Goal: Transaction & Acquisition: Purchase product/service

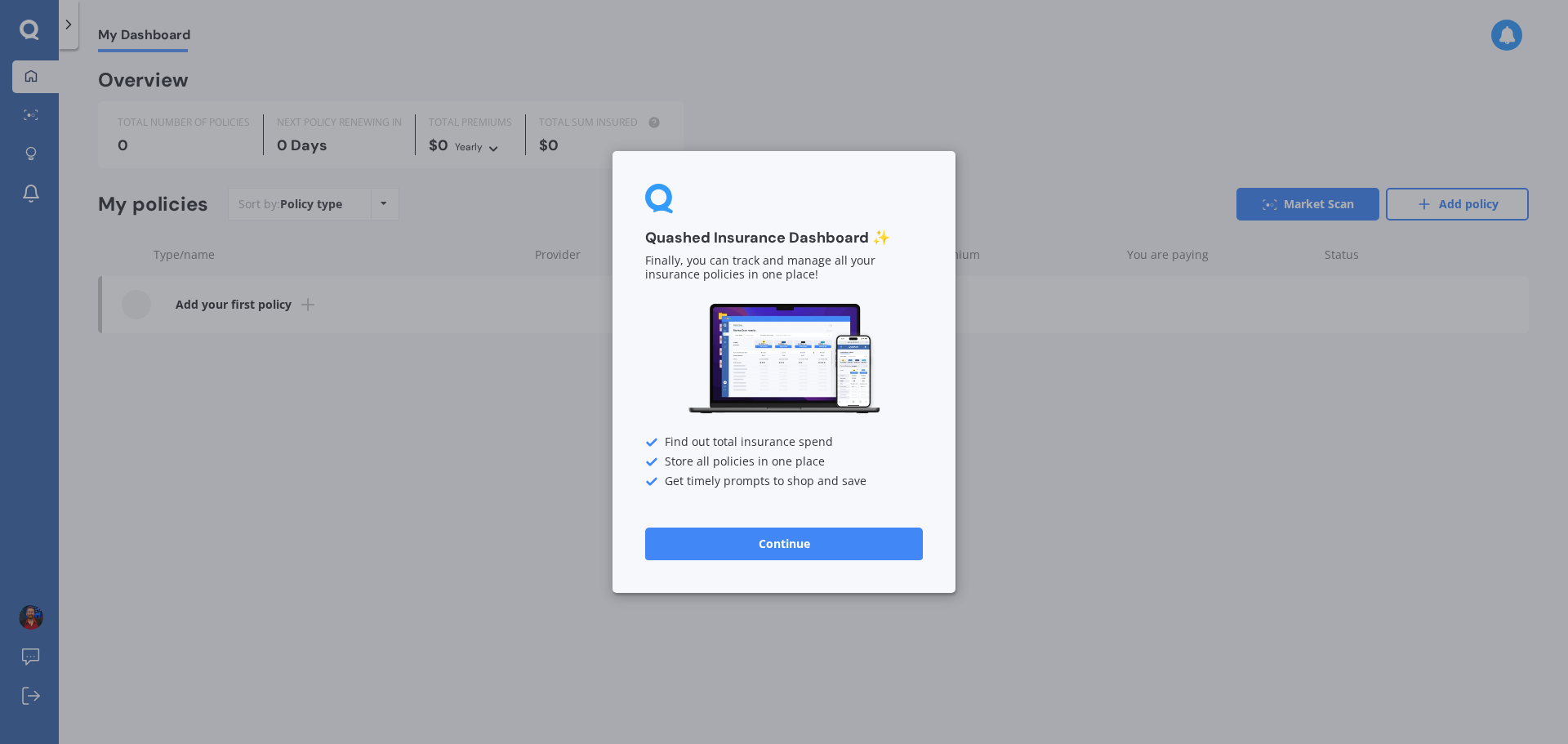
click at [816, 549] on button "Continue" at bounding box center [784, 543] width 278 height 32
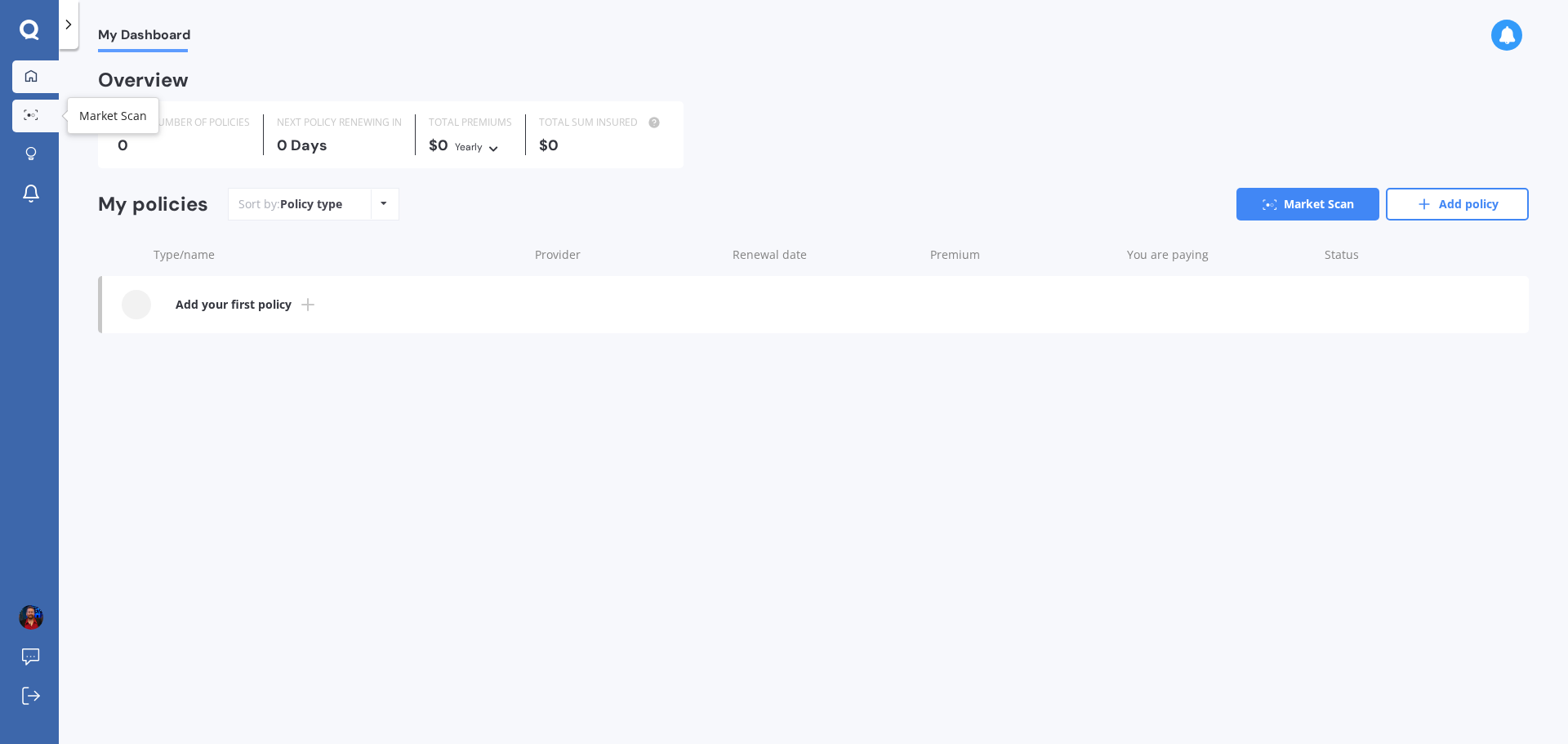
click at [48, 124] on link "Market Scan" at bounding box center [35, 116] width 46 height 32
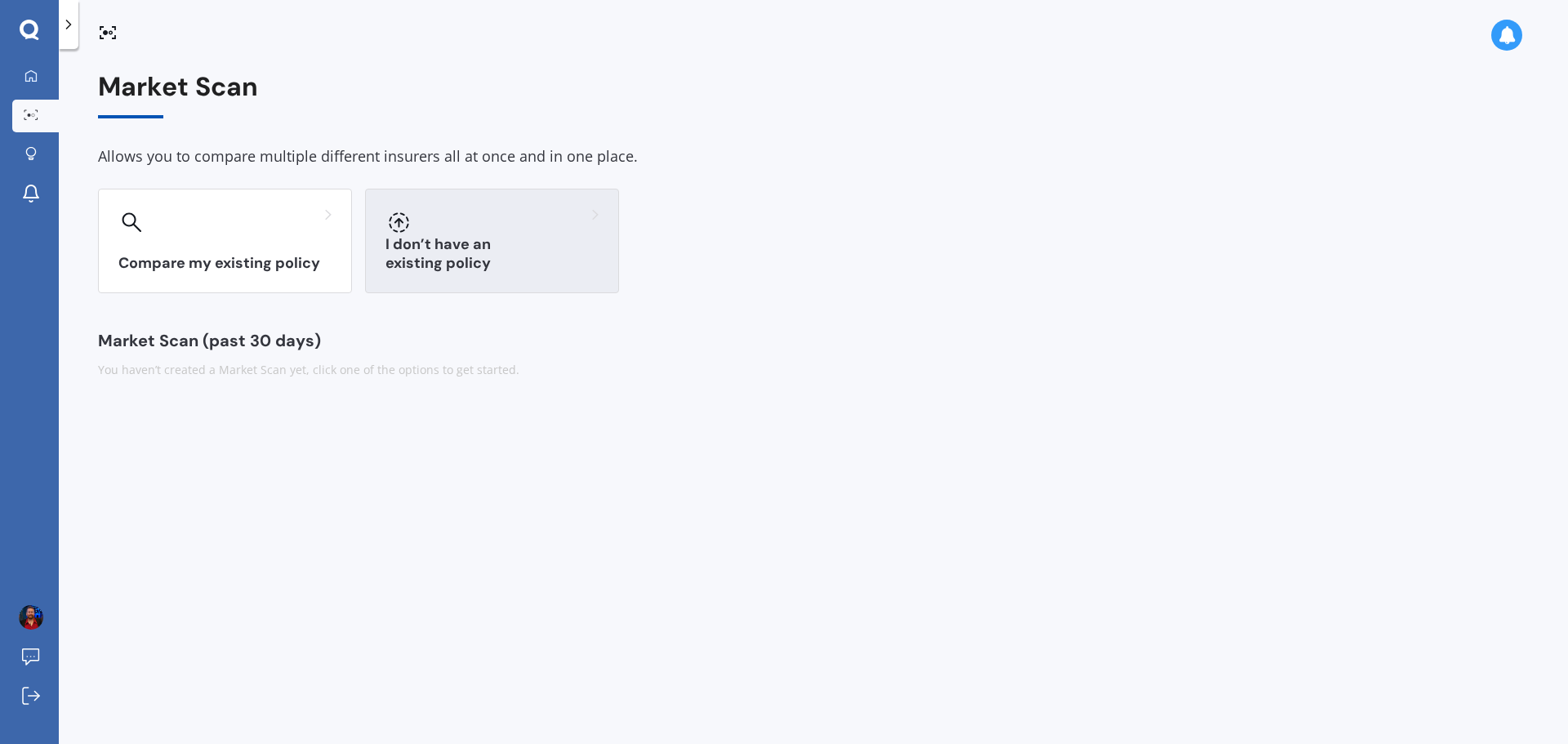
click at [464, 202] on div "I don’t have an existing policy" at bounding box center [492, 241] width 254 height 105
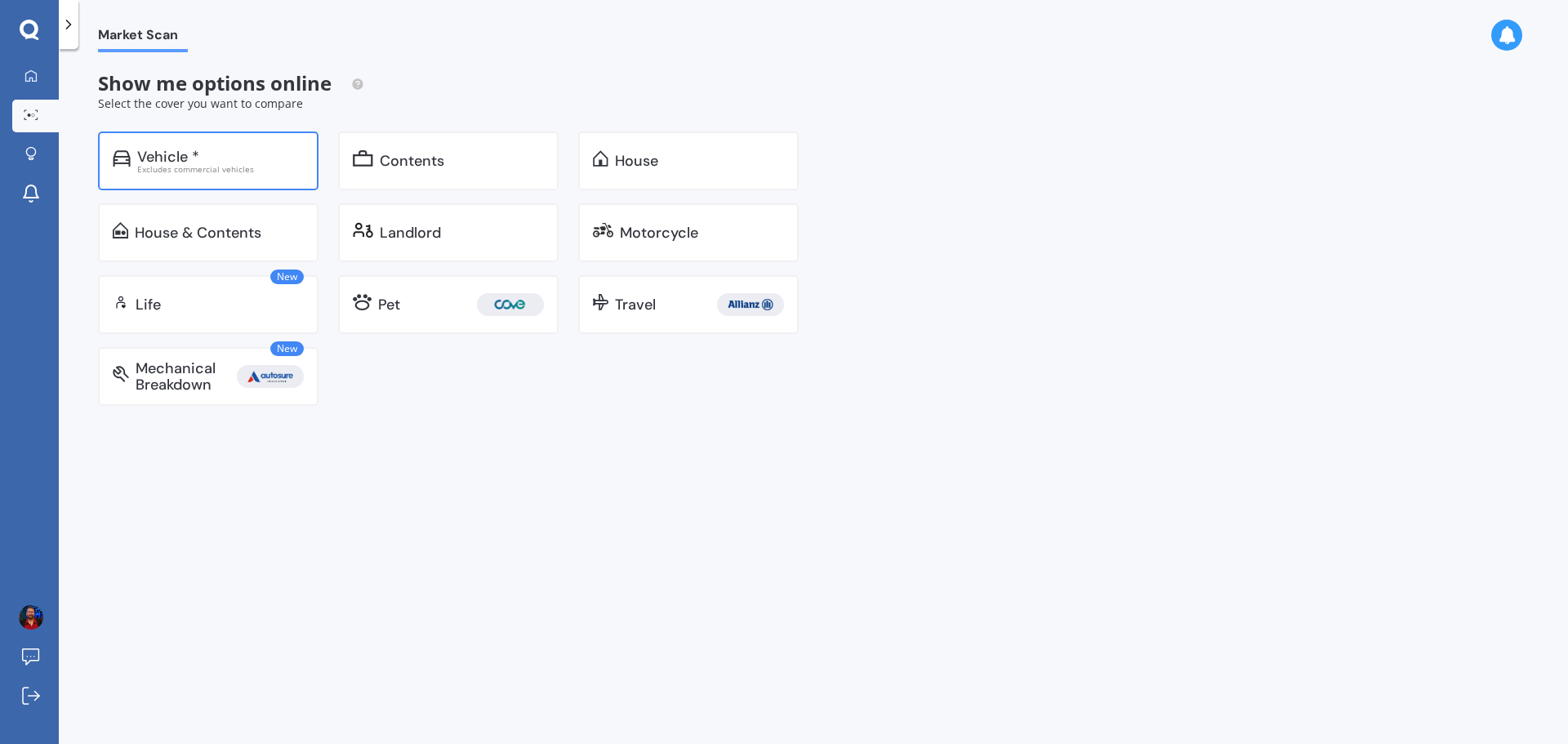
click at [175, 180] on div "Vehicle * Excludes commercial vehicles" at bounding box center [209, 160] width 221 height 58
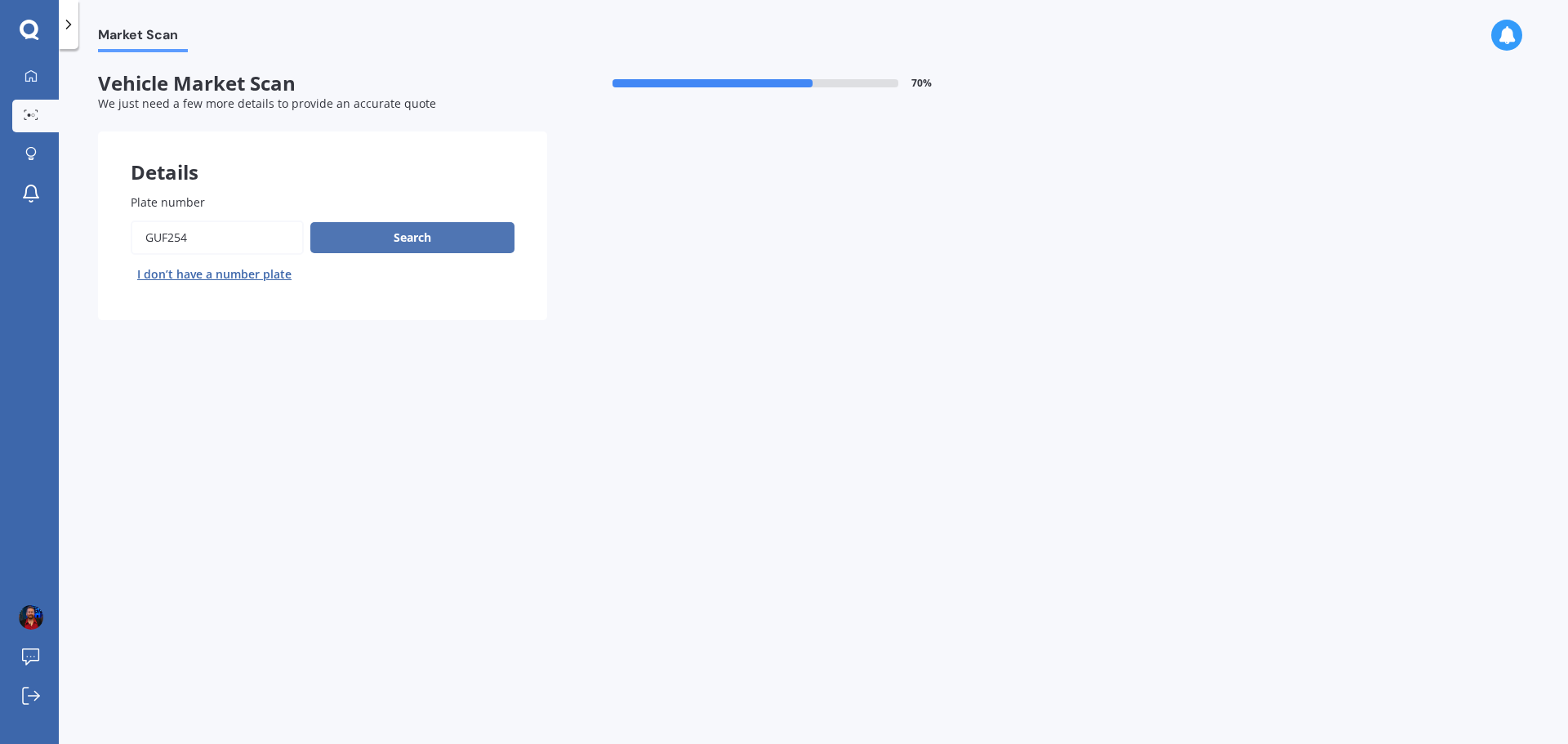
click at [355, 247] on button "Search" at bounding box center [412, 237] width 204 height 31
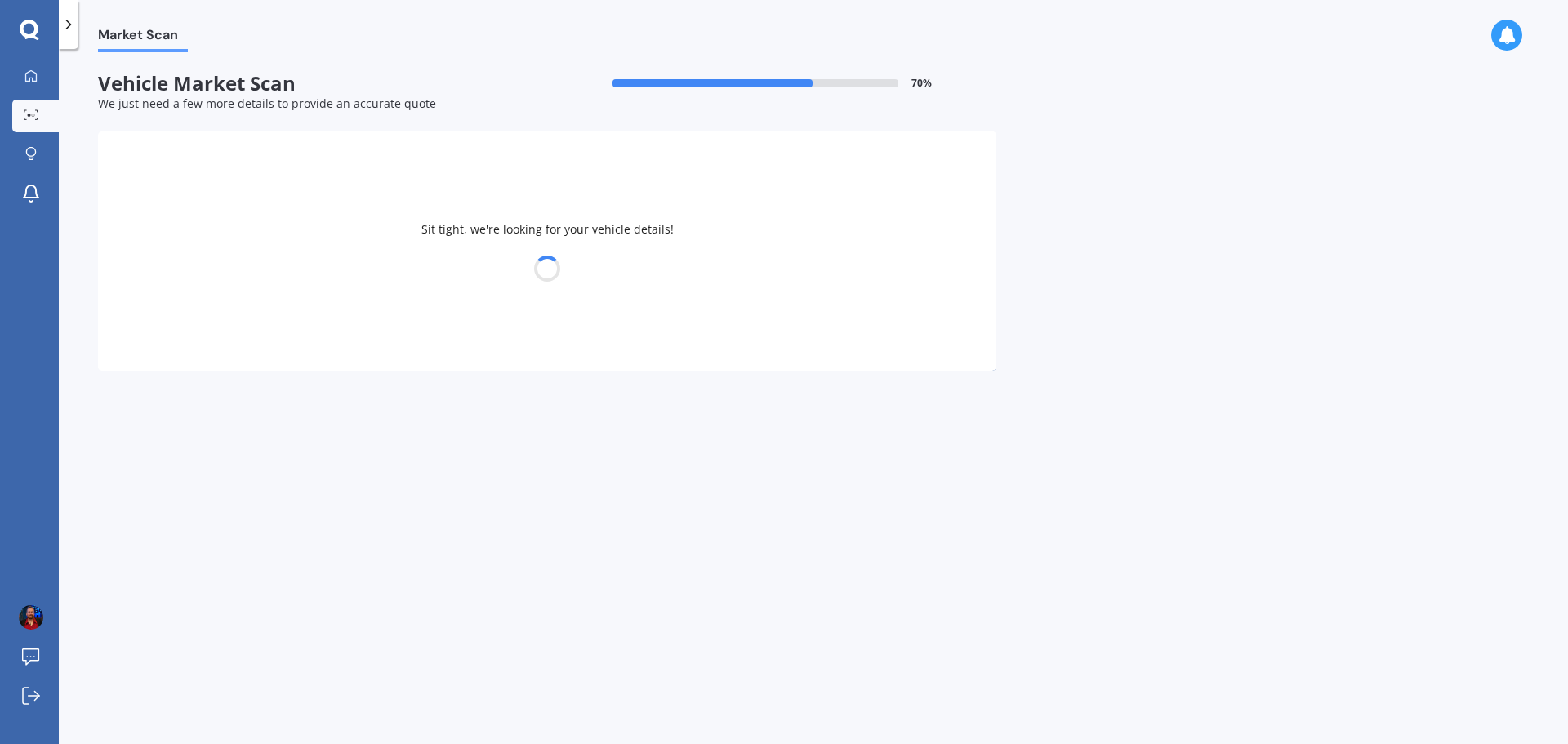
select select "TOYOTA"
select select "COROLLA"
select select "18"
select select "11"
select select "1987"
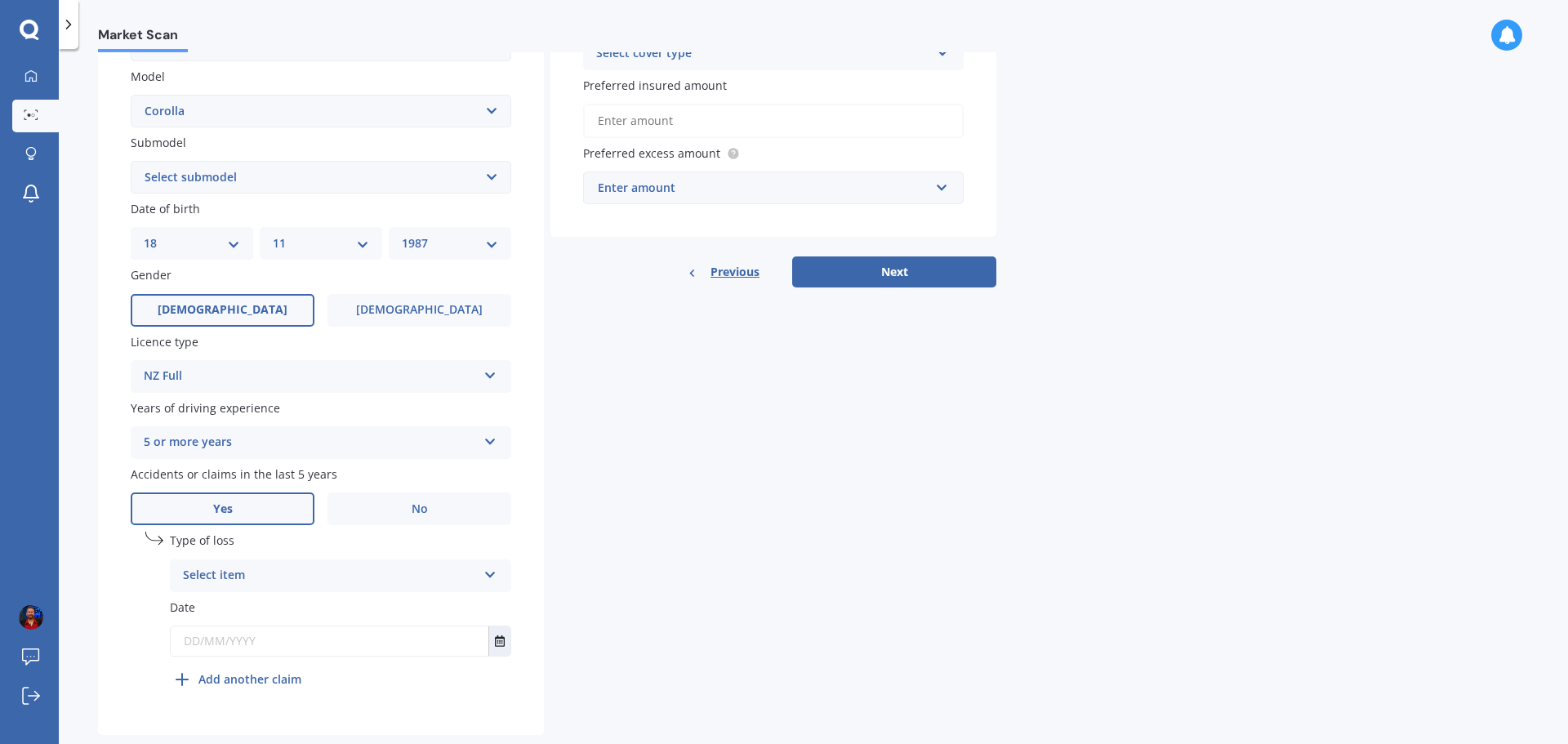
scroll to position [395, 0]
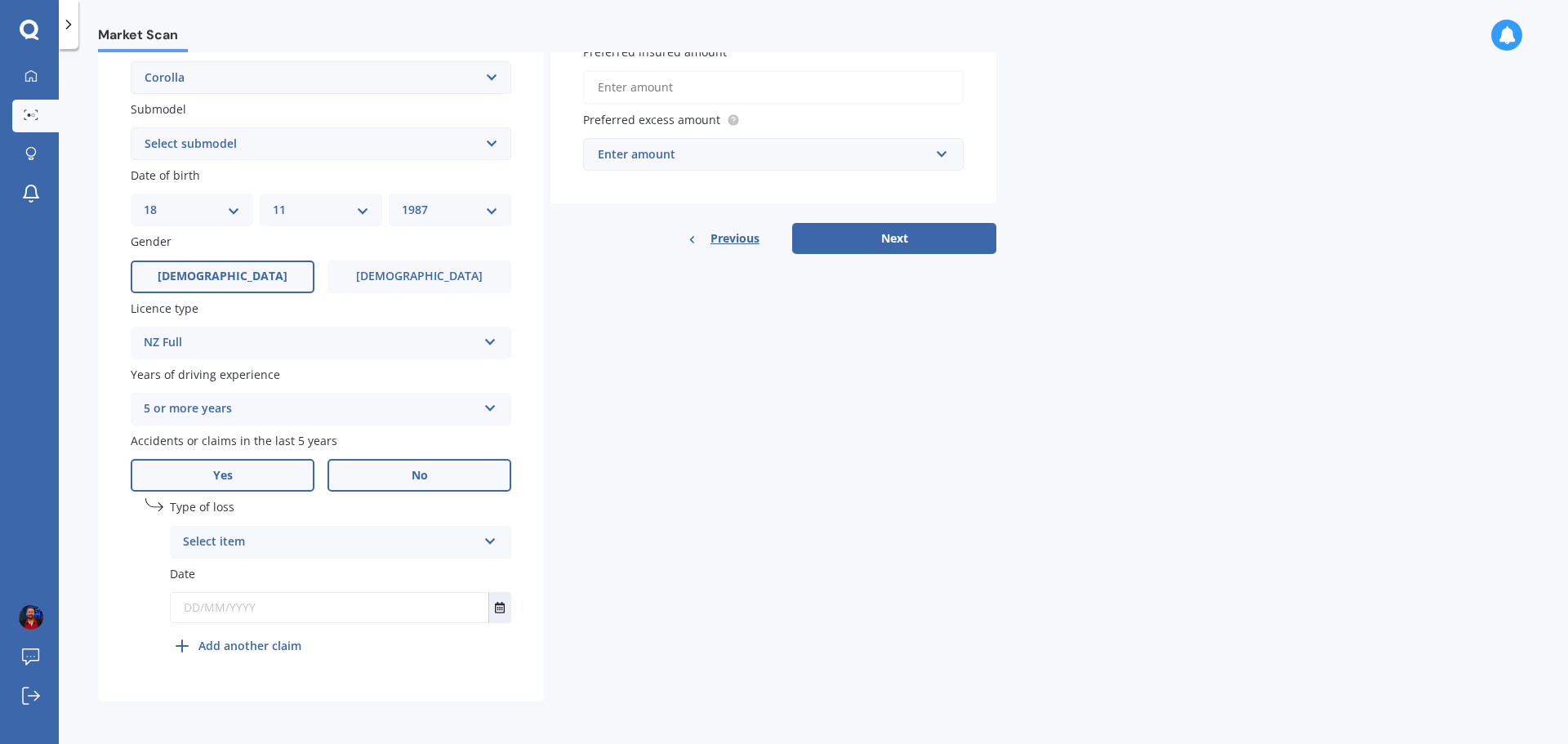
click at [392, 475] on label "No" at bounding box center [419, 474] width 183 height 32
click at [0, 0] on input "No" at bounding box center [0, 0] width 0 height 0
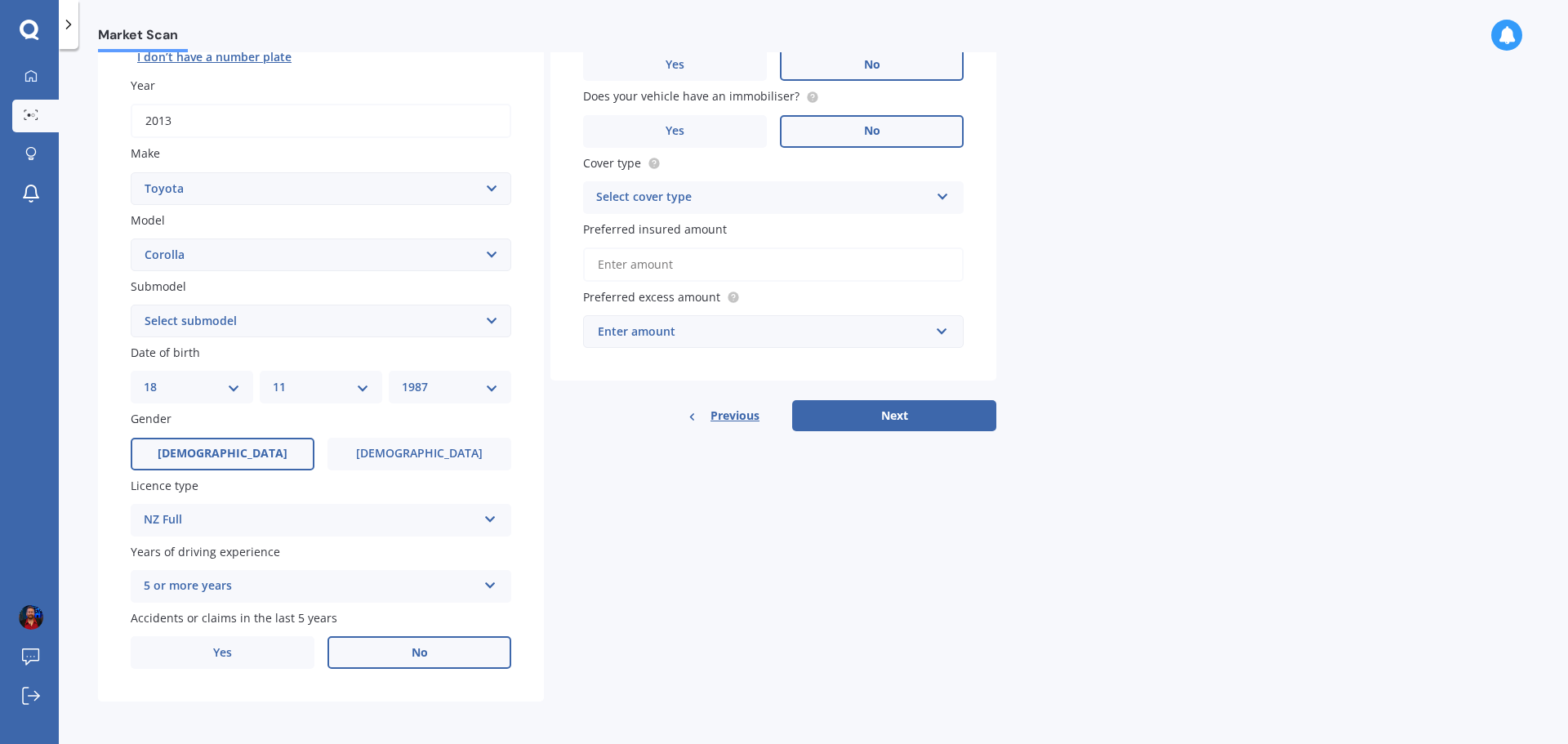
click at [435, 592] on div "5 or more years" at bounding box center [310, 586] width 334 height 19
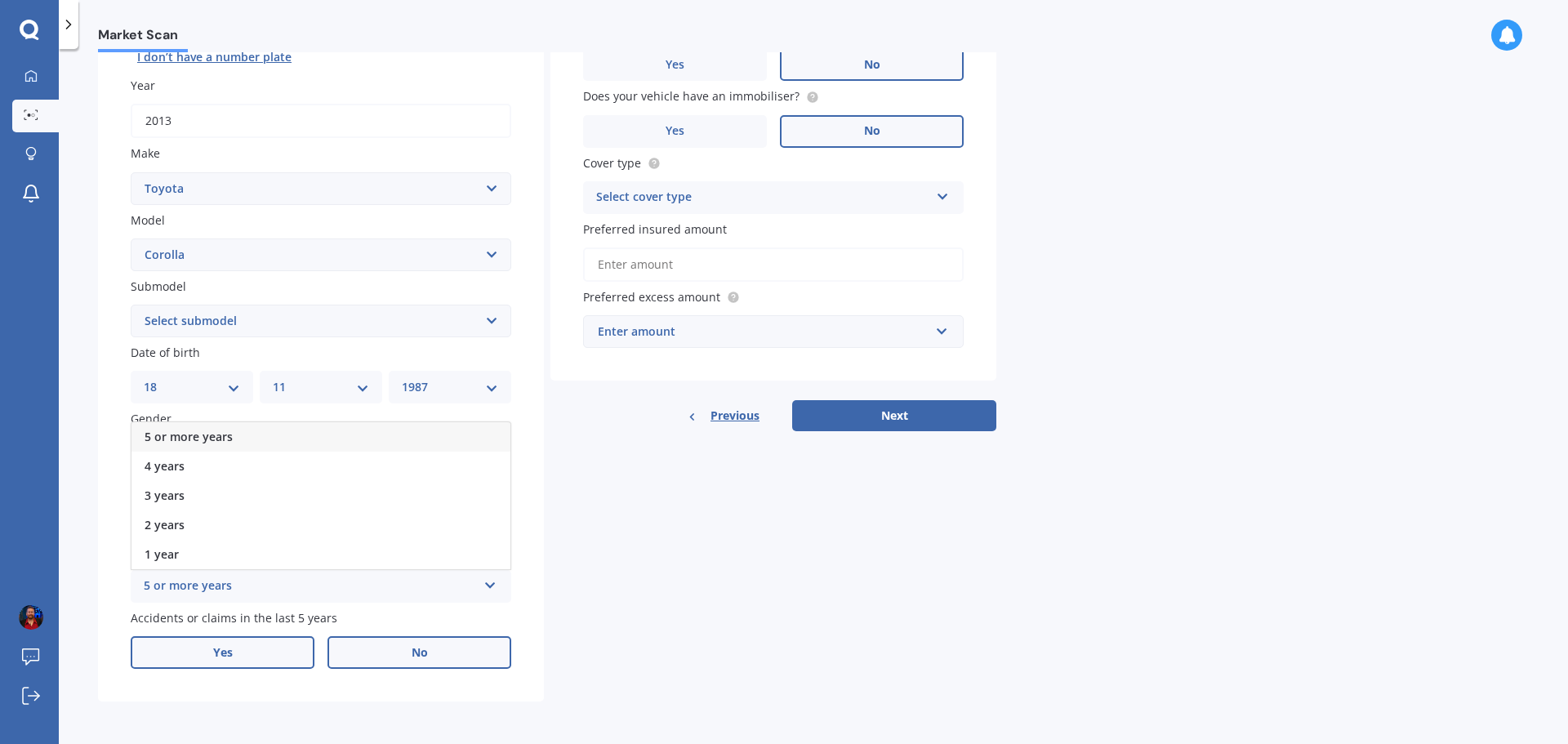
click at [246, 649] on label "Yes" at bounding box center [222, 652] width 183 height 32
click at [0, 0] on input "Yes" at bounding box center [0, 0] width 0 height 0
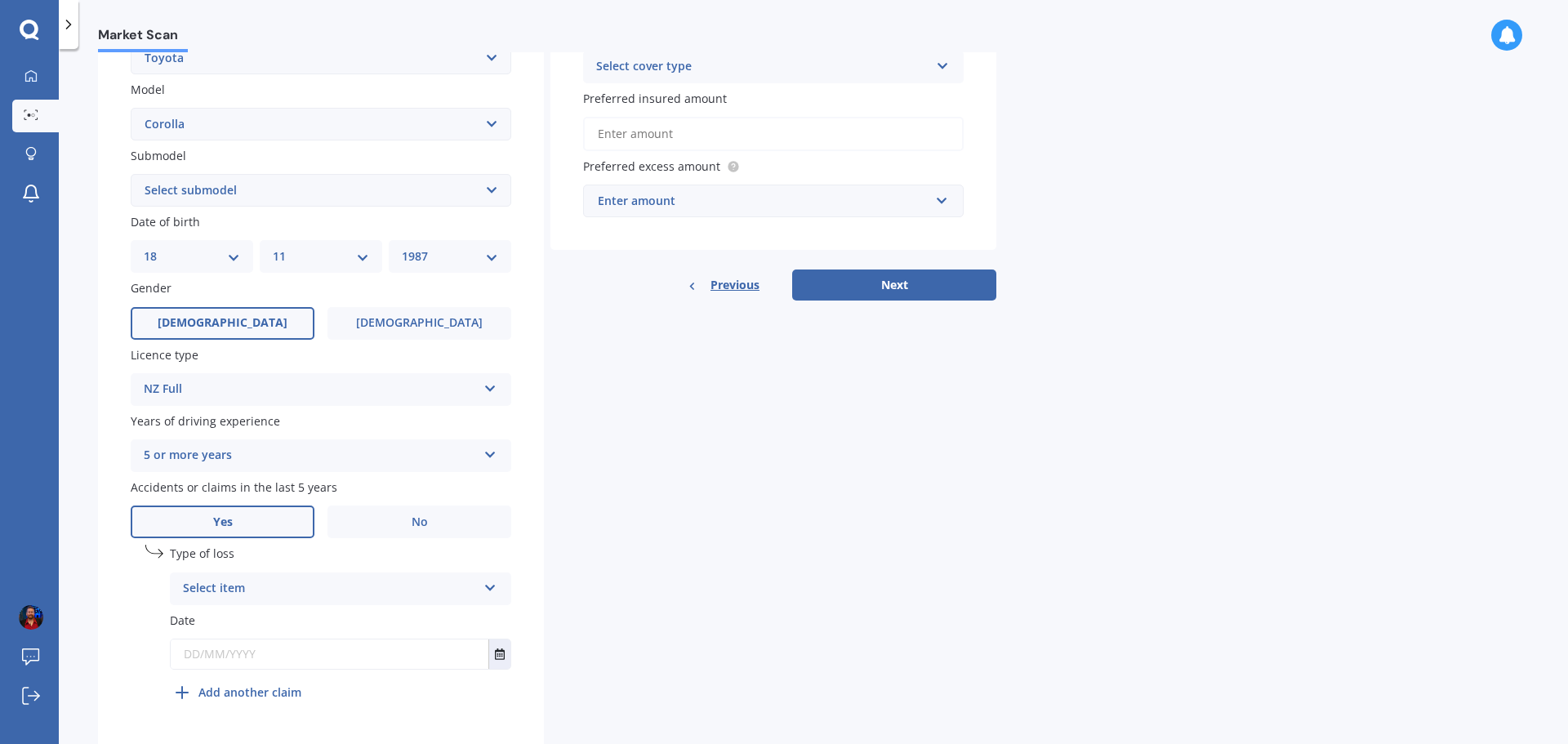
scroll to position [395, 0]
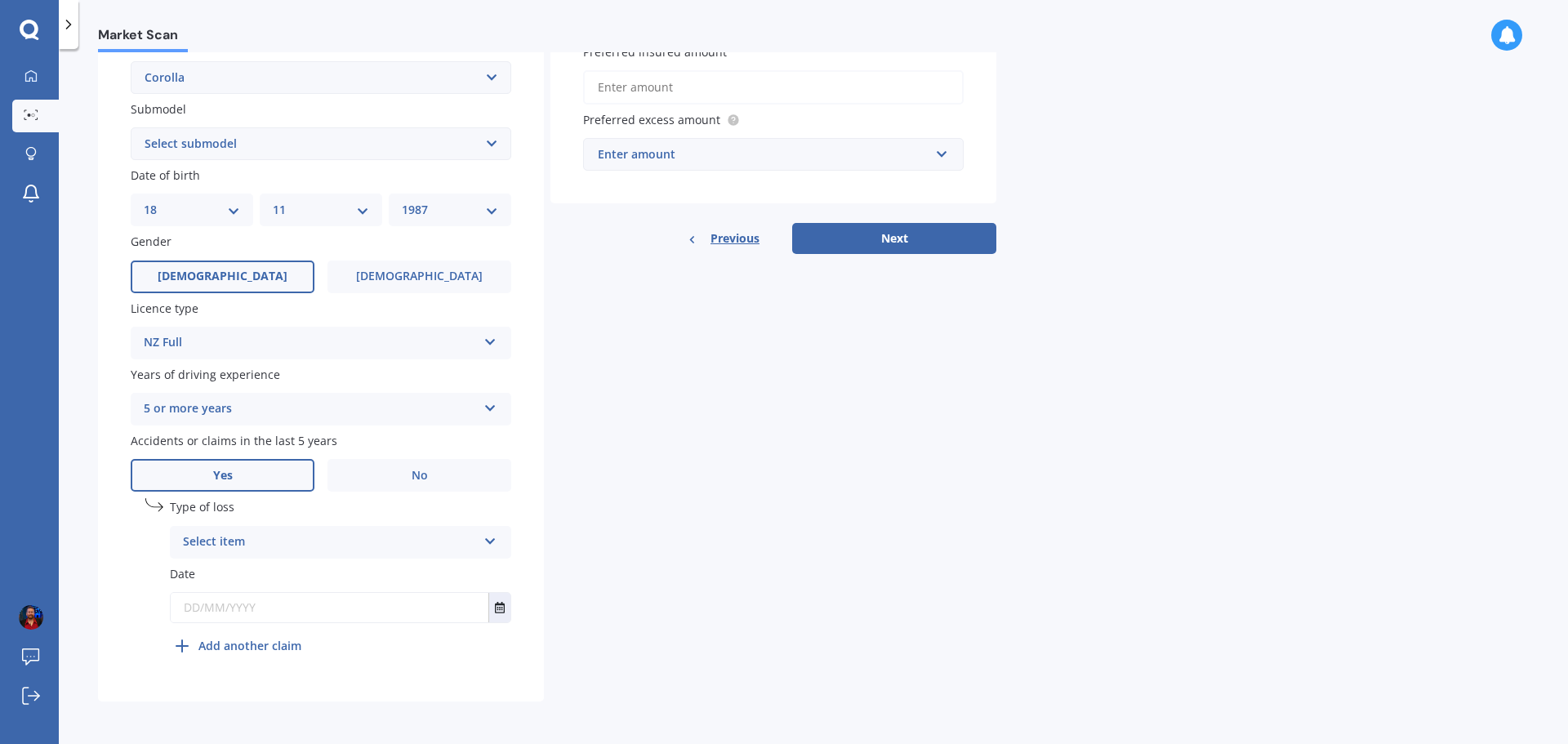
click at [403, 536] on div "Select item" at bounding box center [329, 542] width 294 height 19
click at [375, 578] on div "At fault accident" at bounding box center [340, 574] width 340 height 30
click at [327, 622] on input "text" at bounding box center [329, 608] width 318 height 30
type input "1"
type input "[DATE]"
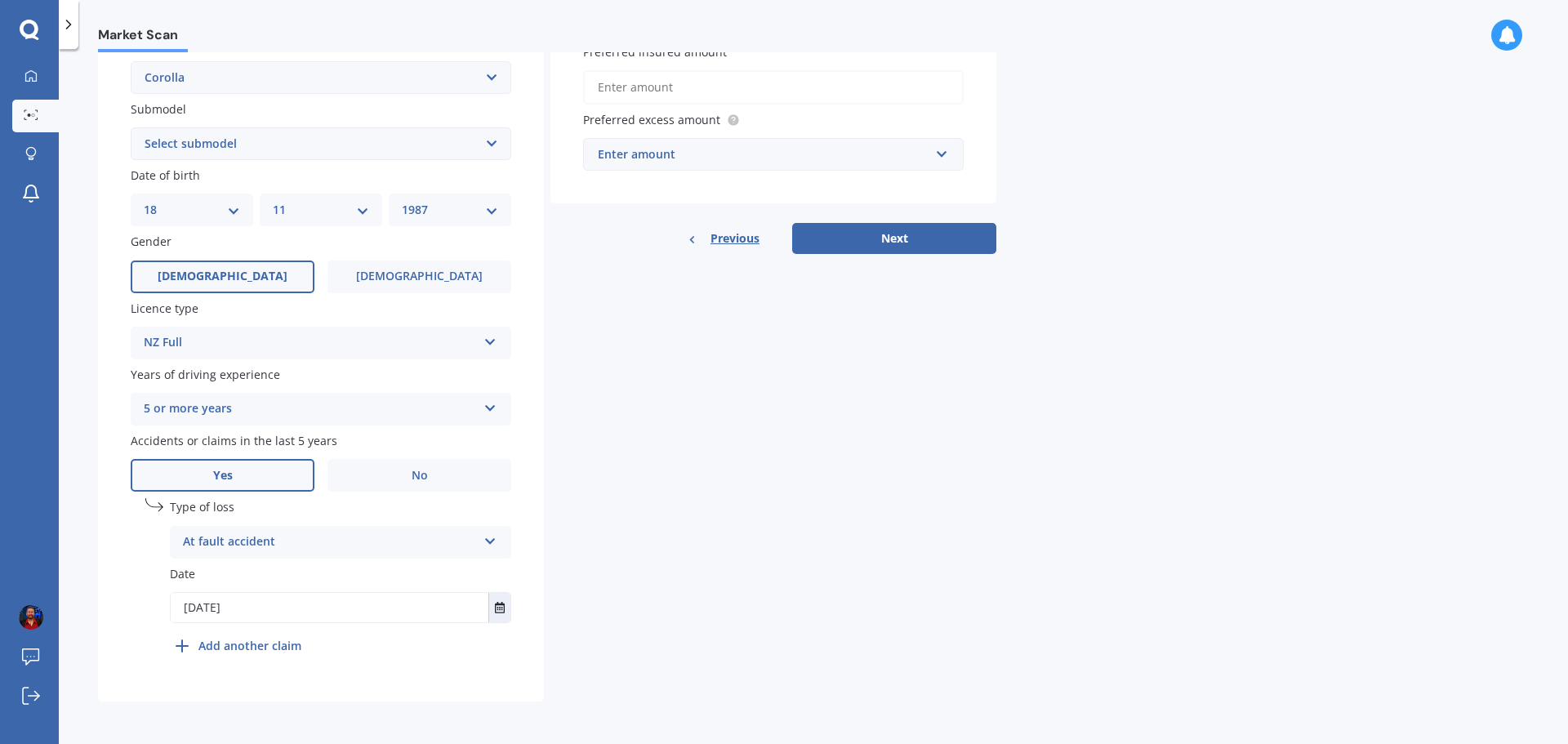
click at [709, 533] on div "Details Plate number Search I don’t have a number plate Year [DATE] Make Select…" at bounding box center [548, 219] width 899 height 965
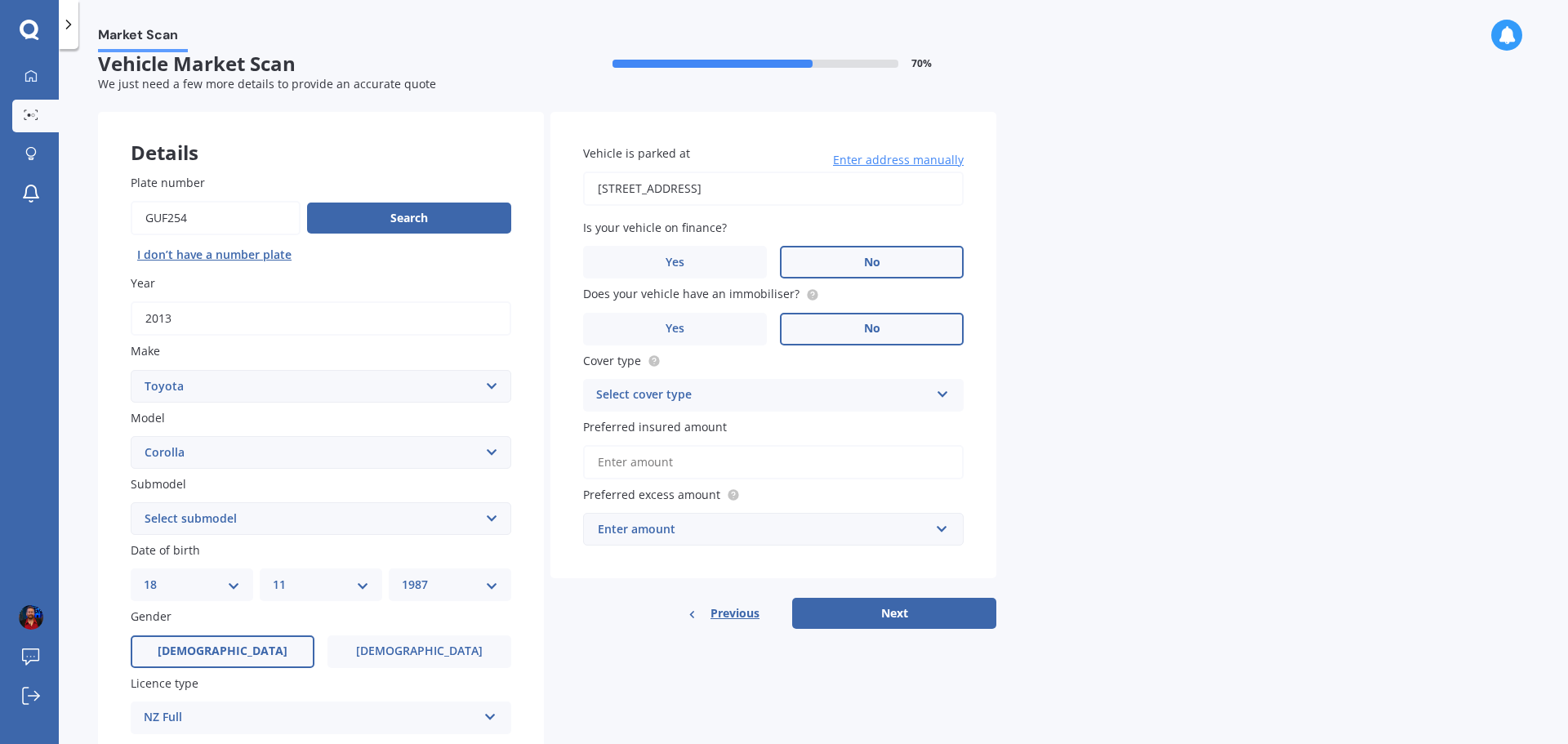
scroll to position [0, 0]
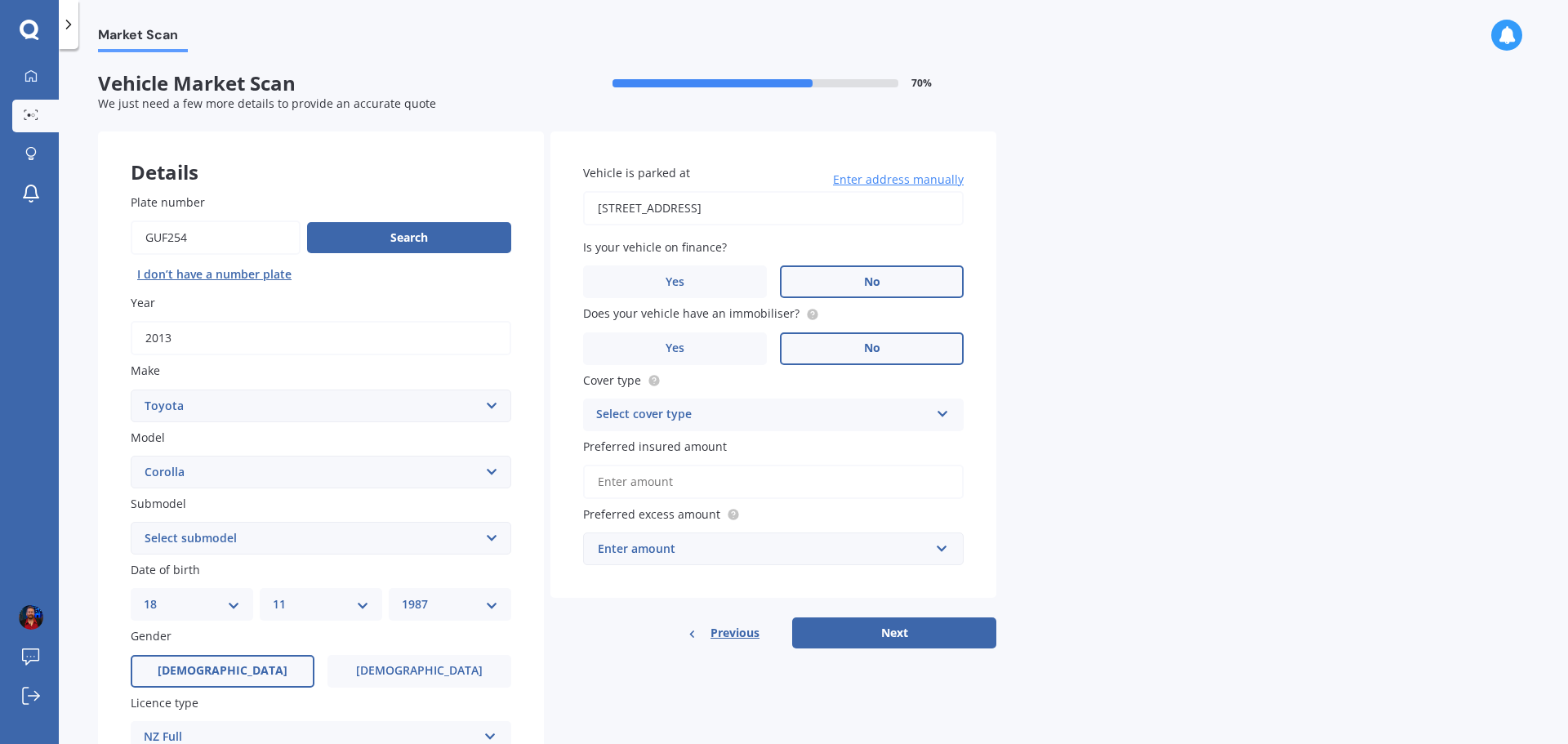
click at [797, 410] on div "Select cover type" at bounding box center [763, 414] width 334 height 19
click at [781, 449] on div "Comprehensive" at bounding box center [773, 447] width 379 height 30
click at [747, 473] on input "Preferred insured amount" at bounding box center [773, 482] width 381 height 34
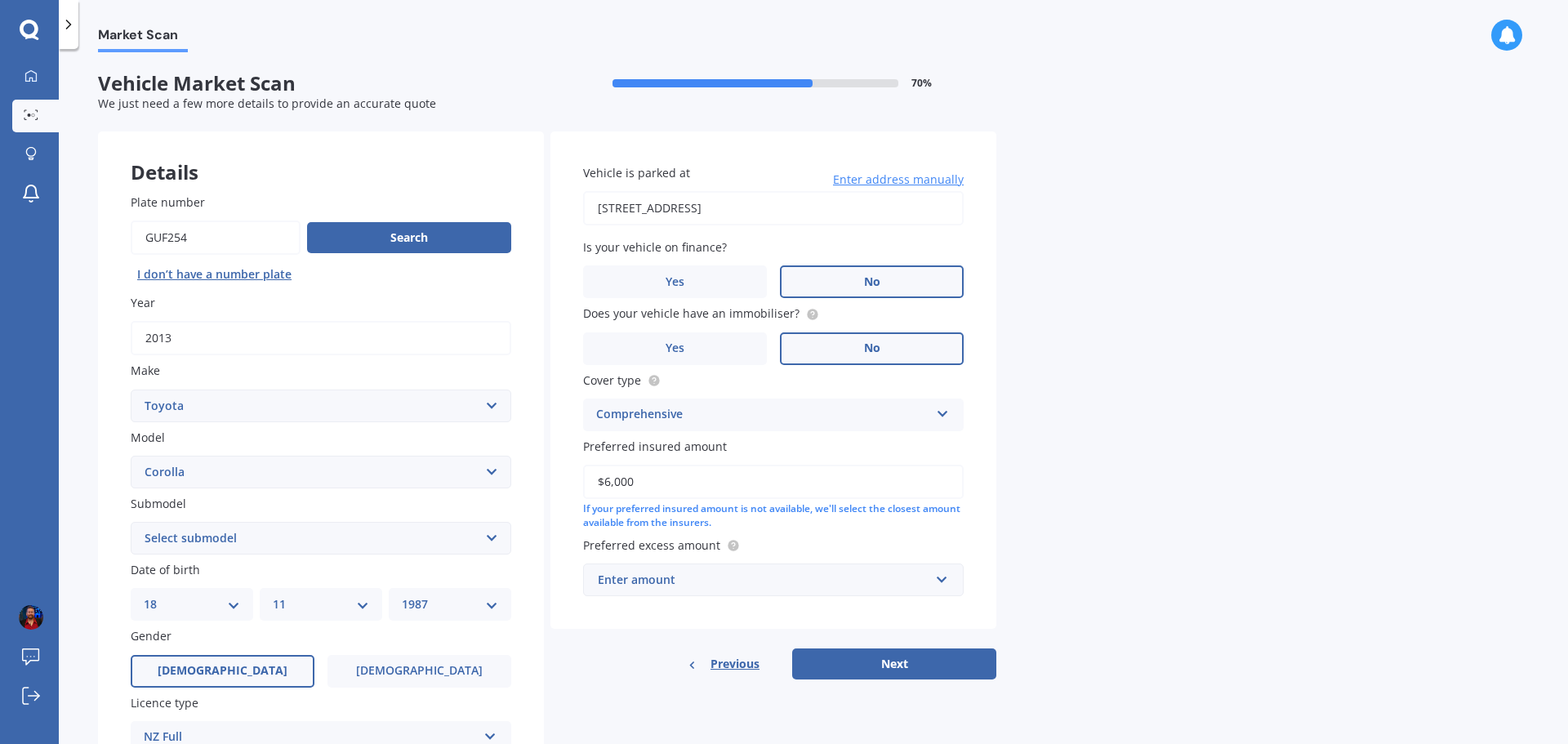
type input "$6,000"
click at [799, 585] on div "Enter amount" at bounding box center [764, 579] width 332 height 18
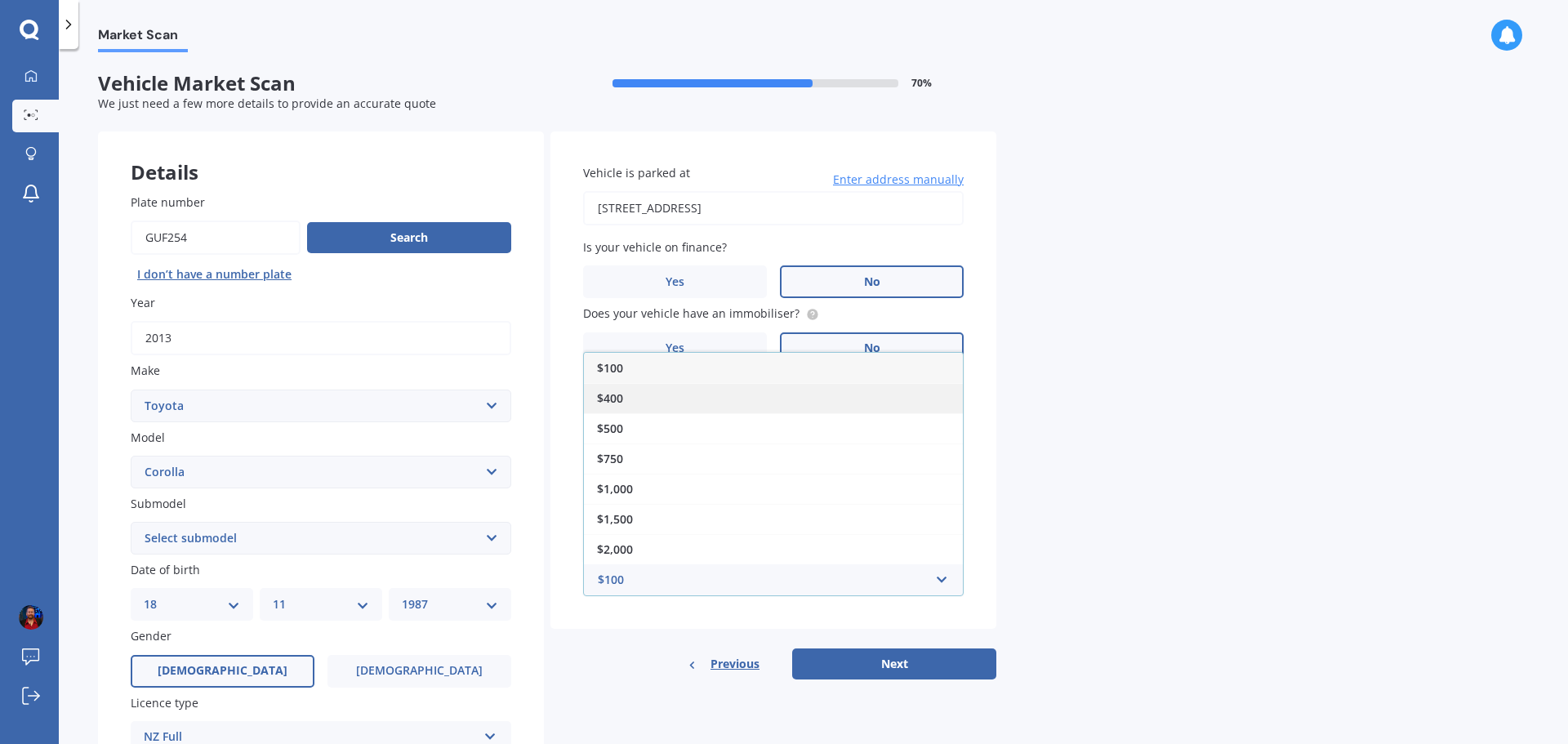
click at [751, 390] on div "$400" at bounding box center [773, 397] width 379 height 31
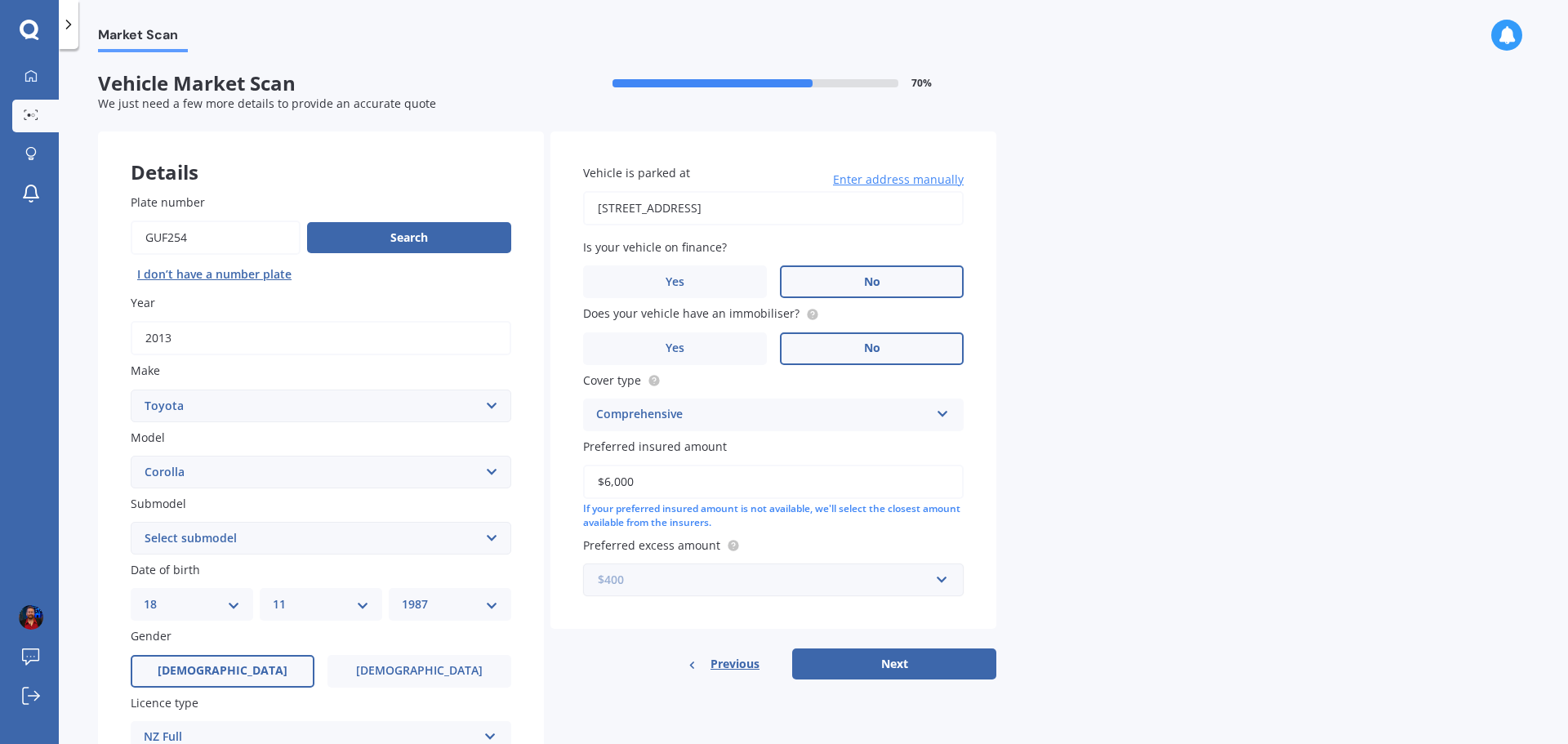
click at [850, 593] on input "text" at bounding box center [767, 579] width 366 height 31
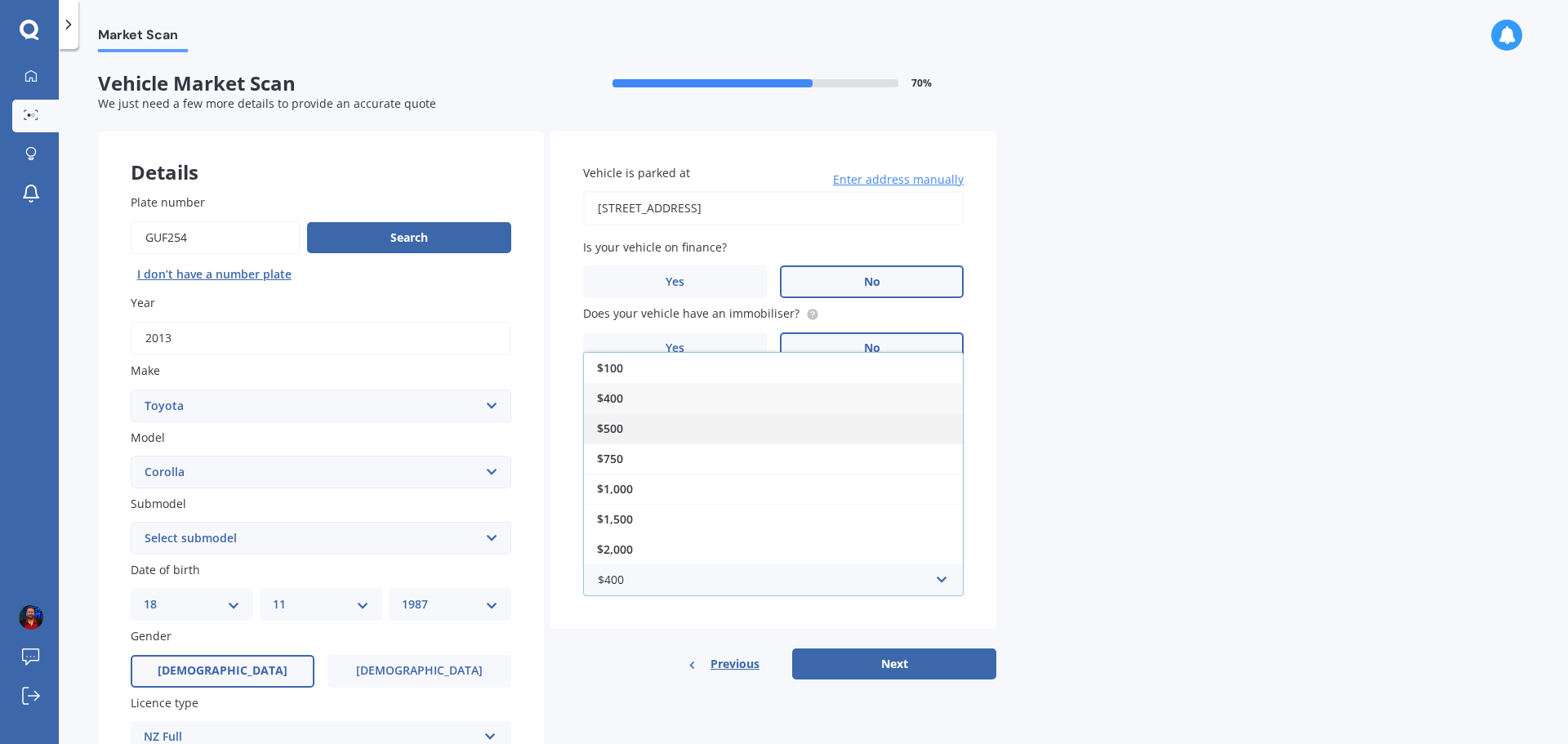
click at [758, 431] on div "$500" at bounding box center [773, 428] width 379 height 31
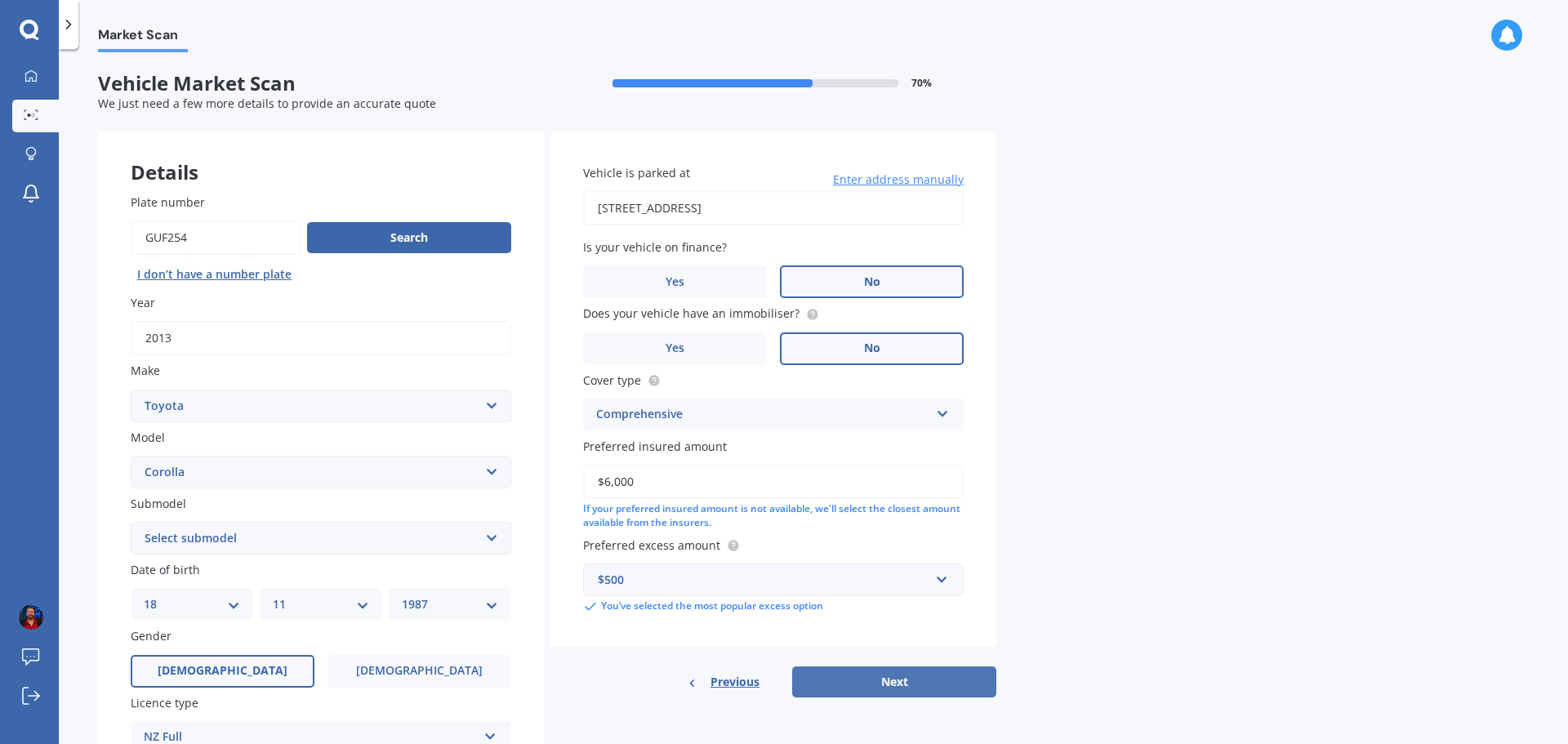
click at [878, 681] on button "Next" at bounding box center [894, 681] width 204 height 31
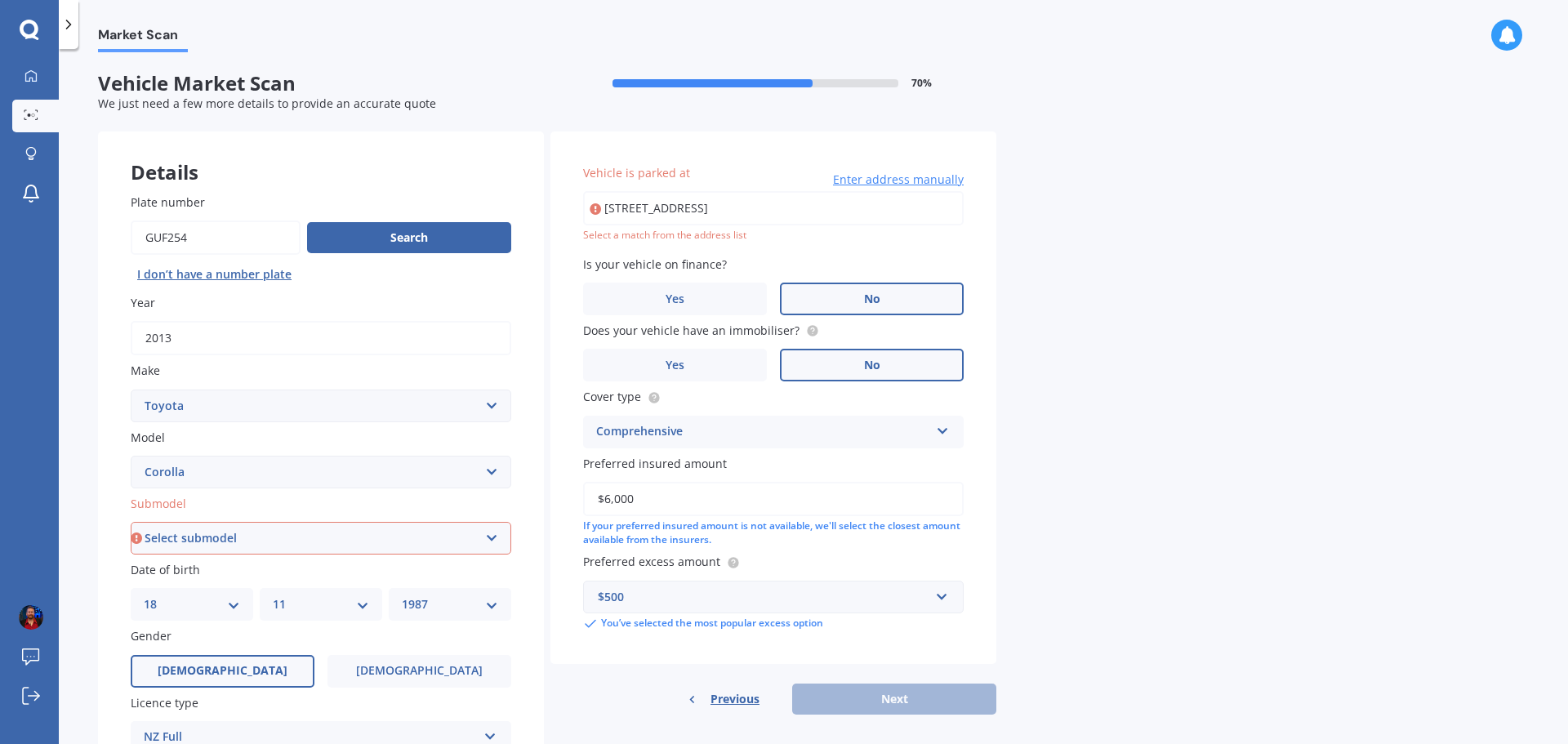
click at [722, 201] on input "[STREET_ADDRESS]" at bounding box center [773, 208] width 381 height 34
click at [931, 203] on input "[STREET_ADDRESS]" at bounding box center [773, 208] width 381 height 34
type input "[STREET_ADDRESS]"
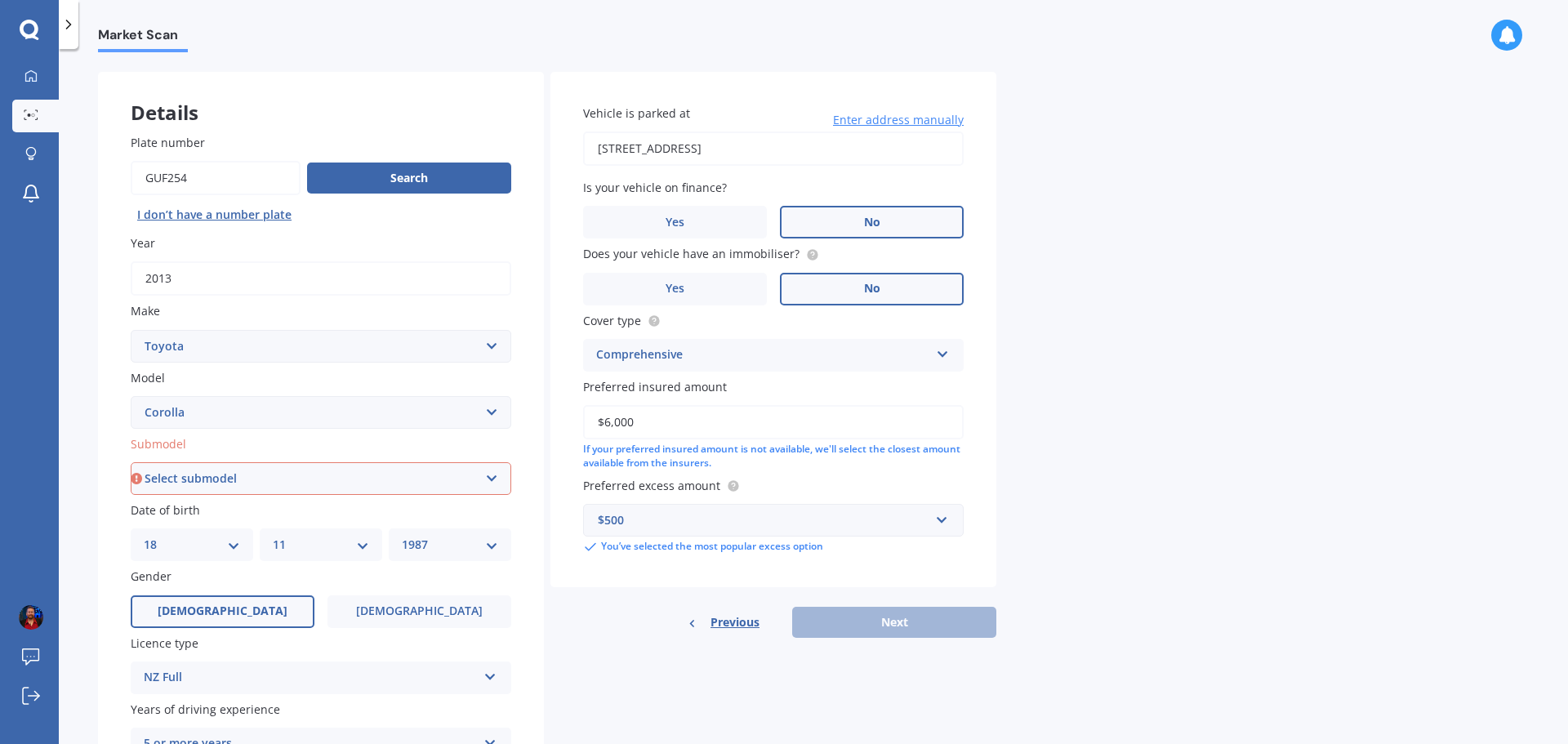
scroll to position [82, 0]
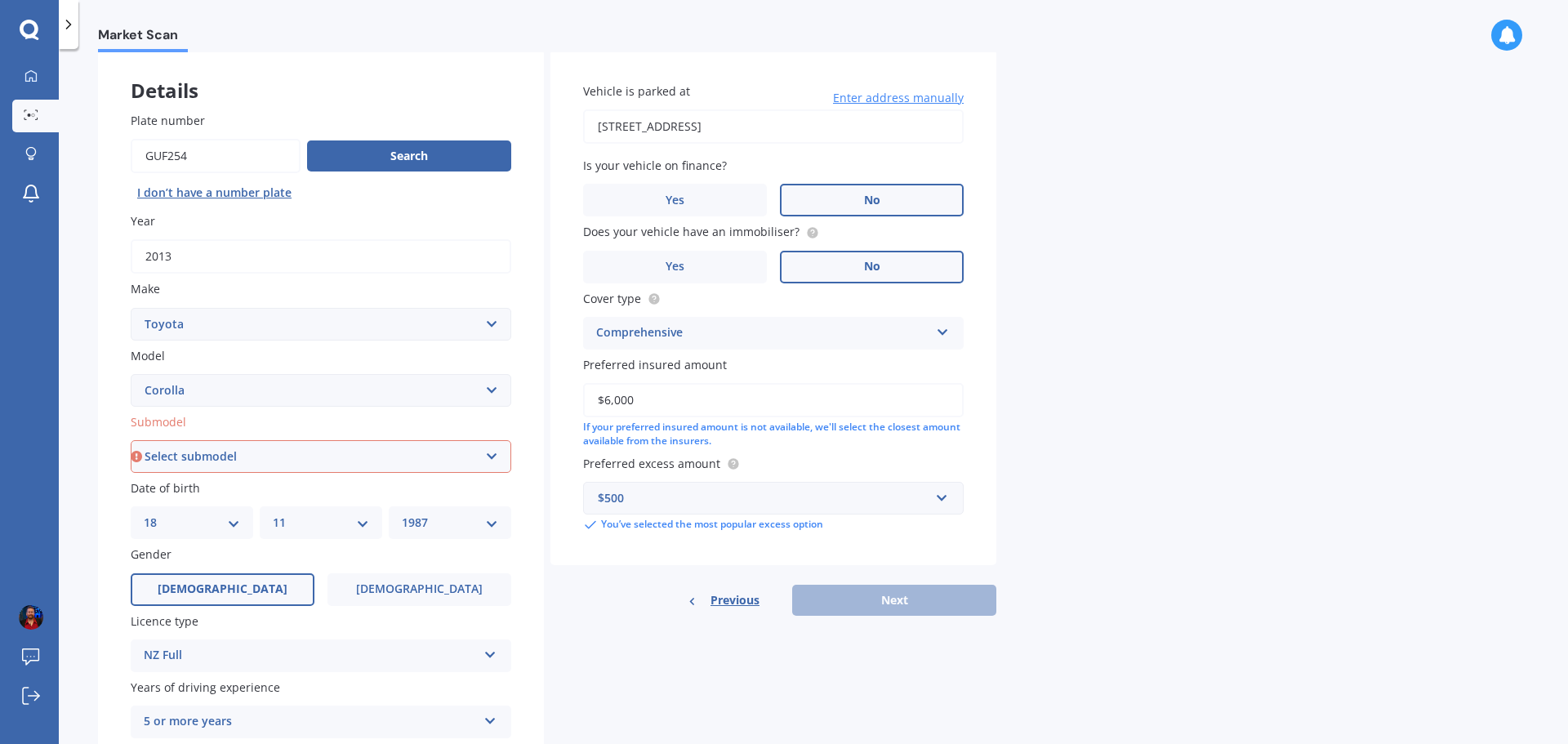
click at [279, 452] on select "Select submodel (All other) Axio Diesel [PERSON_NAME] 2WD [PERSON_NAME] 4WD FXG…" at bounding box center [321, 456] width 381 height 32
click at [416, 458] on select "Select submodel (All other) Axio Diesel [PERSON_NAME] 2WD [PERSON_NAME] 4WD FXG…" at bounding box center [321, 456] width 381 height 32
select select "GX WAGON AUTO"
click at [131, 440] on select "Select submodel (All other) Axio Diesel [PERSON_NAME] 2WD [PERSON_NAME] 4WD FXG…" at bounding box center [321, 456] width 381 height 32
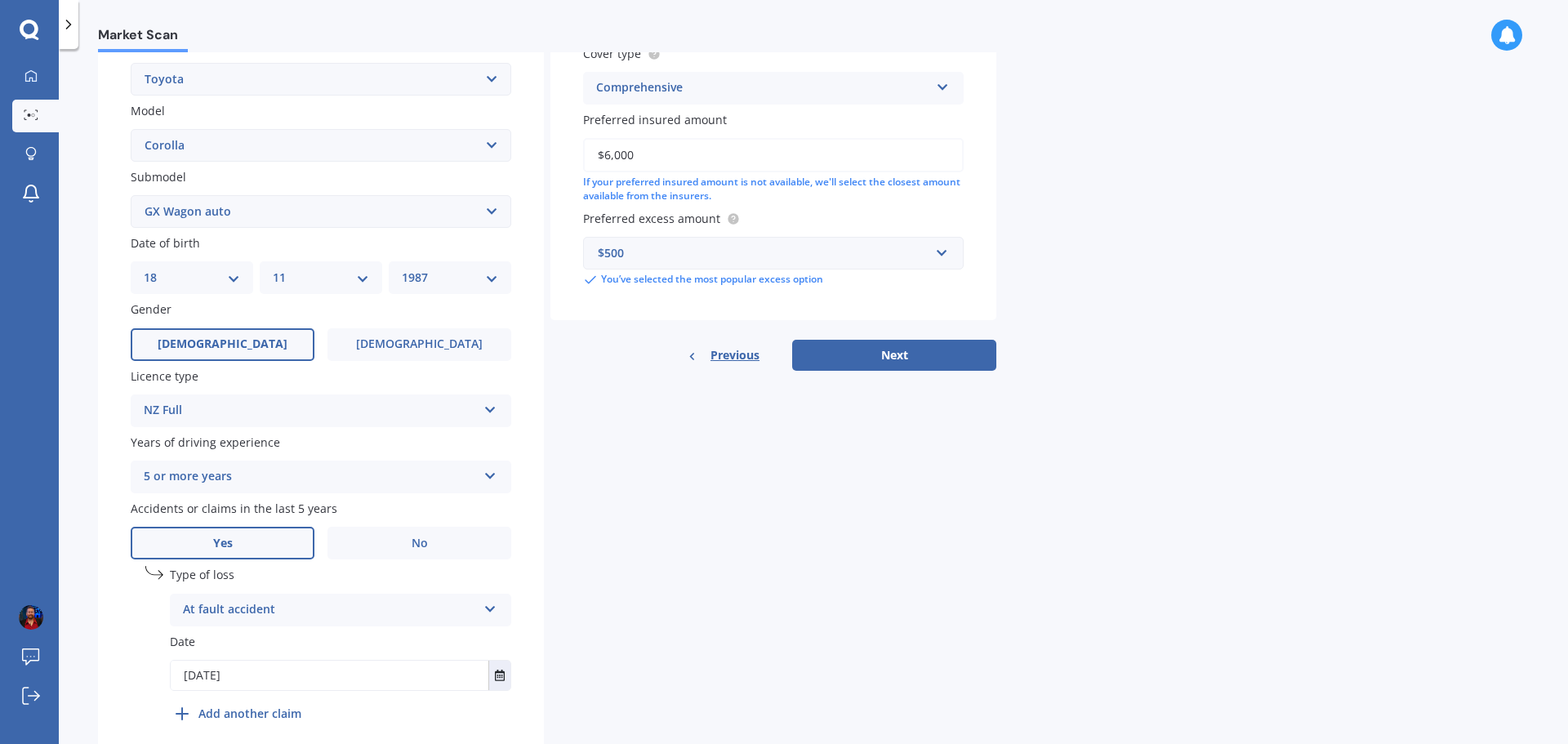
scroll to position [395, 0]
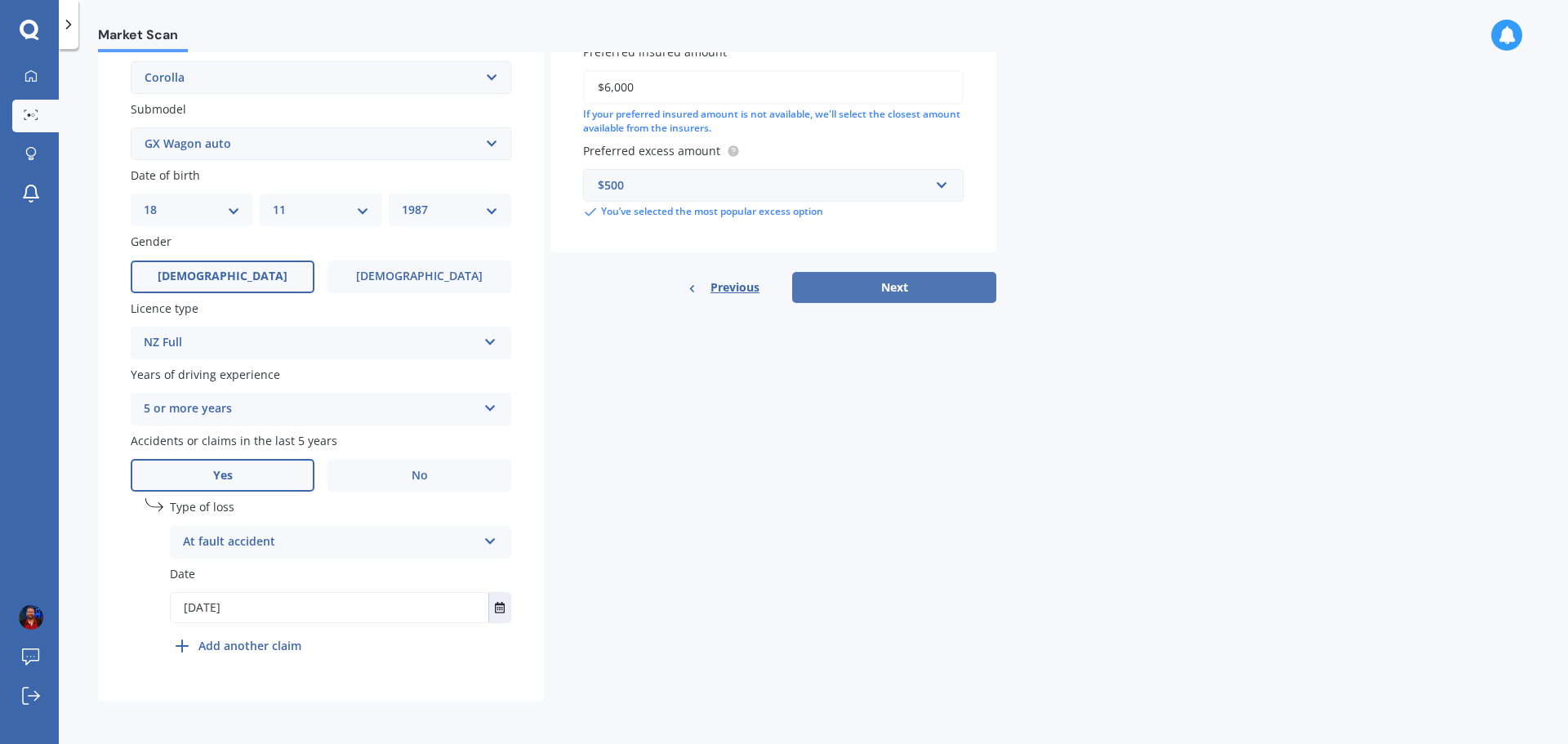
click at [917, 287] on button "Next" at bounding box center [894, 287] width 204 height 31
select select "18"
select select "11"
select select "1987"
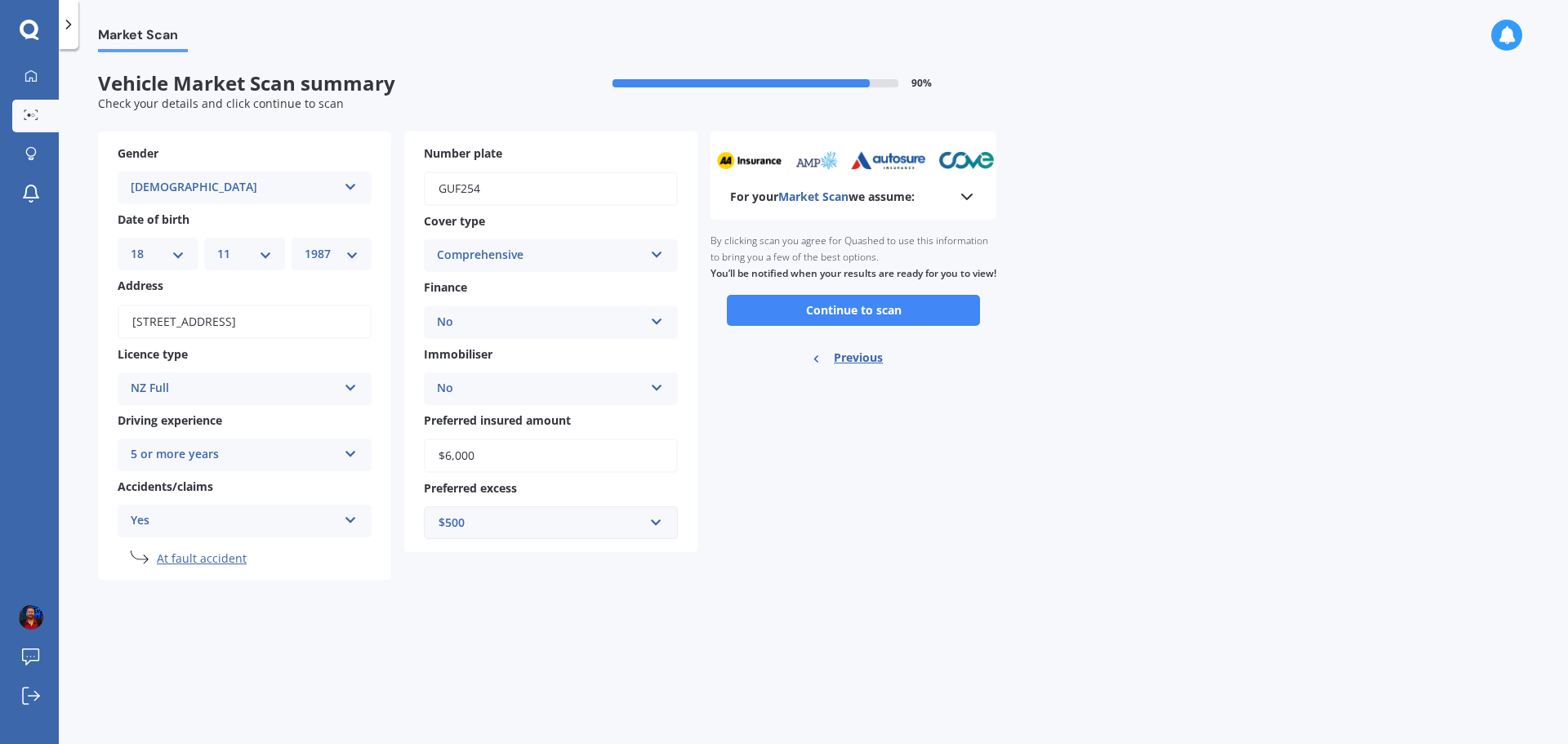
scroll to position [0, 0]
click at [915, 326] on button "Continue to scan" at bounding box center [853, 309] width 253 height 31
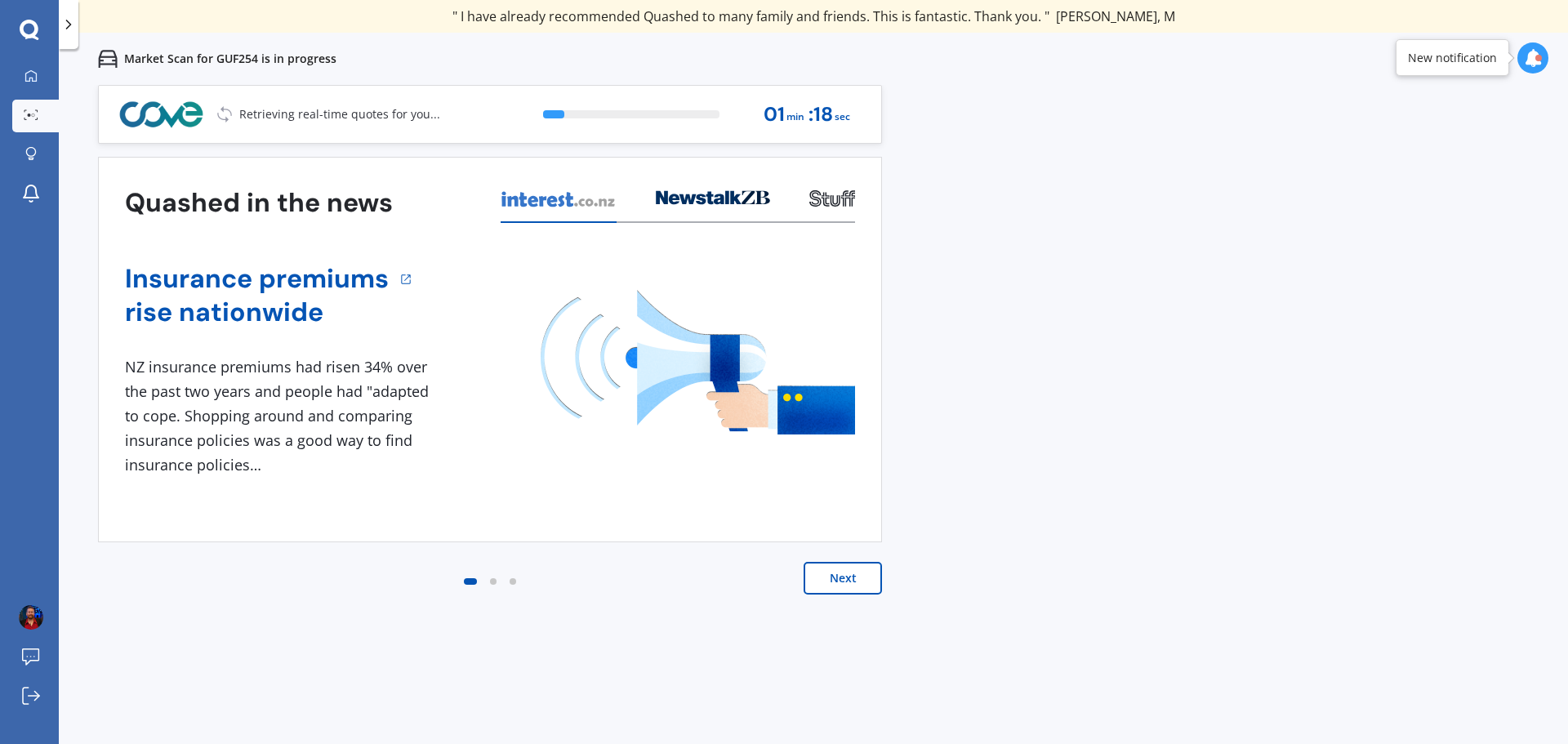
click at [824, 582] on button "Next" at bounding box center [842, 577] width 79 height 32
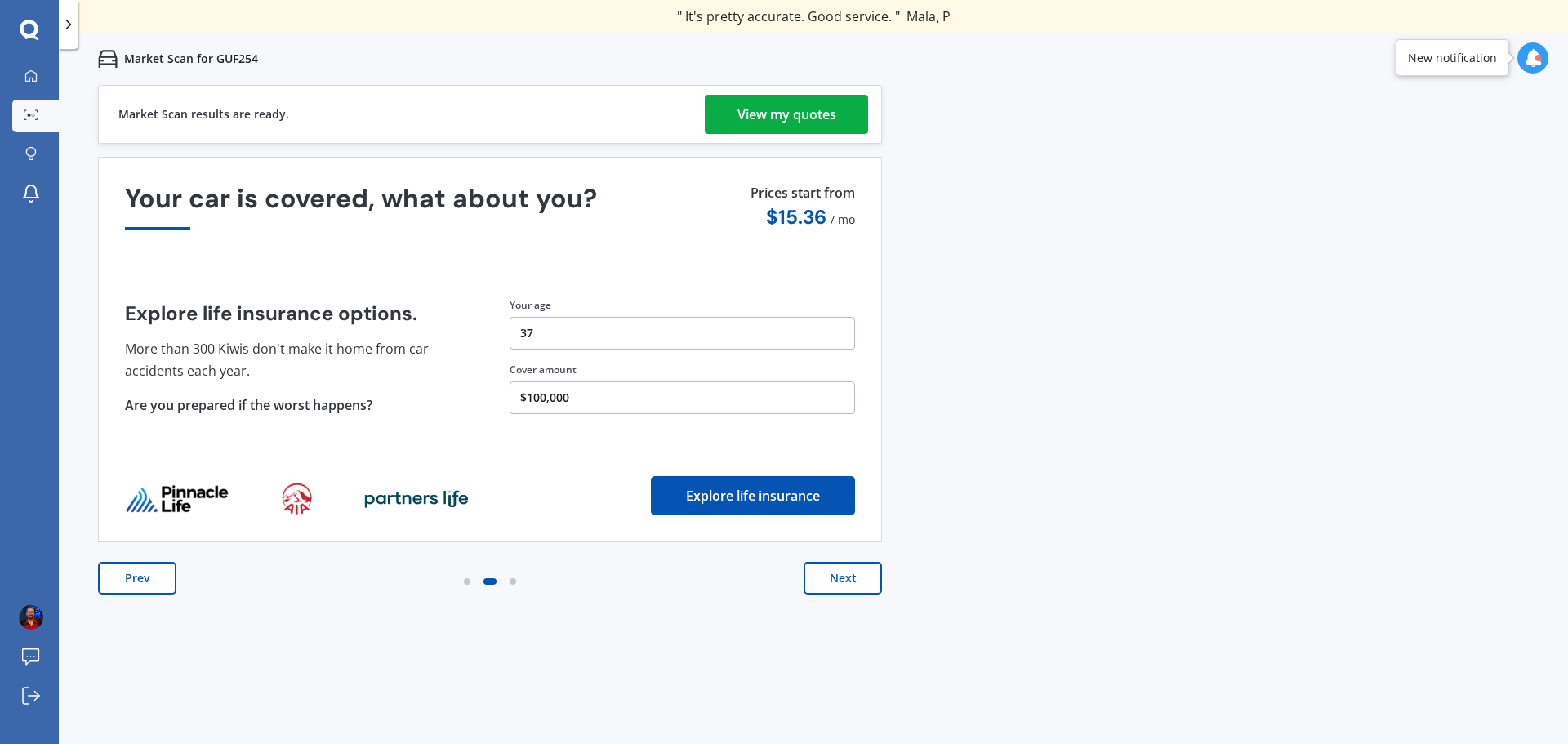
click at [823, 107] on div "View my quotes" at bounding box center [787, 114] width 99 height 39
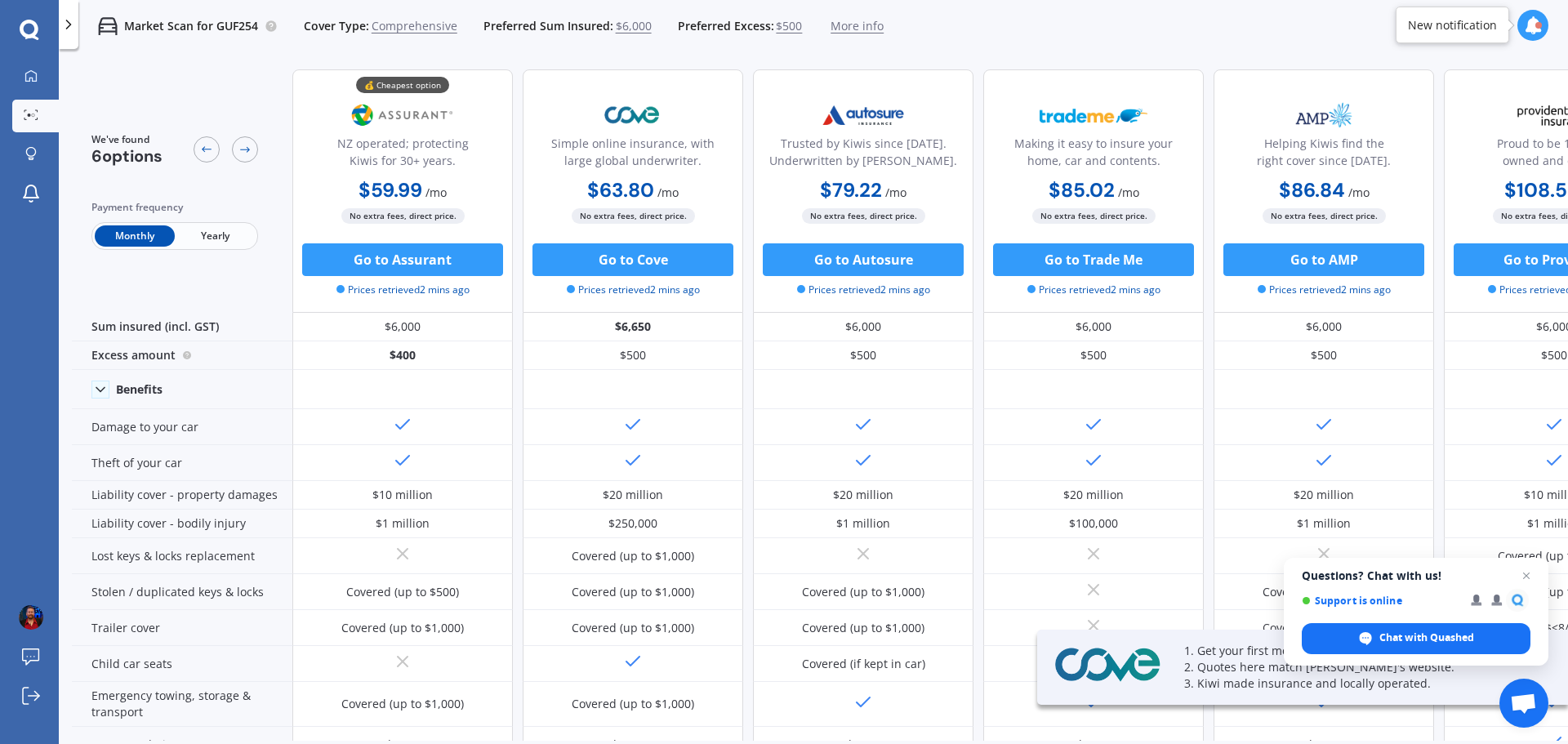
click at [203, 237] on span "Yearly" at bounding box center [215, 235] width 80 height 21
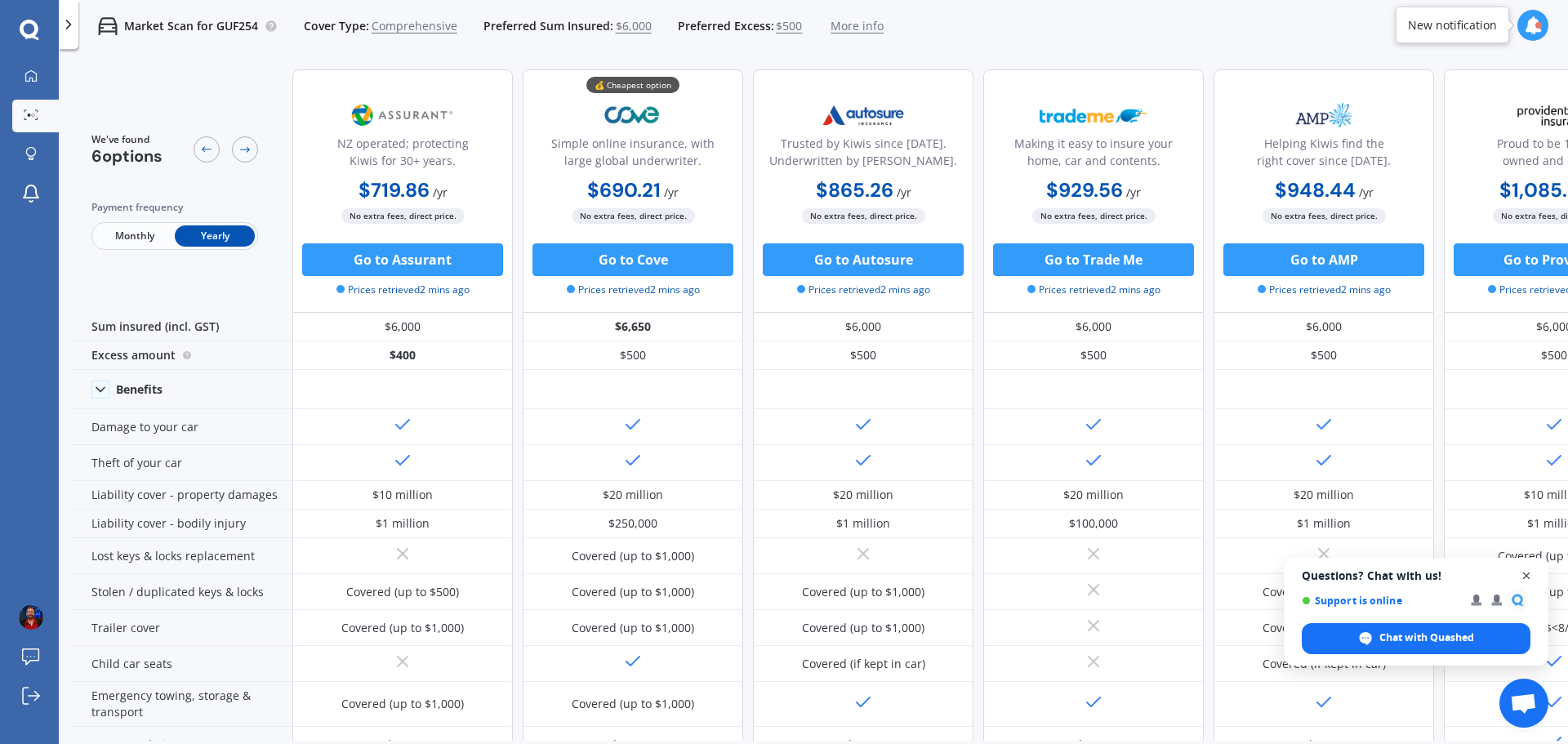
click at [1531, 580] on span "Open chat" at bounding box center [1527, 576] width 20 height 20
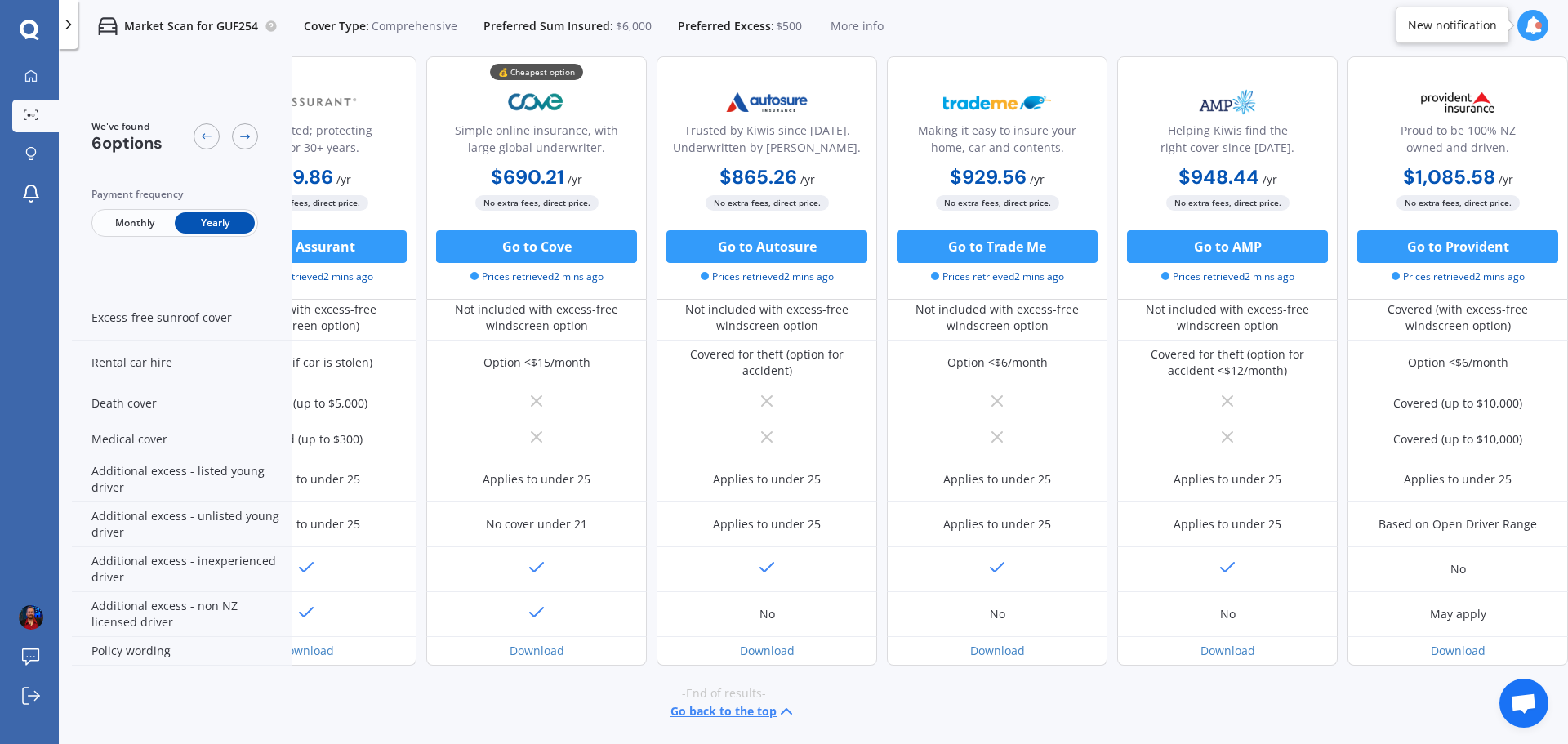
scroll to position [677, 0]
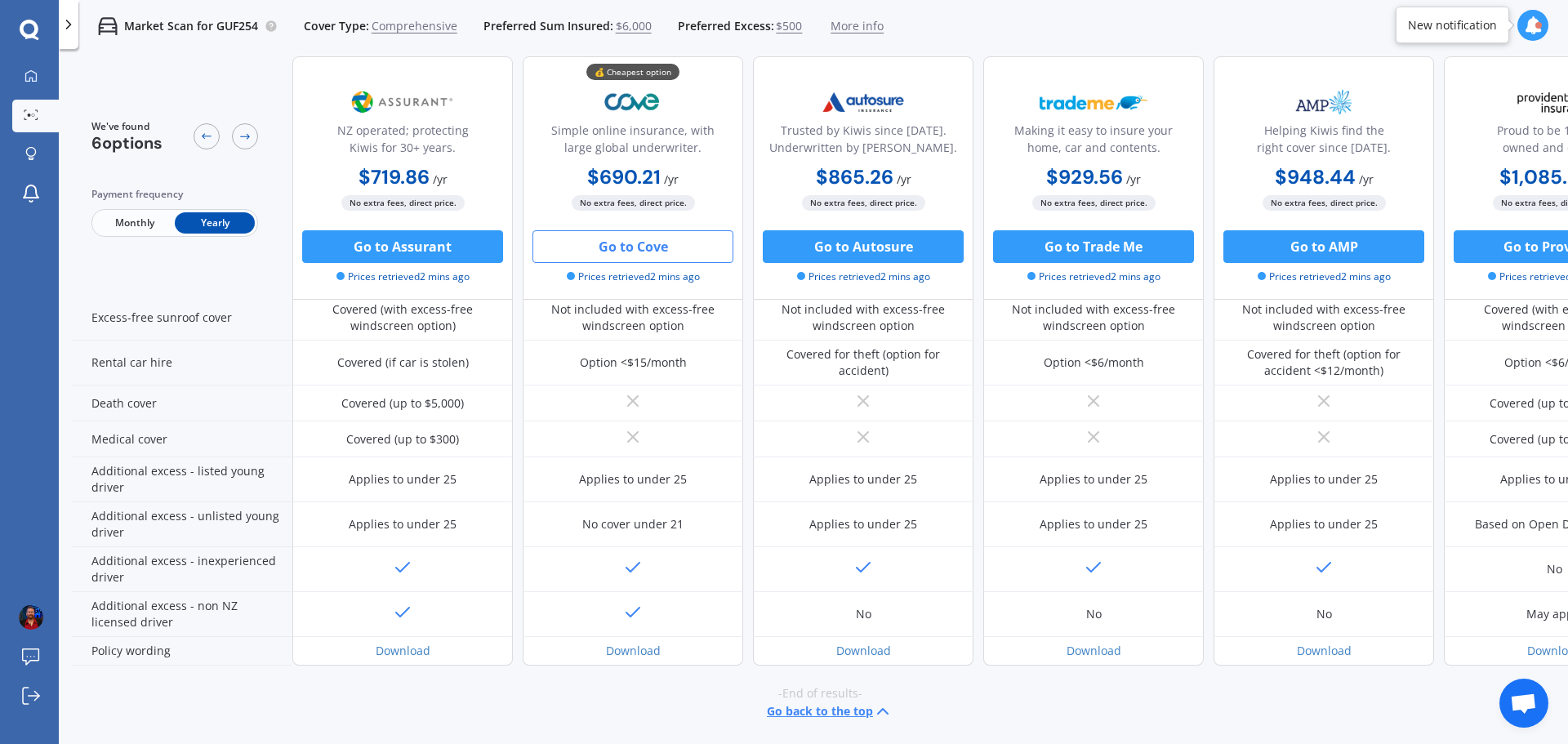
click at [648, 246] on button "Go to Cove" at bounding box center [633, 246] width 201 height 32
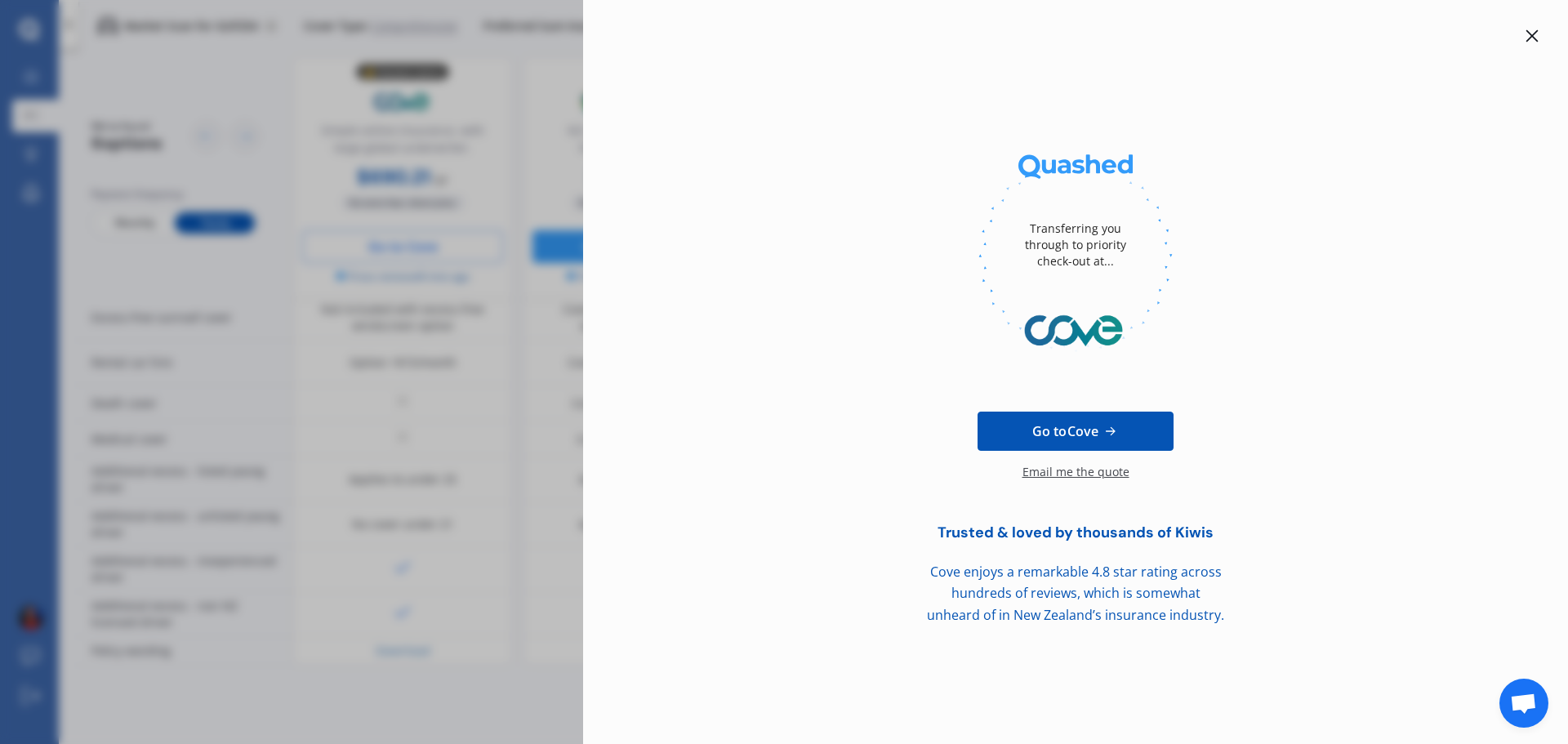
click at [1536, 42] on icon at bounding box center [1532, 36] width 13 height 13
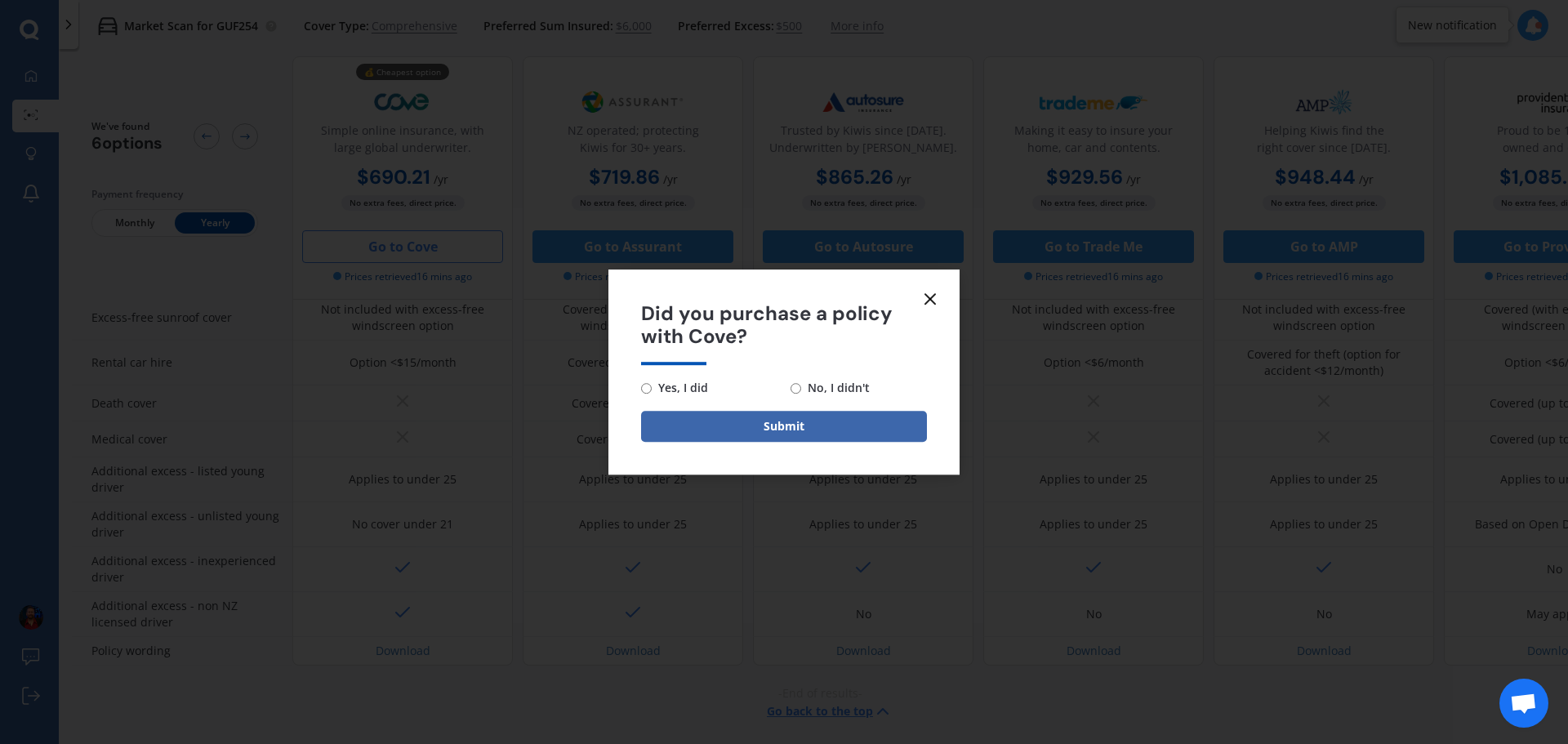
click at [811, 387] on span "No, I didn't" at bounding box center [836, 387] width 69 height 19
click at [802, 387] on input "No, I didn't" at bounding box center [795, 387] width 10 height 10
radio input "true"
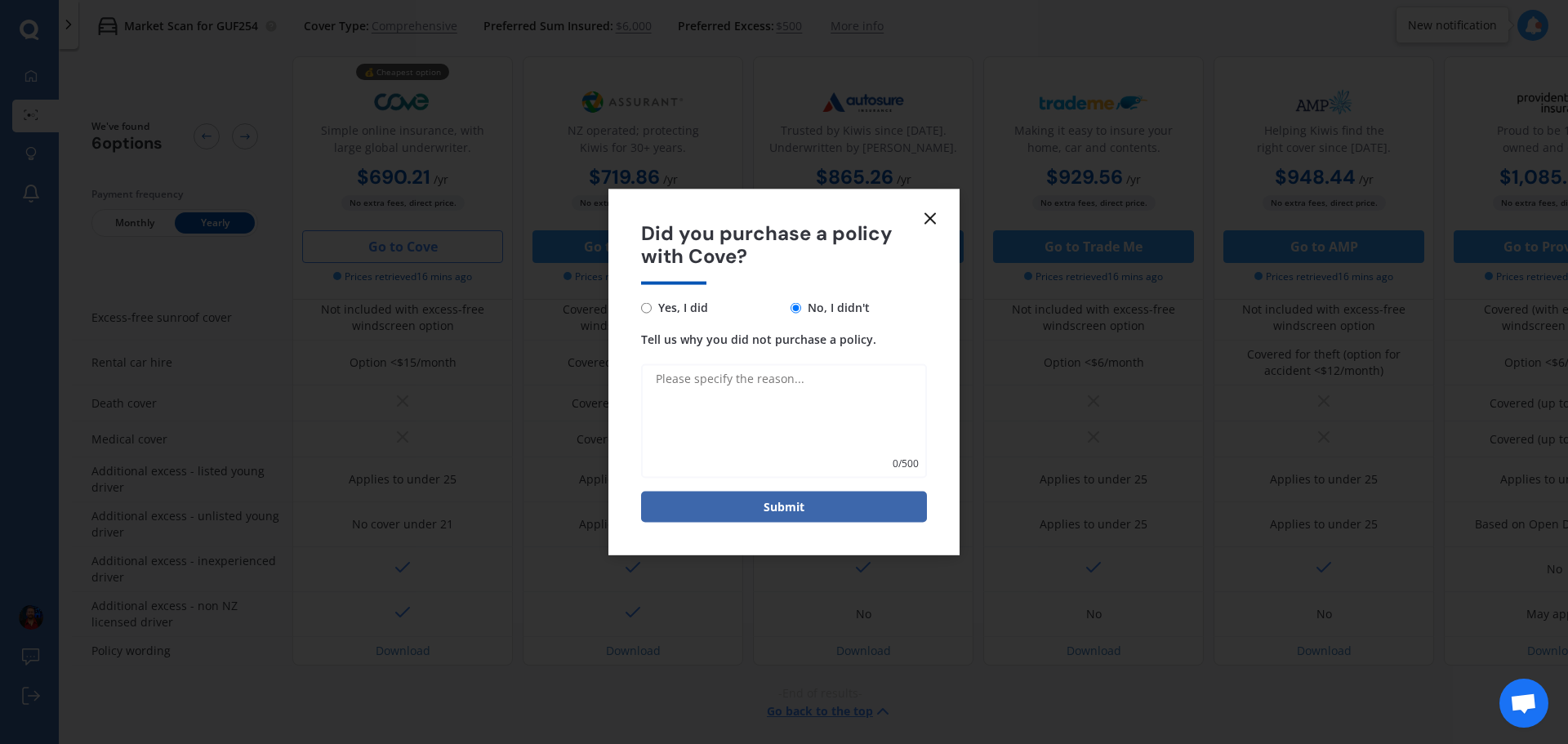
click at [789, 410] on textarea "Tell us why you did not purchase a policy." at bounding box center [784, 421] width 285 height 114
type textarea "I have not finished assessing options"
click at [816, 510] on button "Submit" at bounding box center [784, 507] width 285 height 31
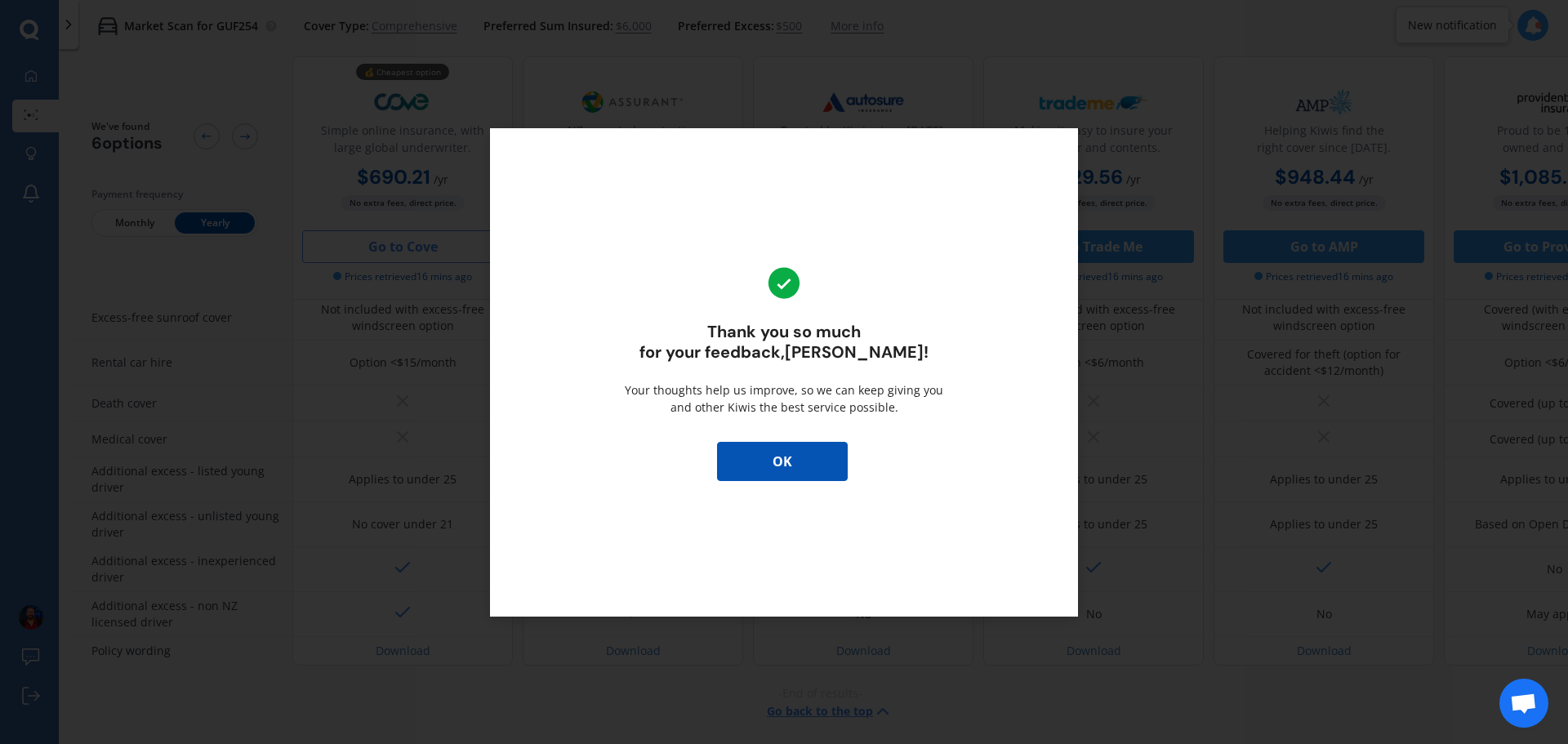
click at [786, 446] on button "OK" at bounding box center [782, 461] width 131 height 39
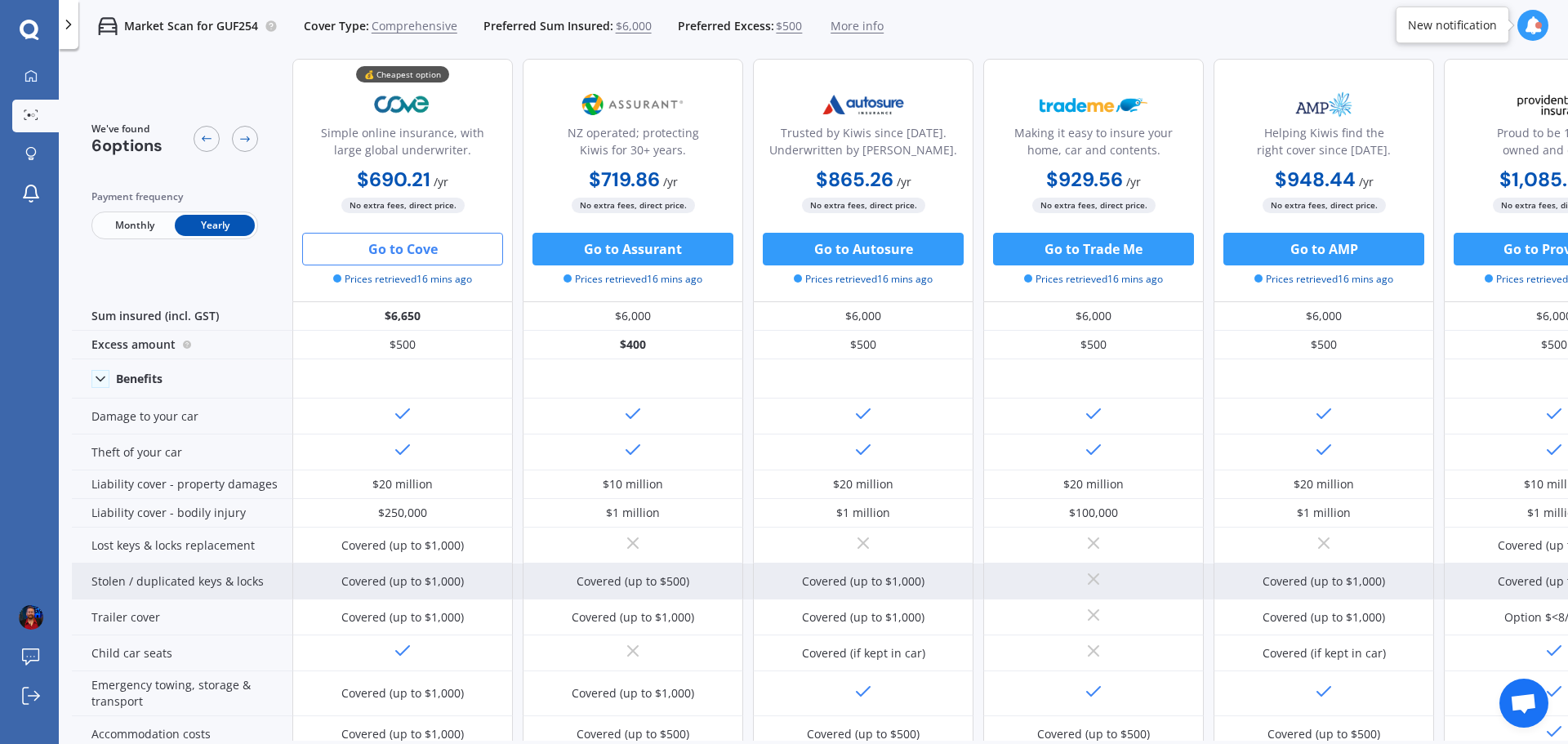
scroll to position [0, 0]
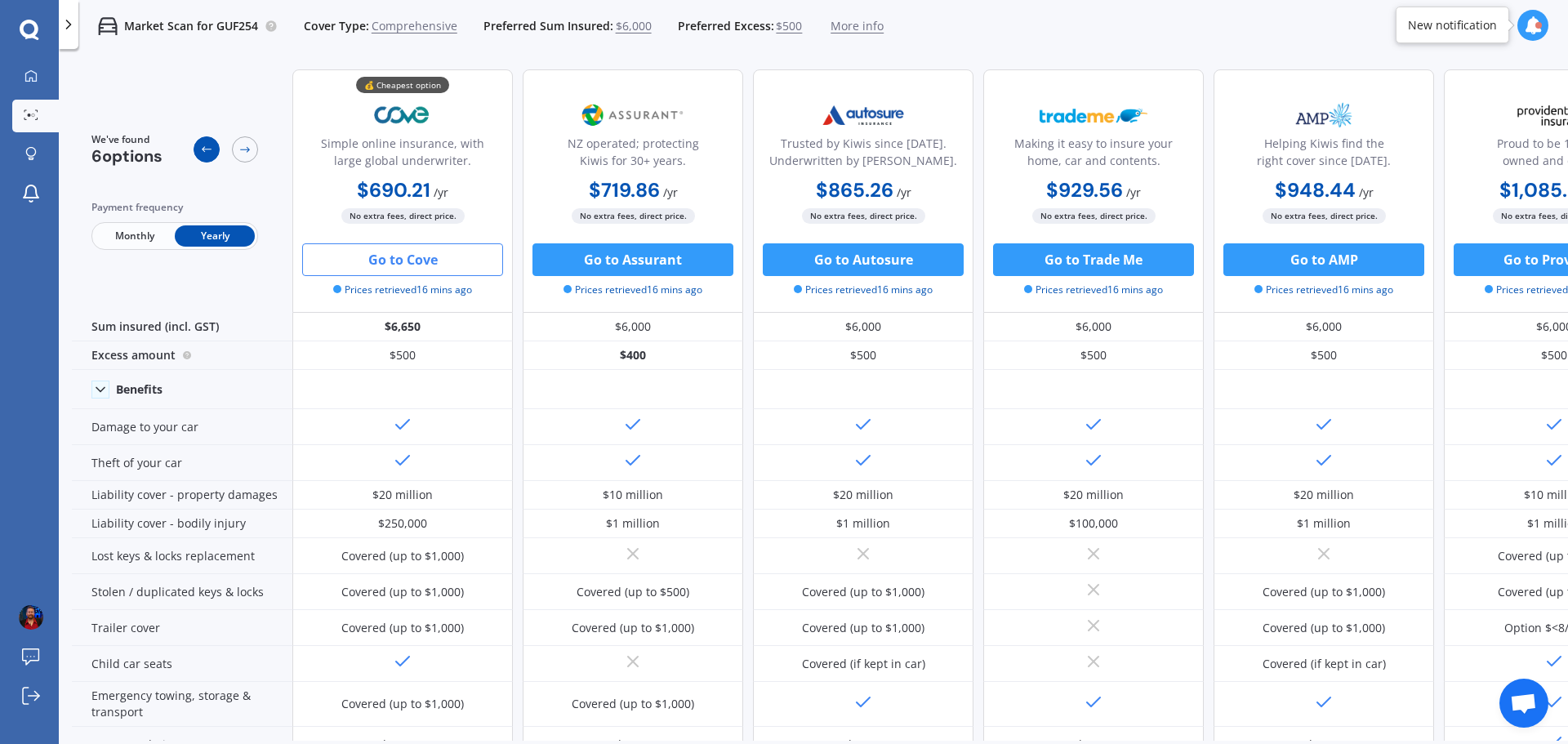
click at [211, 147] on icon at bounding box center [207, 149] width 13 height 13
click at [25, 107] on link "Market Scan" at bounding box center [35, 116] width 46 height 32
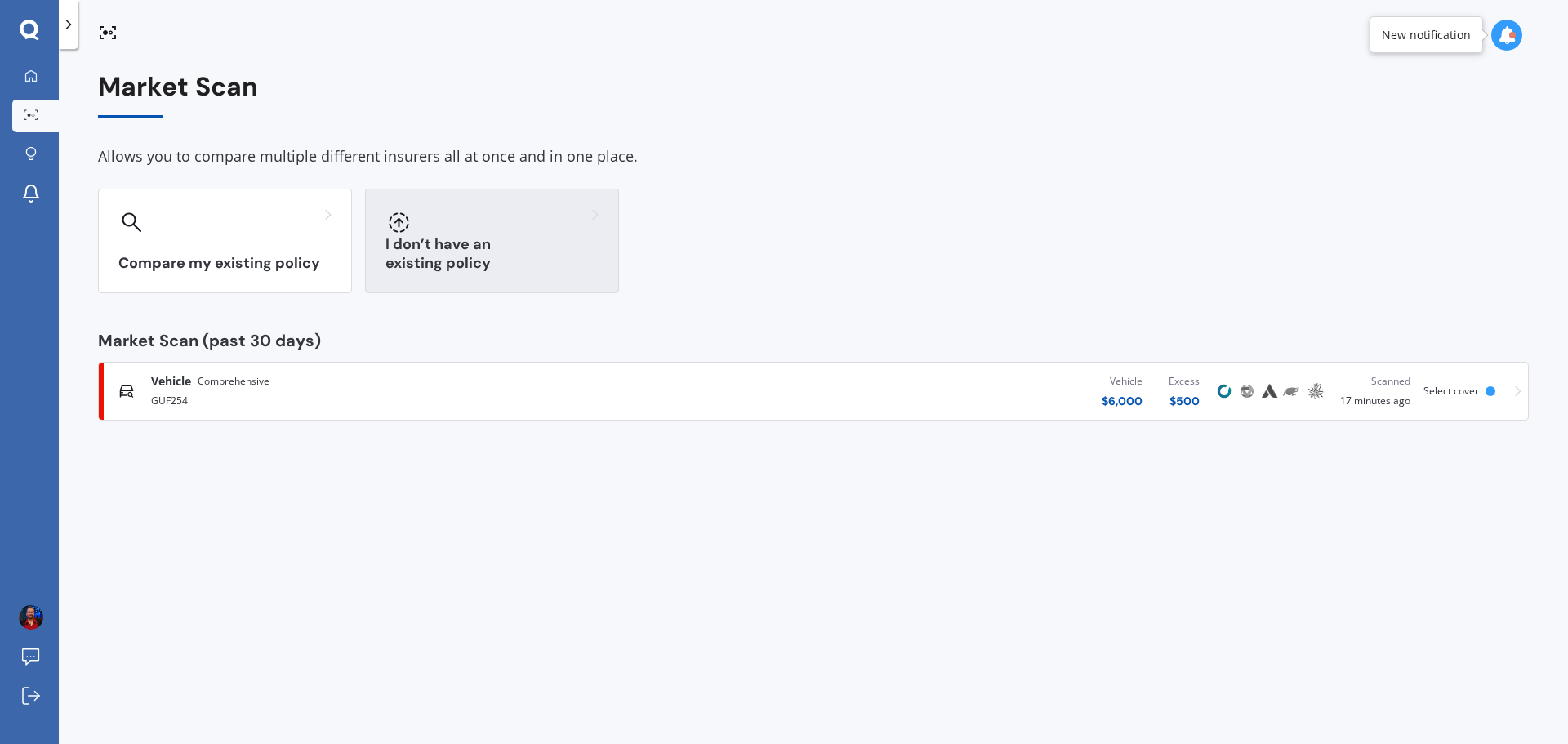
click at [491, 236] on div "I don’t have an existing policy" at bounding box center [492, 241] width 254 height 105
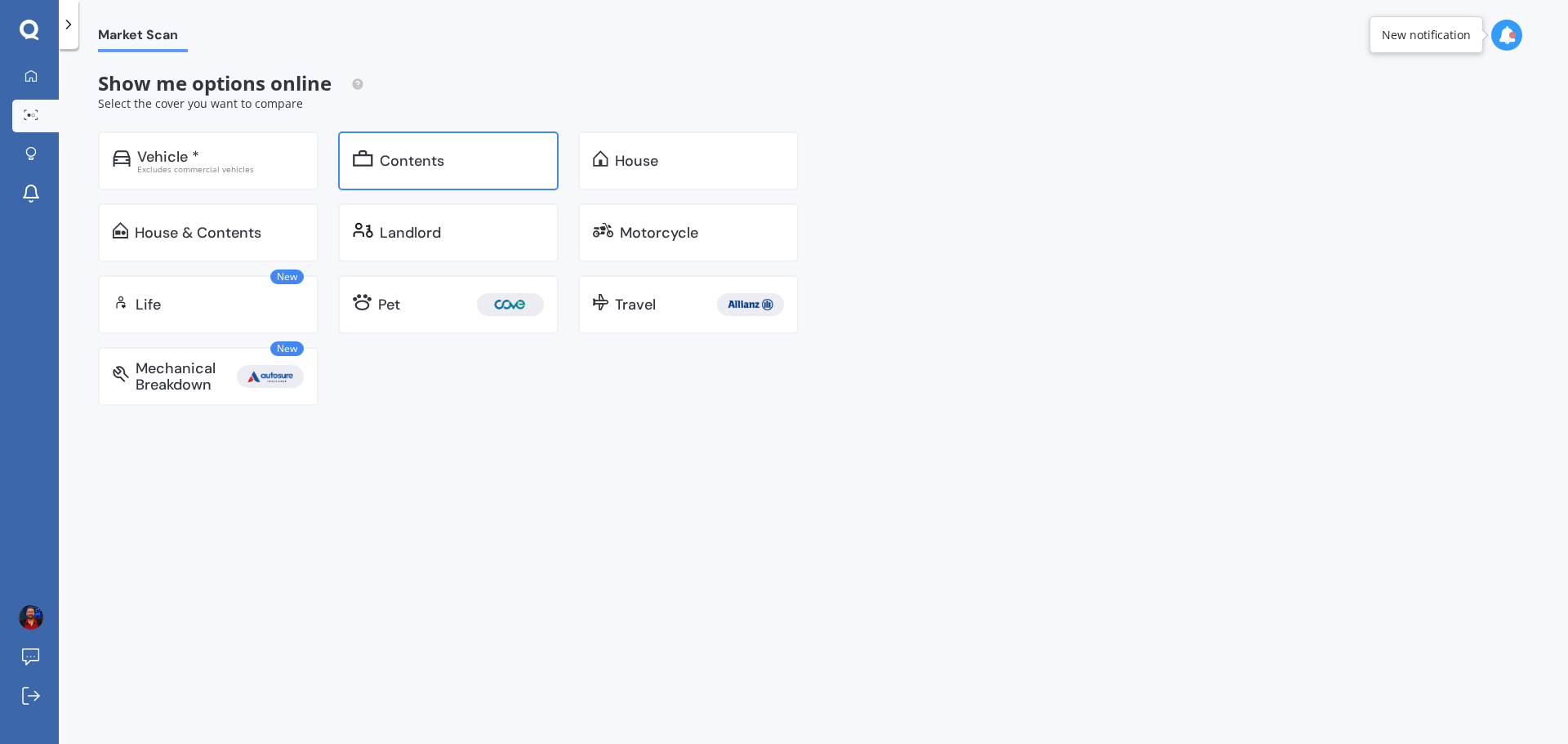
click at [422, 177] on div "Contents" at bounding box center [449, 160] width 221 height 58
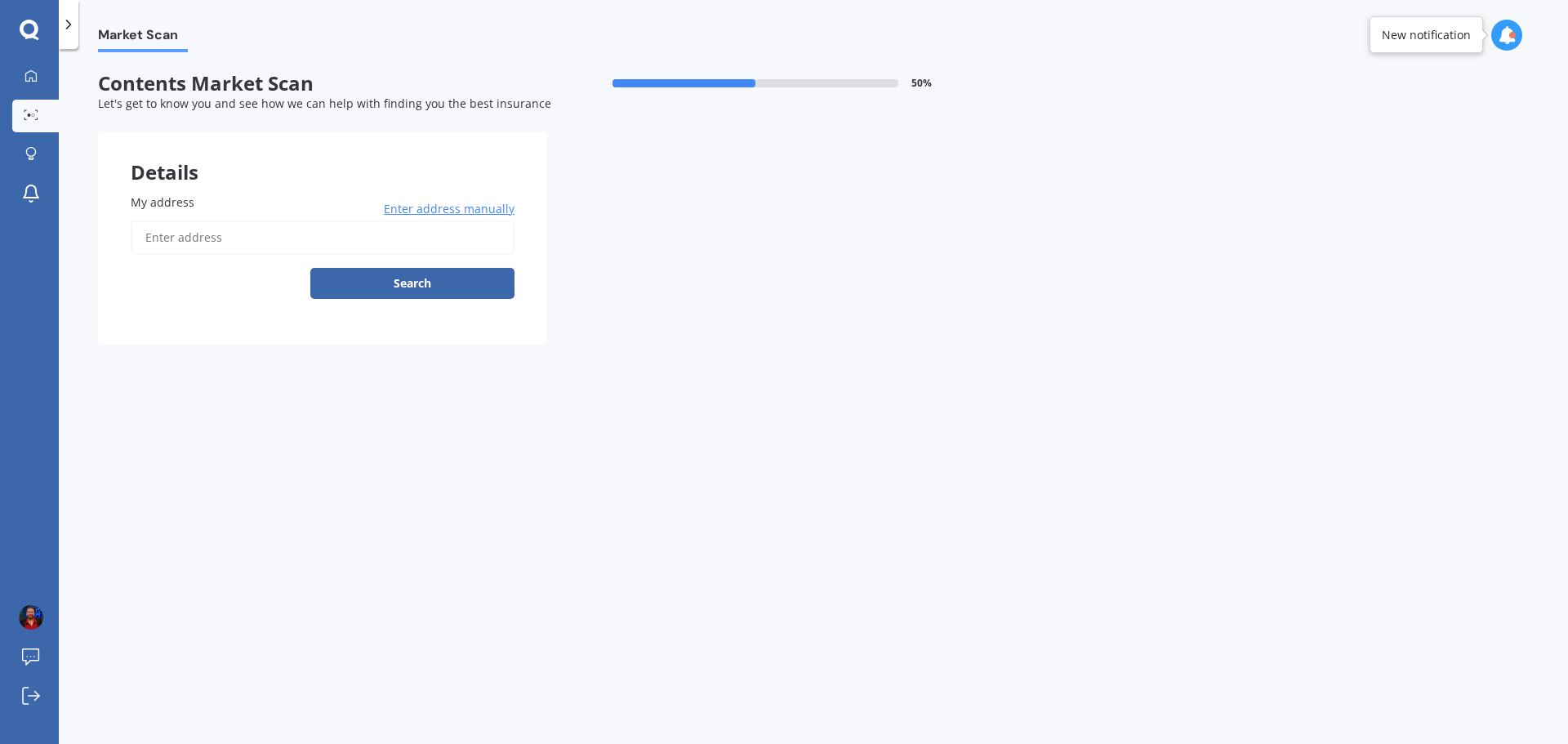
click at [247, 225] on input "My address" at bounding box center [322, 237] width 384 height 34
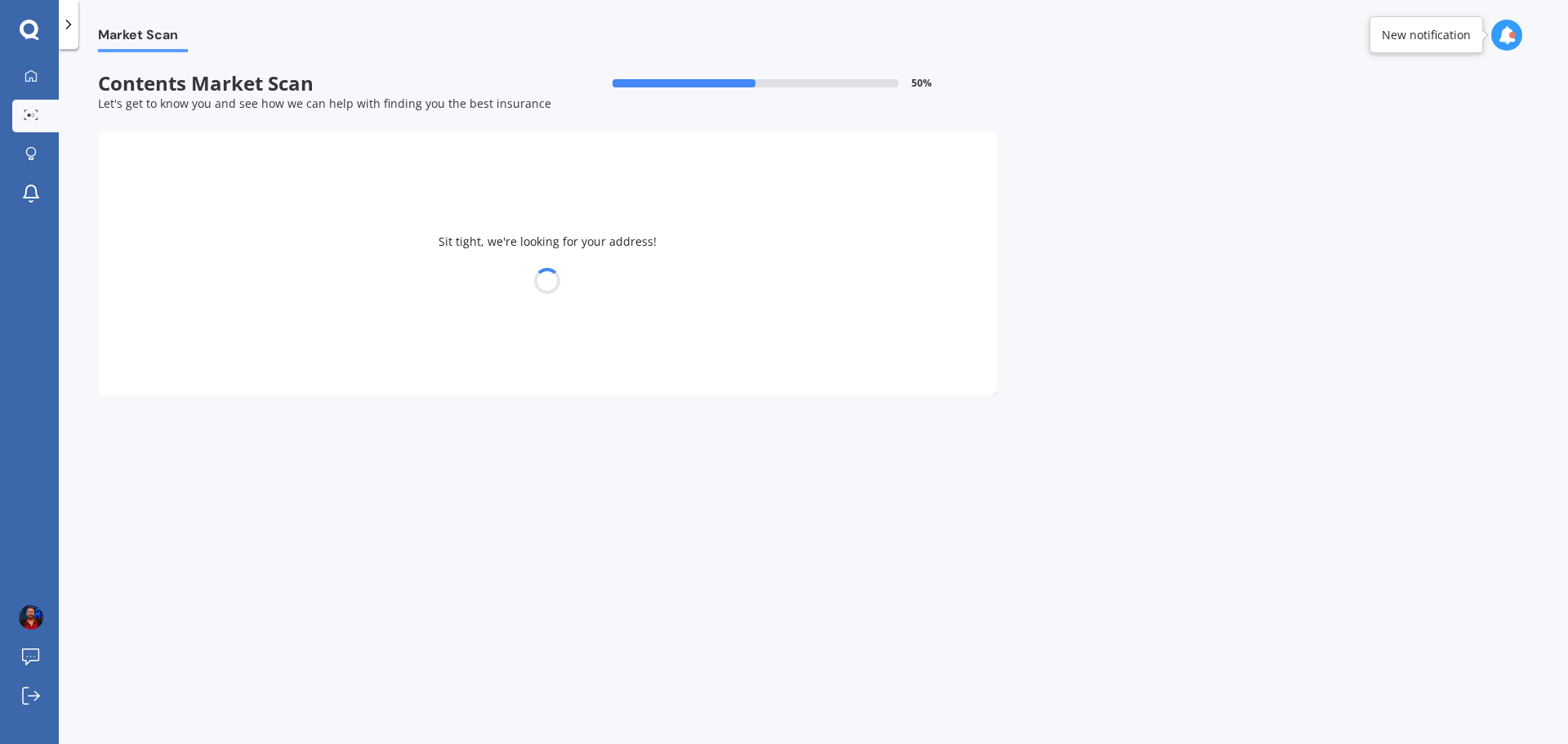
type input "[STREET_ADDRESS]"
select select "18"
select select "11"
select select "1987"
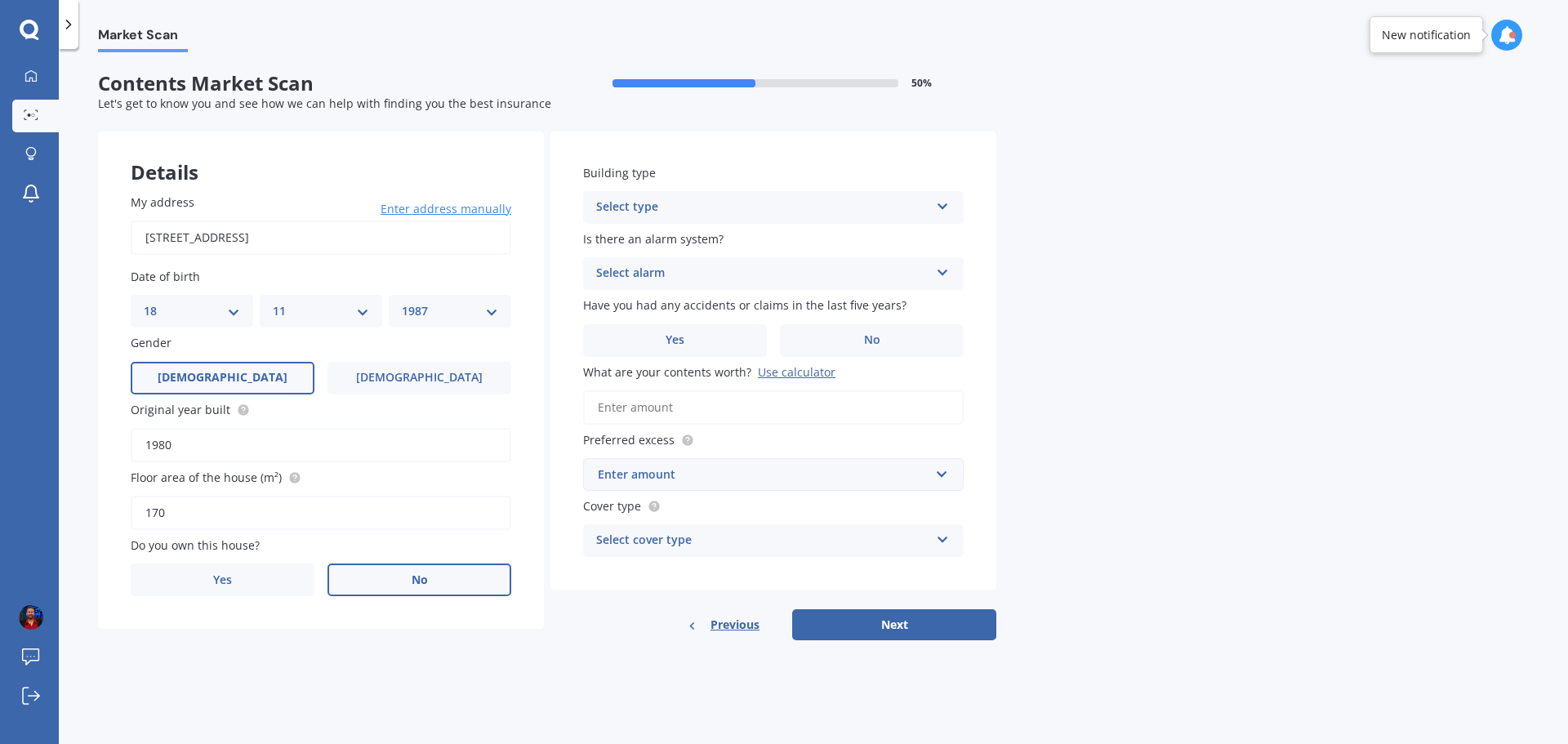
click at [378, 582] on label "No" at bounding box center [419, 579] width 183 height 32
click at [0, 0] on input "No" at bounding box center [0, 0] width 0 height 0
drag, startPoint x: 199, startPoint y: 523, endPoint x: 102, endPoint y: 523, distance: 97.0
click at [102, 523] on div "My address [STREET_ADDRESS] Enter address manually Search Date of birth DD 01 0…" at bounding box center [321, 428] width 446 height 535
drag, startPoint x: 169, startPoint y: 516, endPoint x: 151, endPoint y: 514, distance: 18.1
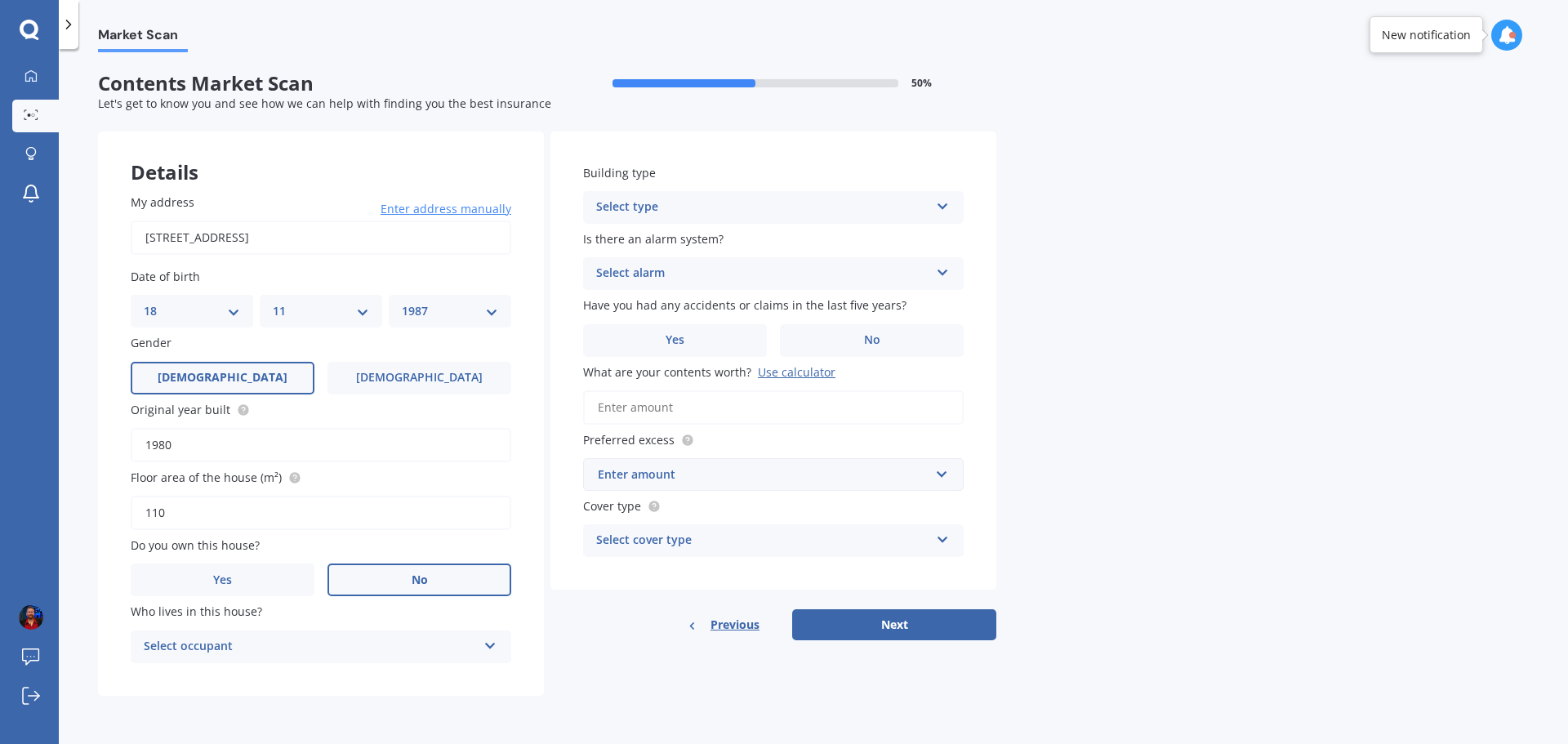
click at [151, 514] on input "110" at bounding box center [321, 512] width 381 height 34
type input "100"
click at [217, 646] on div "Select occupant" at bounding box center [310, 646] width 334 height 19
click at [191, 684] on div "Tenant" at bounding box center [321, 679] width 379 height 30
click at [790, 214] on div "Select type" at bounding box center [763, 207] width 334 height 19
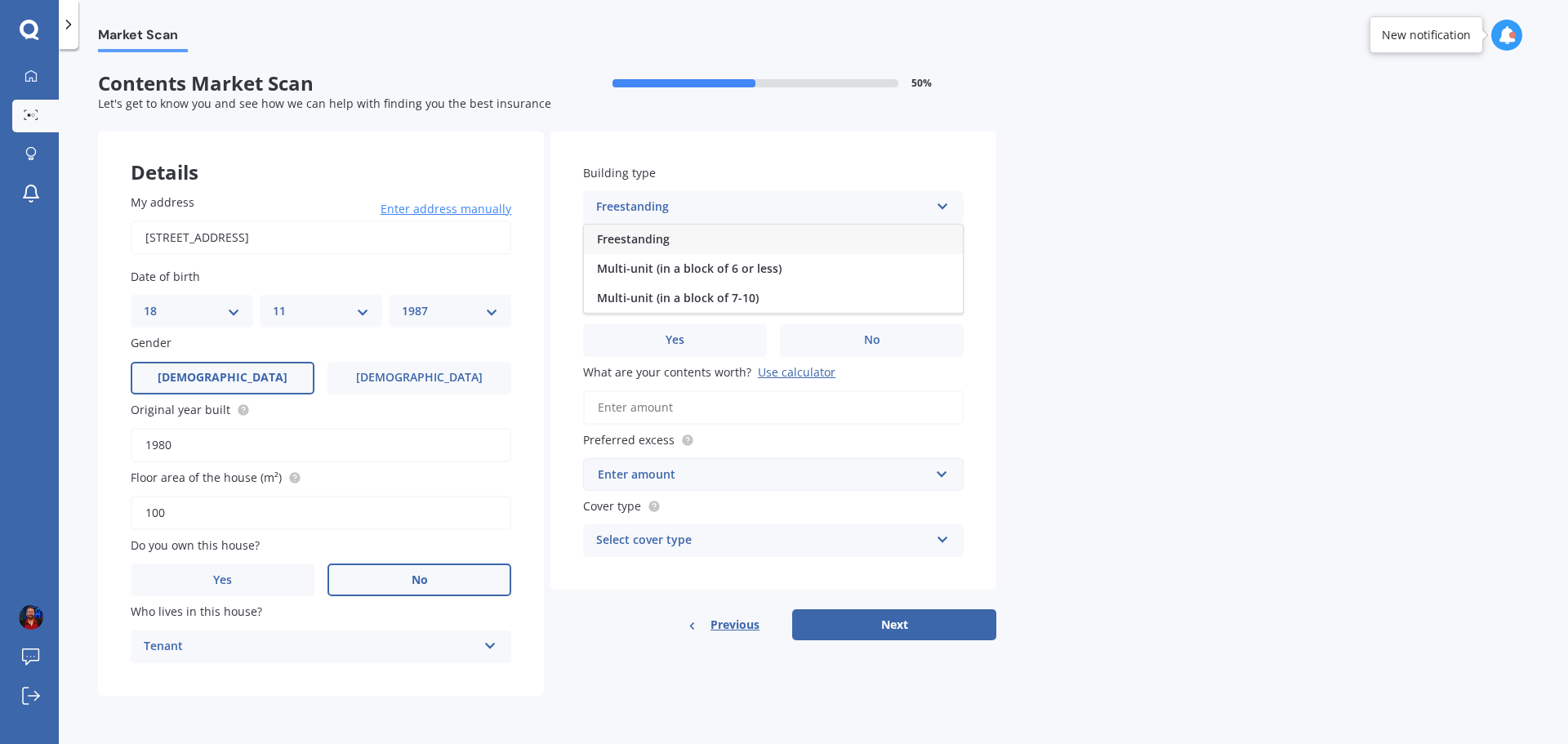
click at [787, 235] on div "Freestanding" at bounding box center [773, 239] width 379 height 30
click at [795, 284] on div "Select alarm Yes, monitored Yes, not monitored No" at bounding box center [773, 273] width 381 height 32
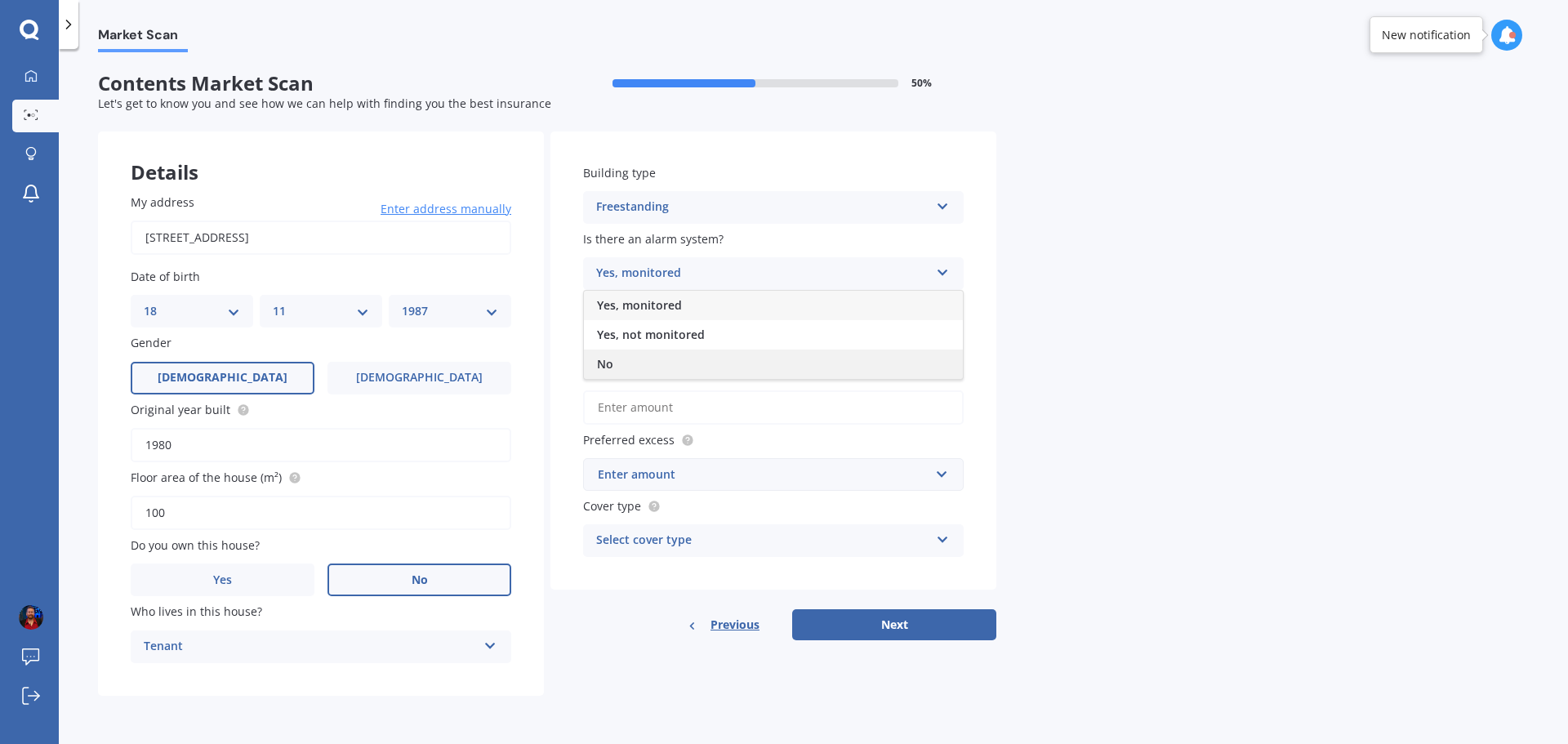
click at [789, 357] on div "No" at bounding box center [773, 364] width 379 height 30
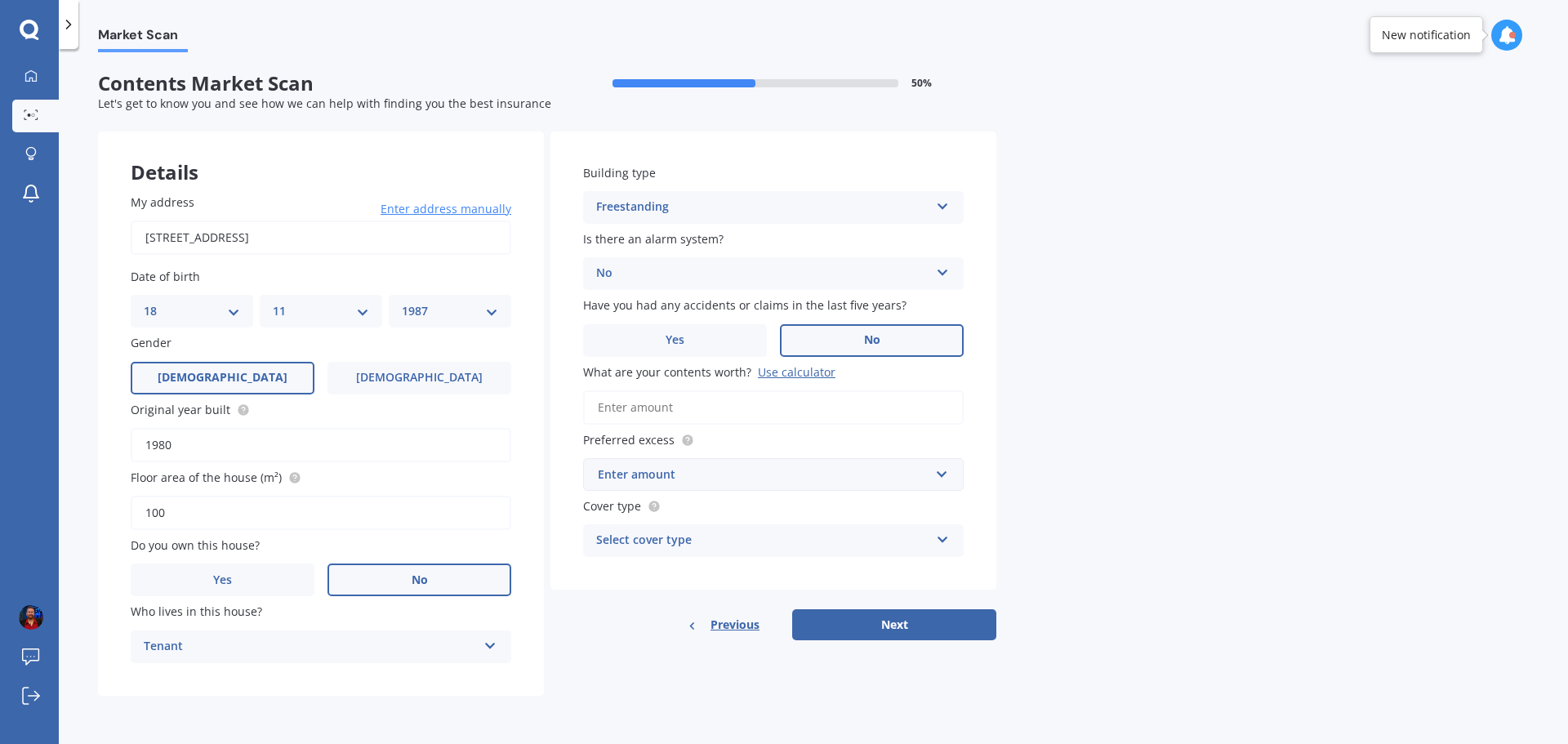
click at [834, 355] on label "No" at bounding box center [872, 340] width 183 height 32
click at [0, 0] on input "No" at bounding box center [0, 0] width 0 height 0
click at [740, 410] on input "What are your contents worth? Use calculator" at bounding box center [773, 407] width 381 height 34
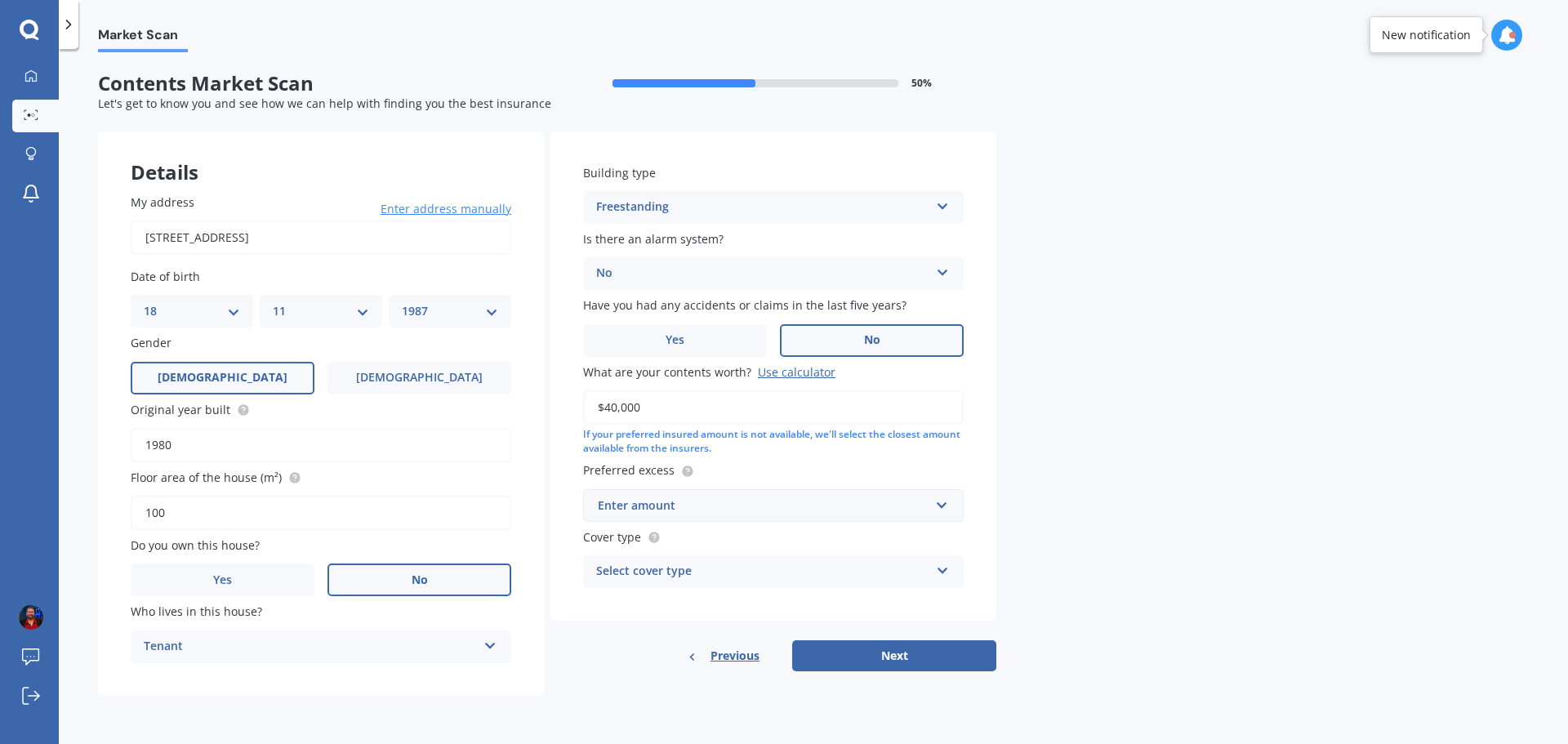
type input "$40,000"
click at [748, 516] on input "text" at bounding box center [767, 505] width 366 height 31
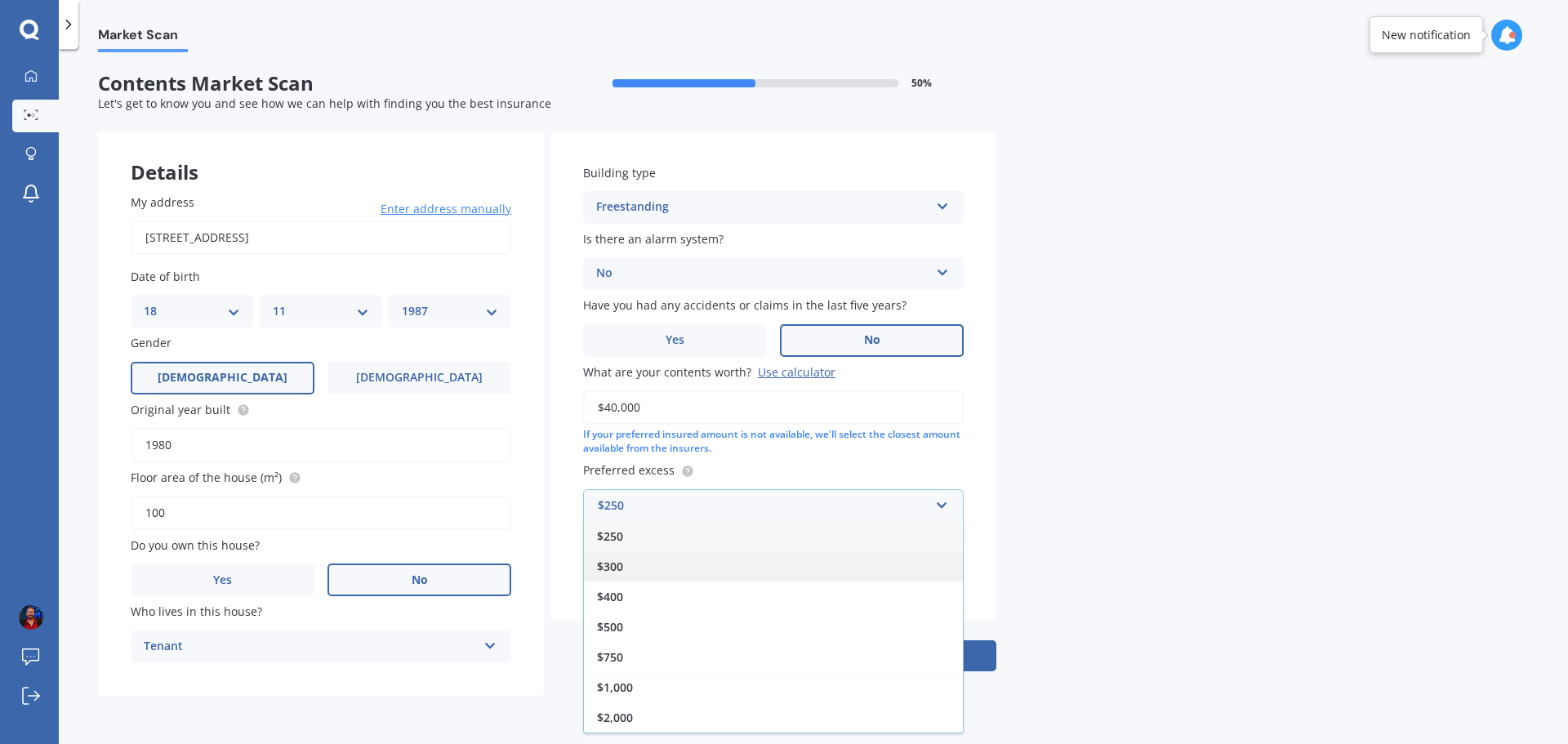
click at [689, 554] on div "$300" at bounding box center [773, 566] width 379 height 31
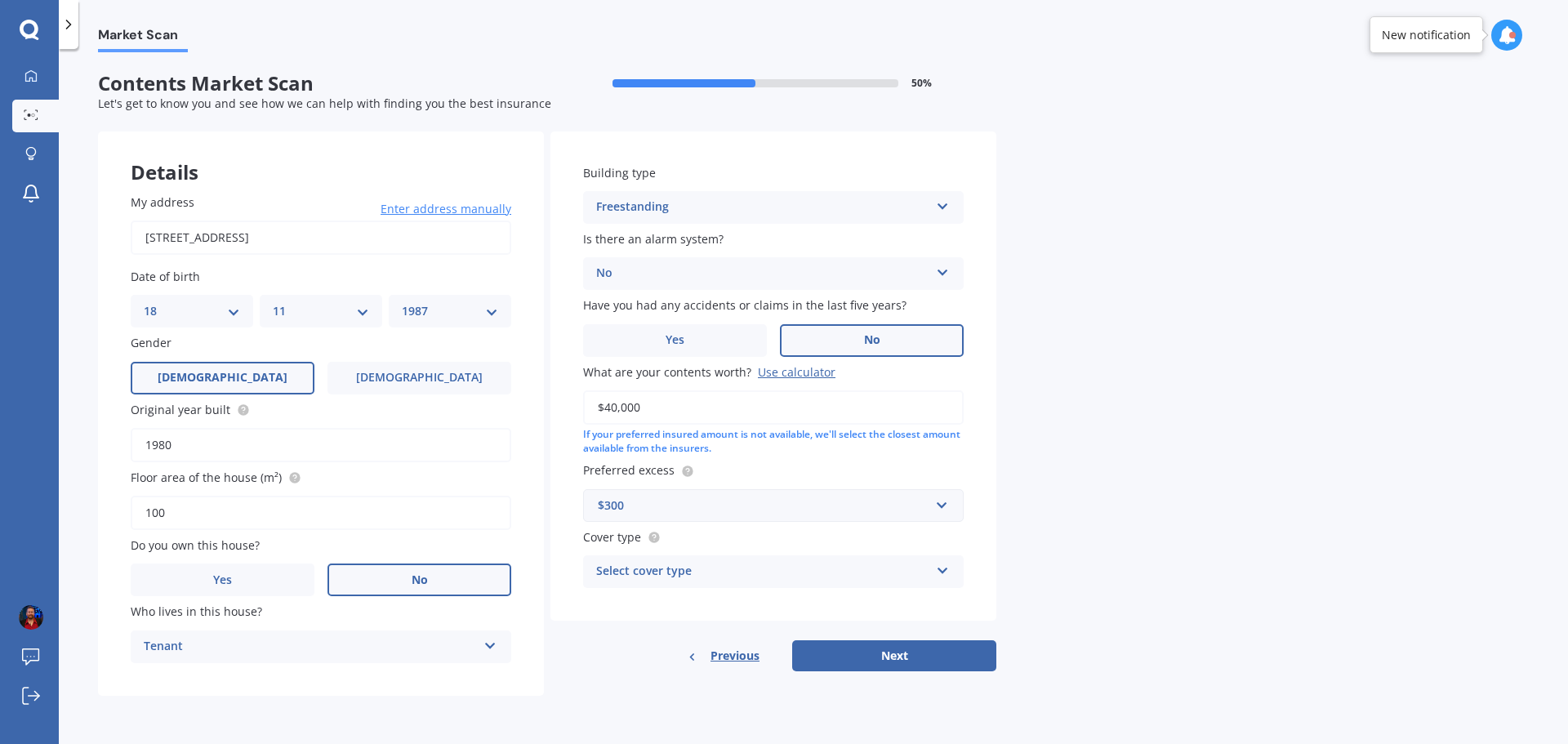
click at [685, 575] on div "Select cover type" at bounding box center [763, 571] width 334 height 19
click at [722, 609] on div "High" at bounding box center [773, 603] width 379 height 30
click at [905, 651] on button "Next" at bounding box center [894, 655] width 204 height 31
select select "18"
select select "11"
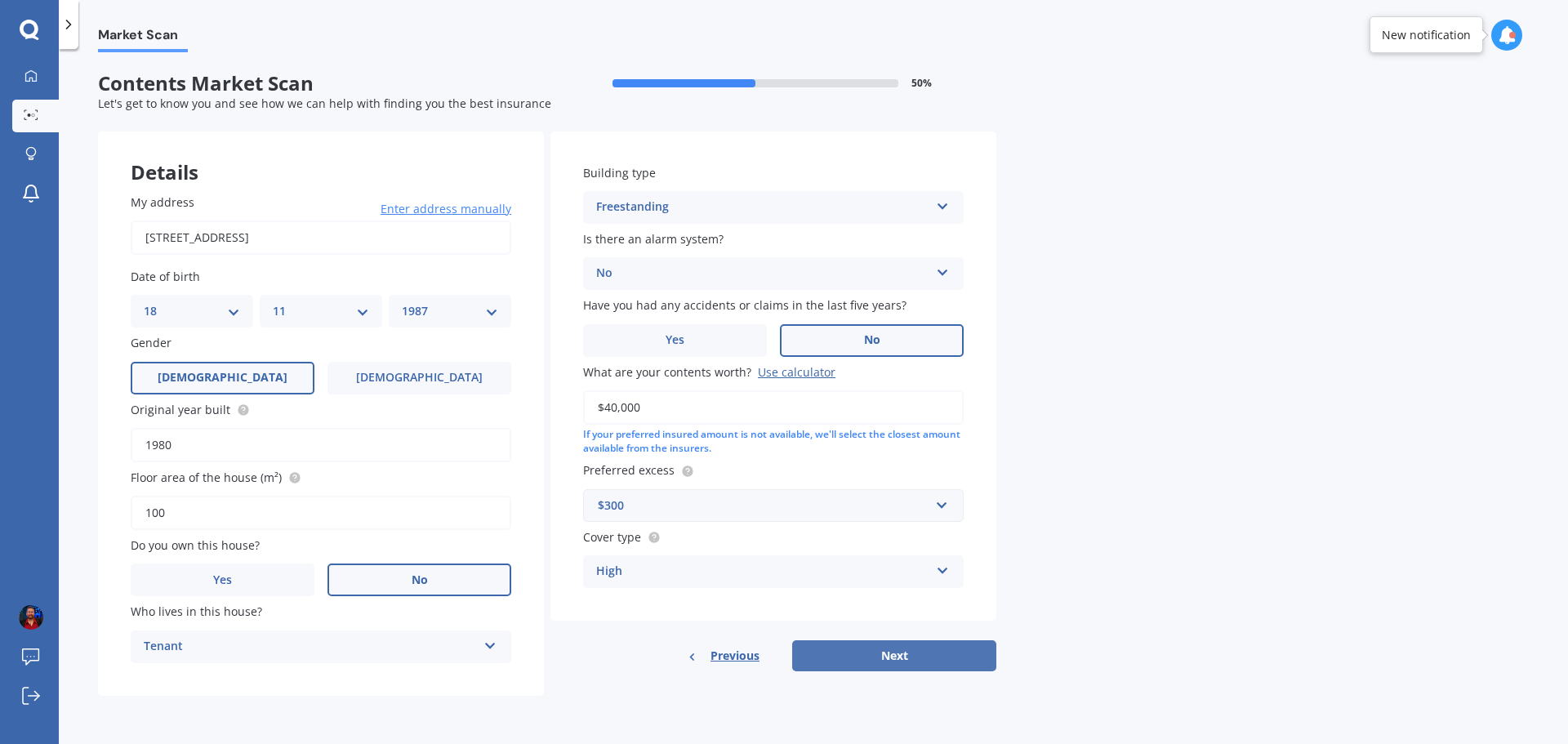
select select "1987"
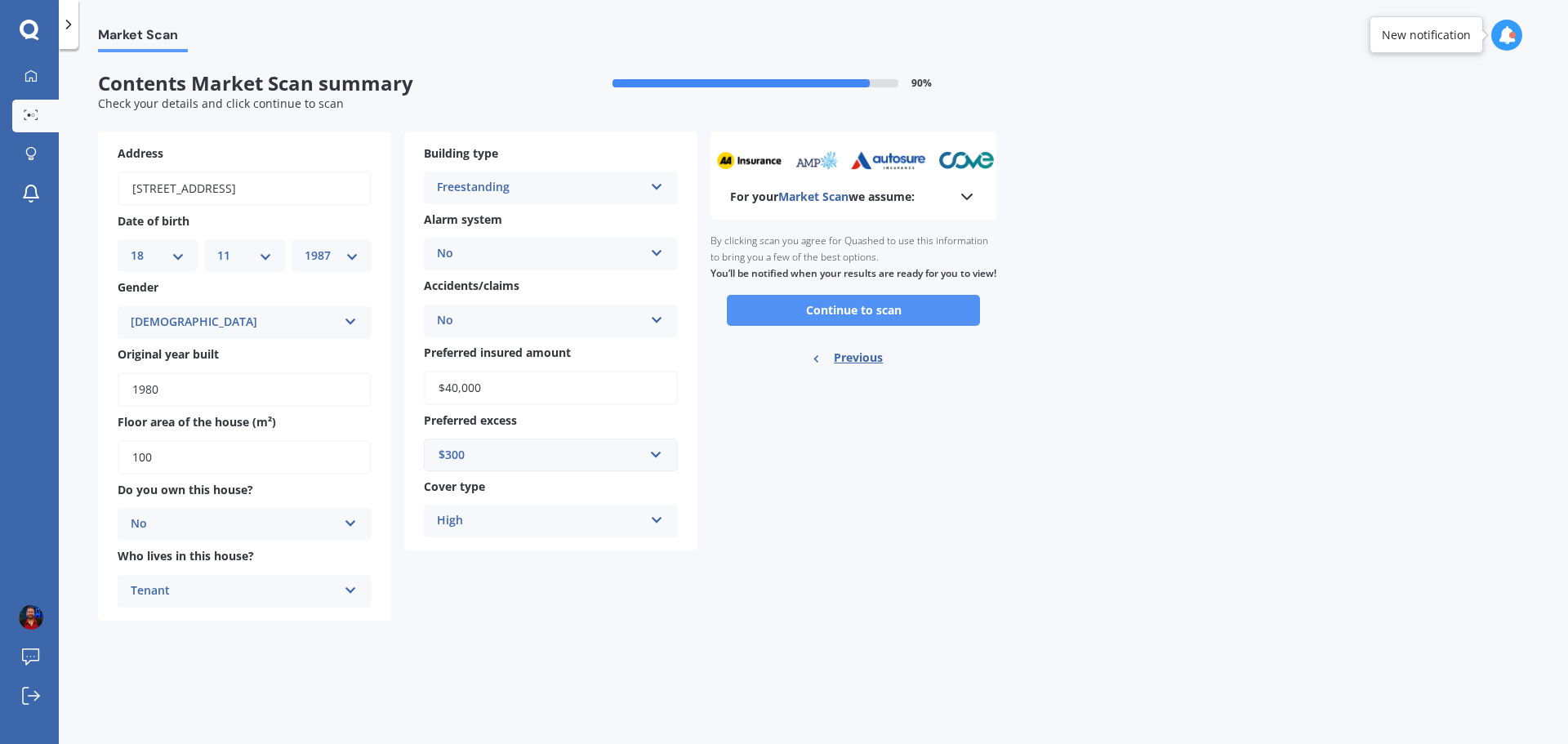
click at [788, 326] on button "Continue to scan" at bounding box center [853, 309] width 253 height 31
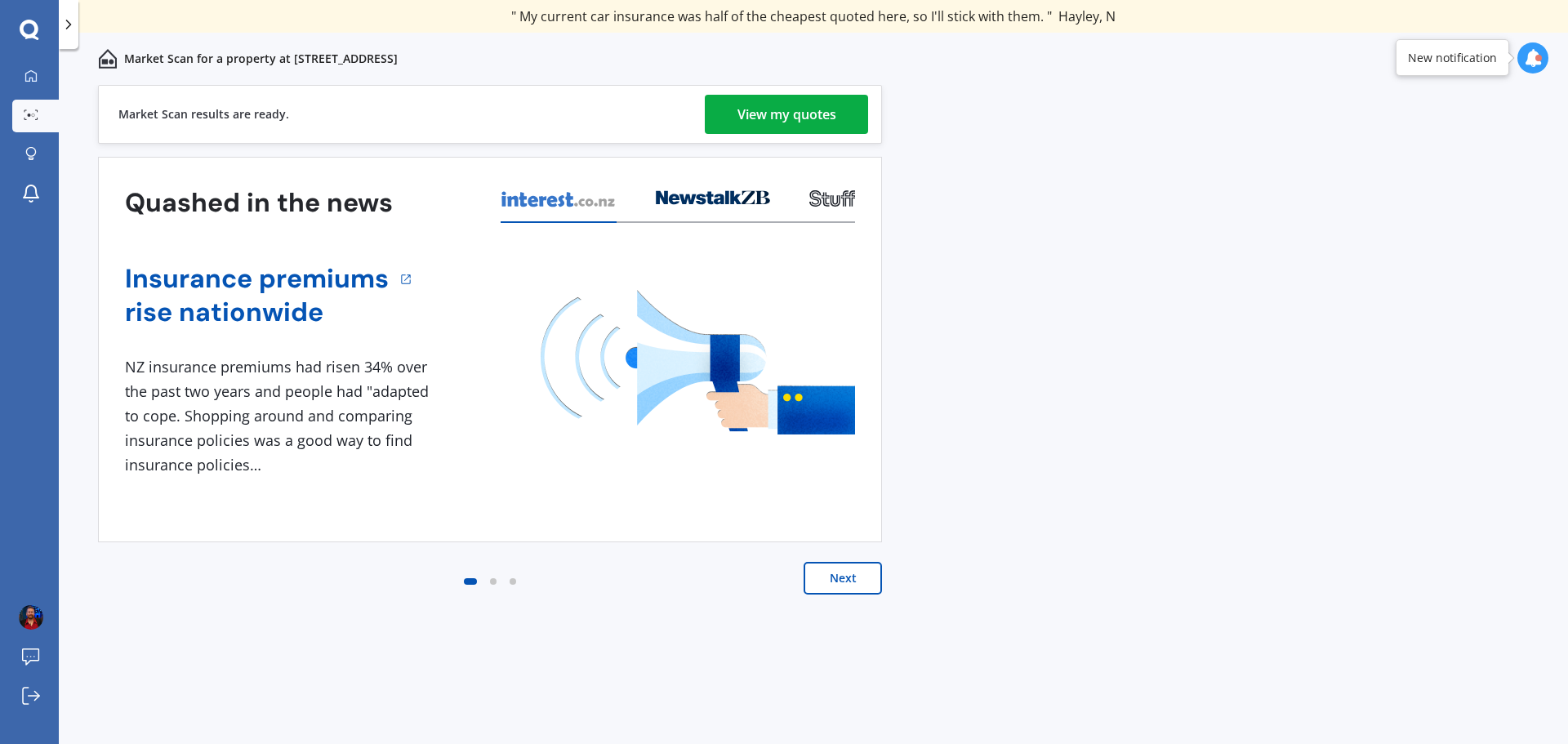
click at [746, 122] on div "View my quotes" at bounding box center [787, 114] width 99 height 39
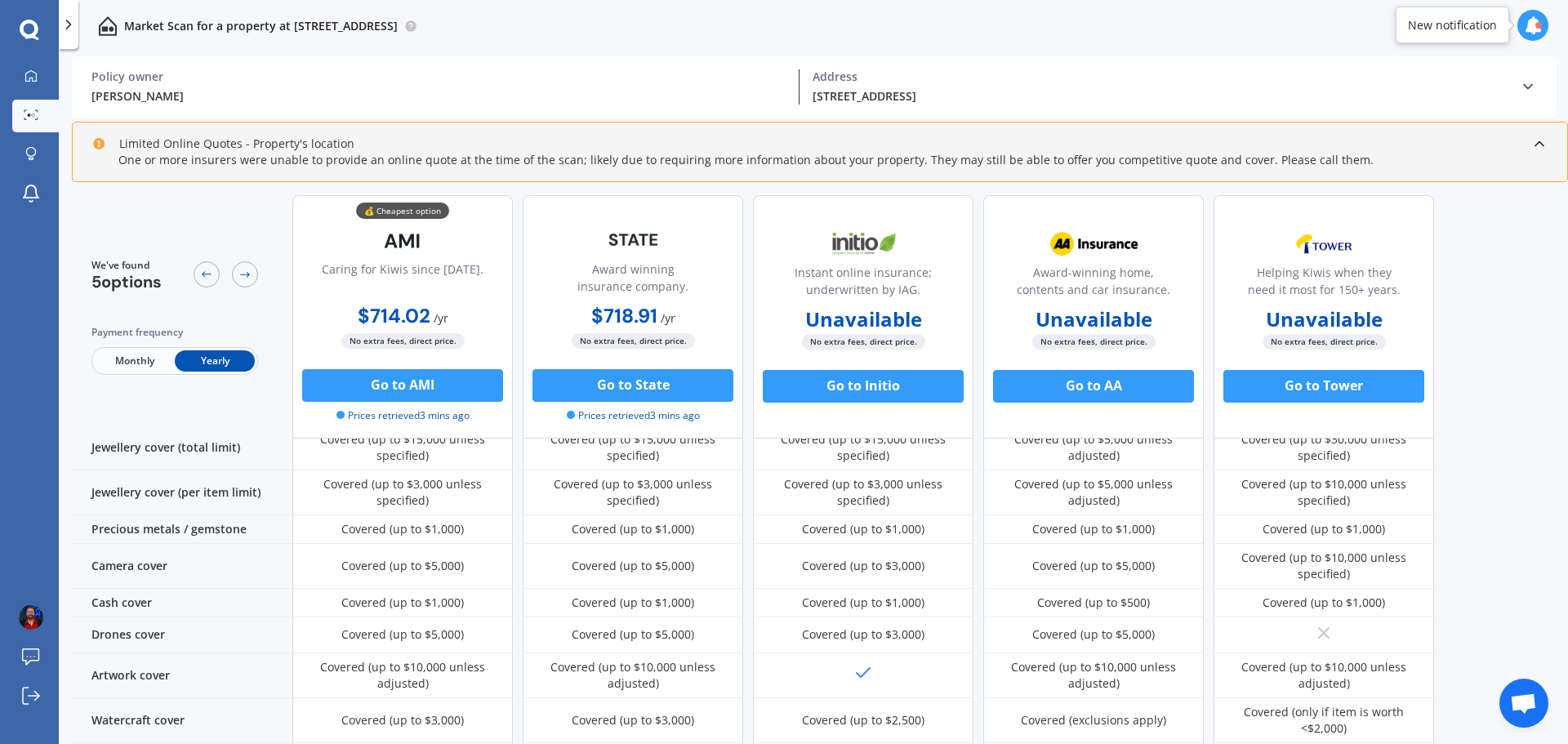
scroll to position [265, 0]
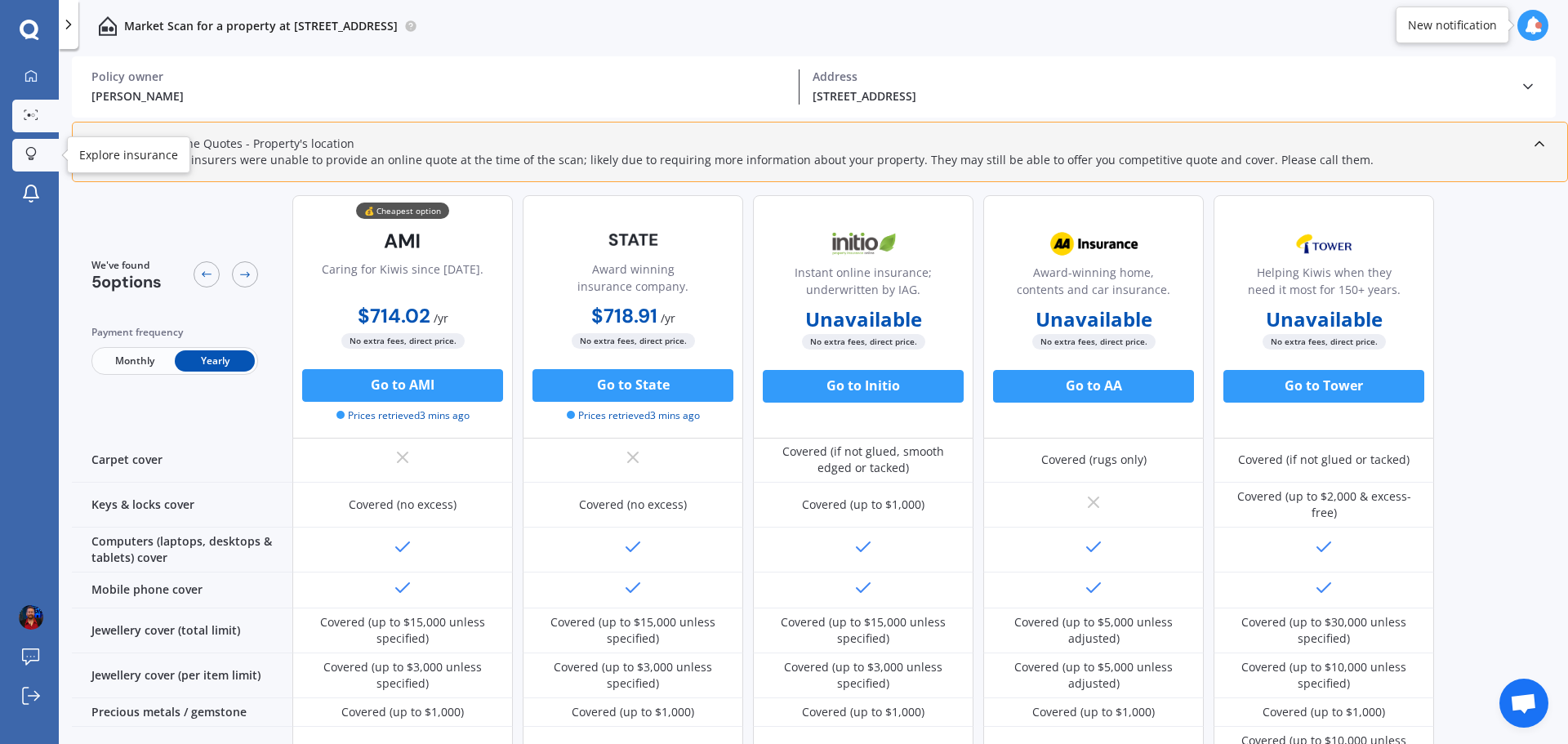
click at [30, 168] on link "Explore insurance" at bounding box center [35, 155] width 46 height 32
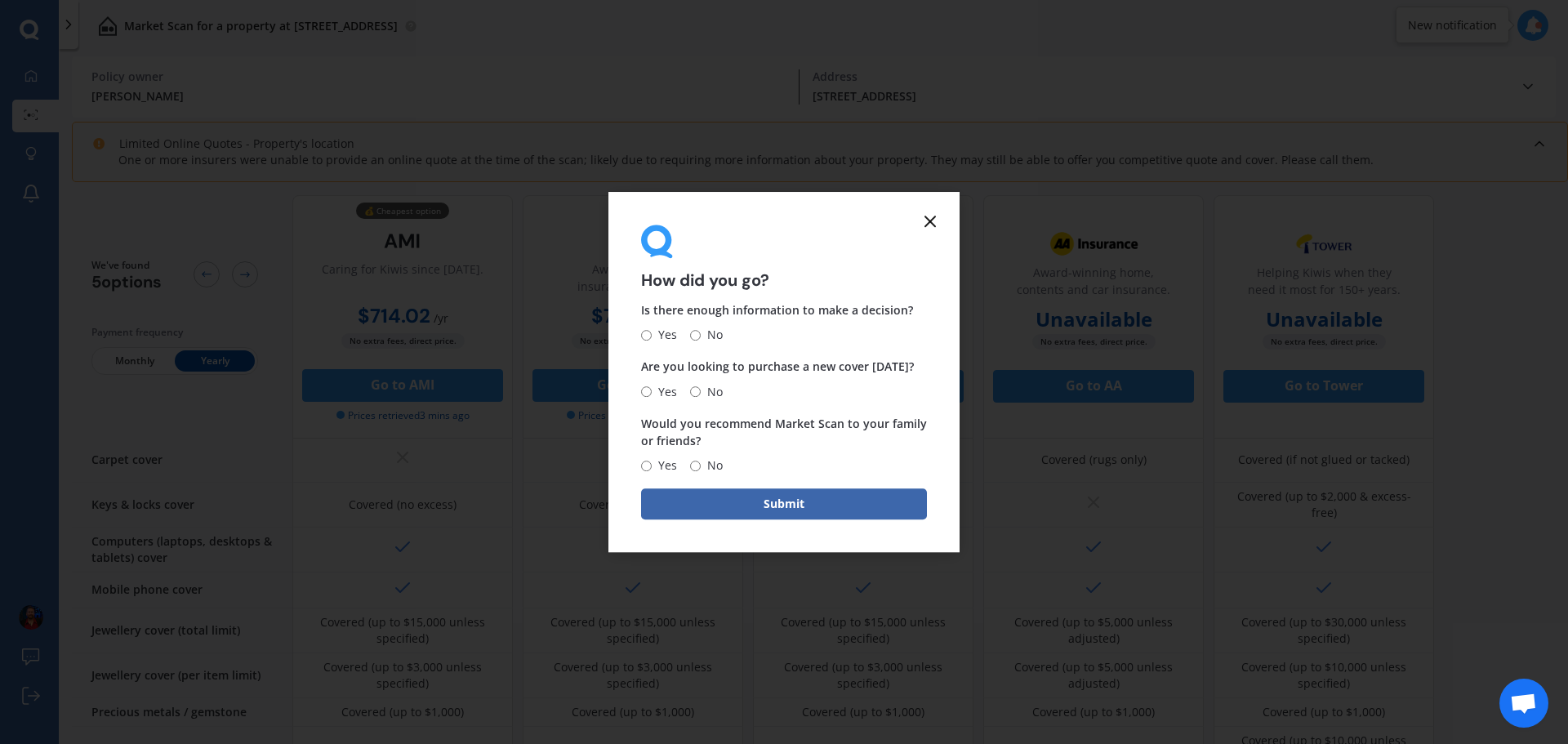
click at [929, 221] on line at bounding box center [930, 221] width 10 height 10
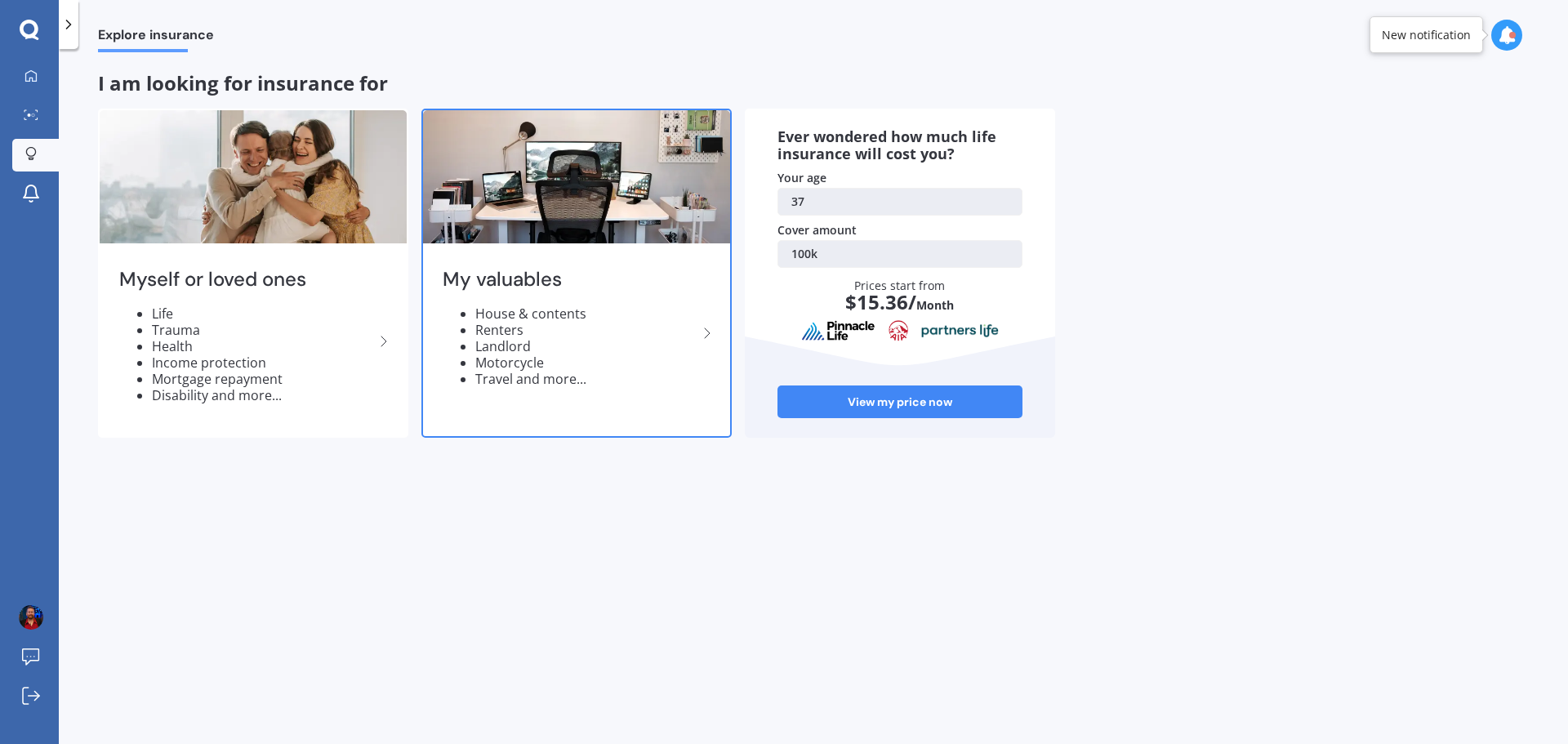
click at [653, 293] on div "My valuables House & contents Renters Landlord Motorcycle Travel and more..." at bounding box center [576, 334] width 307 height 172
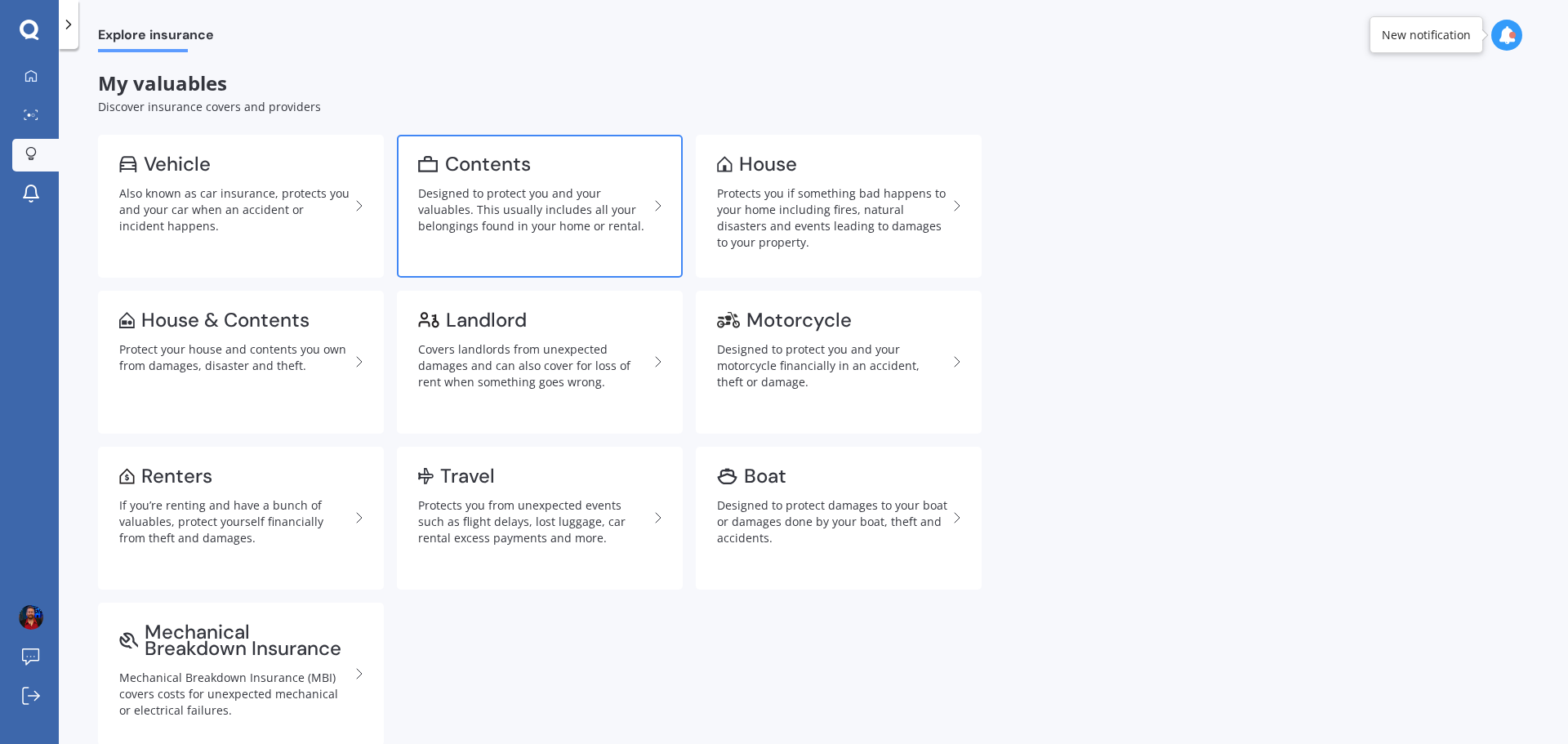
click at [523, 233] on div "Designed to protect you and your valuables. This usually includes all your belo…" at bounding box center [533, 209] width 231 height 49
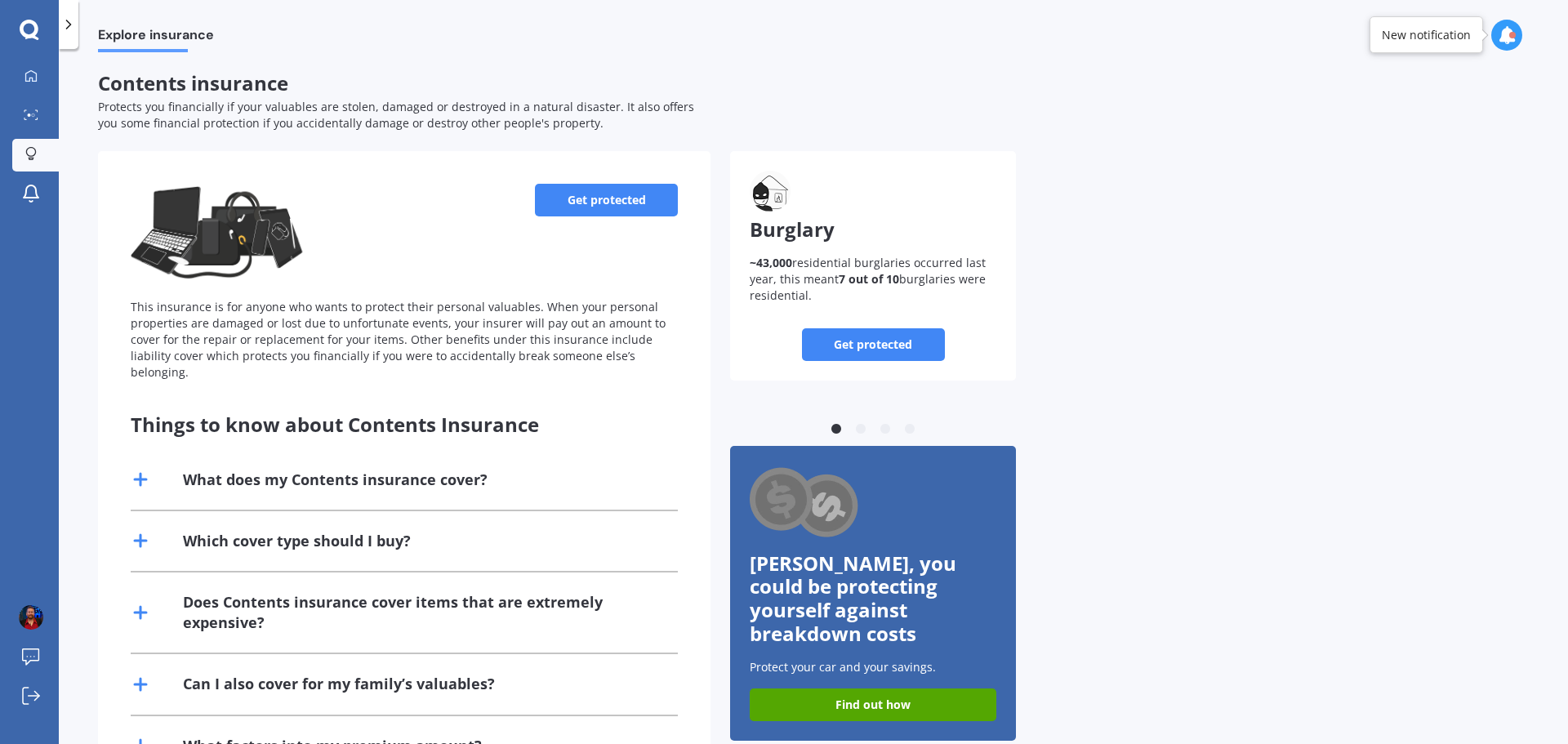
click at [66, 24] on icon at bounding box center [69, 25] width 17 height 17
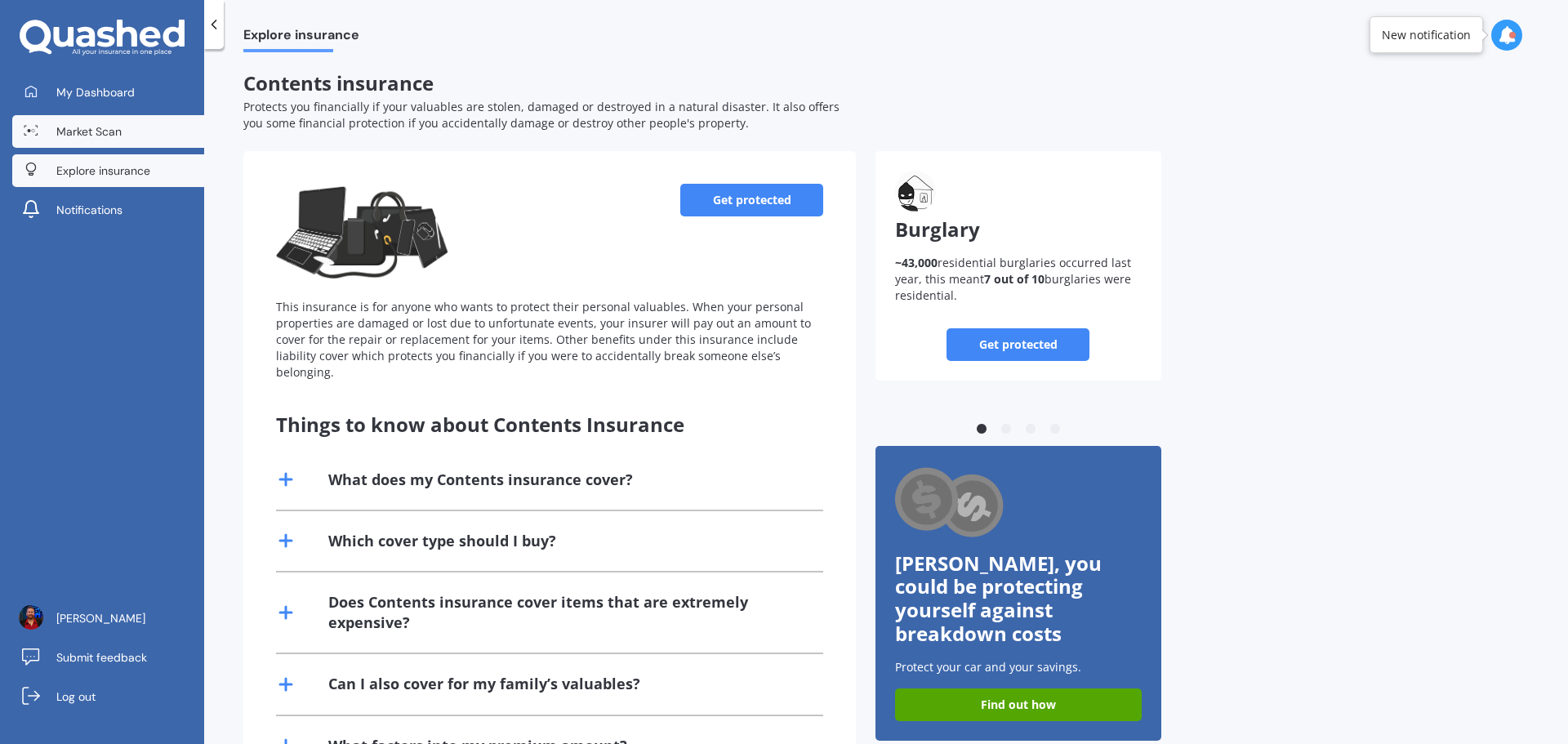
click at [148, 132] on link "Market Scan" at bounding box center [107, 131] width 192 height 32
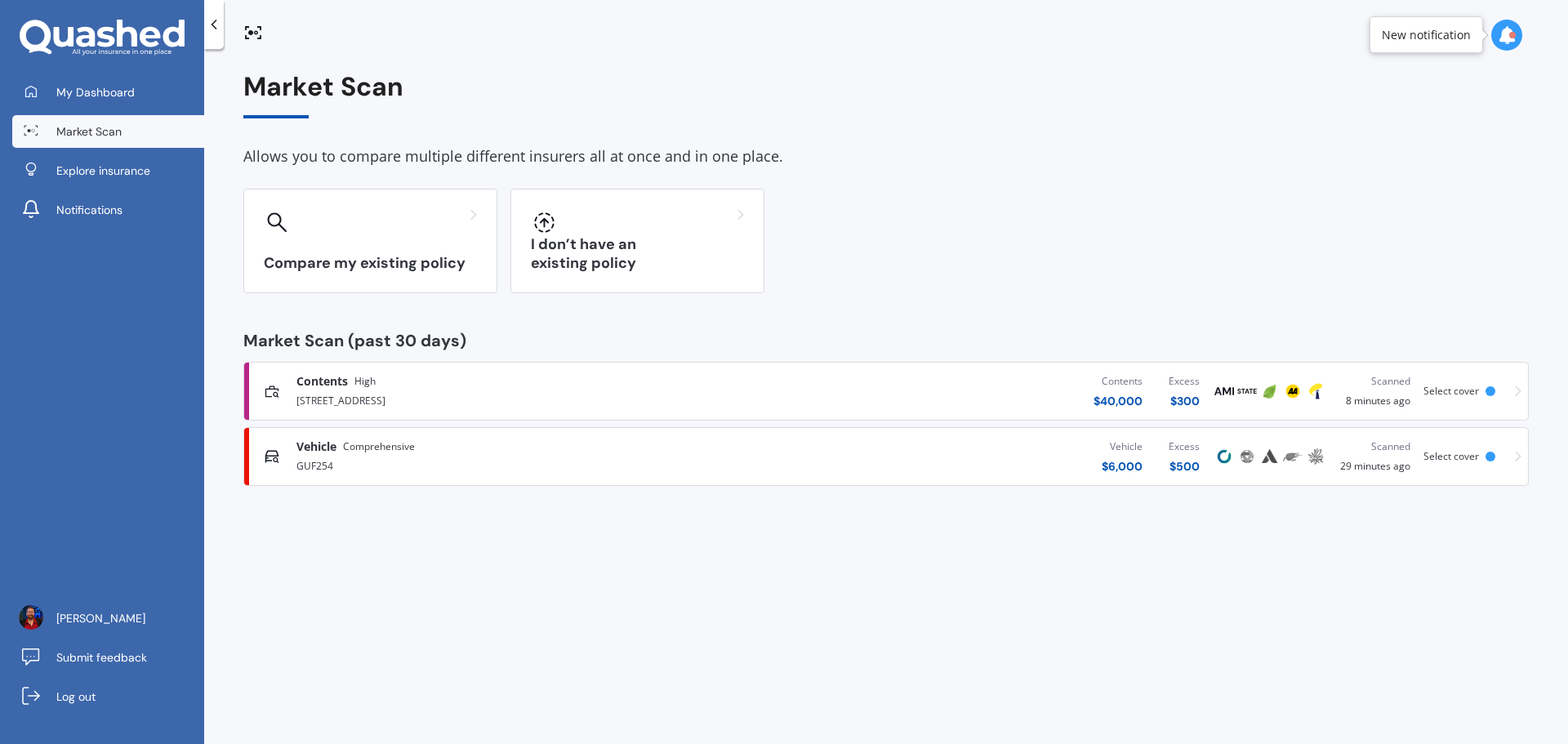
click at [379, 389] on div "[STREET_ADDRESS]" at bounding box center [517, 398] width 442 height 19
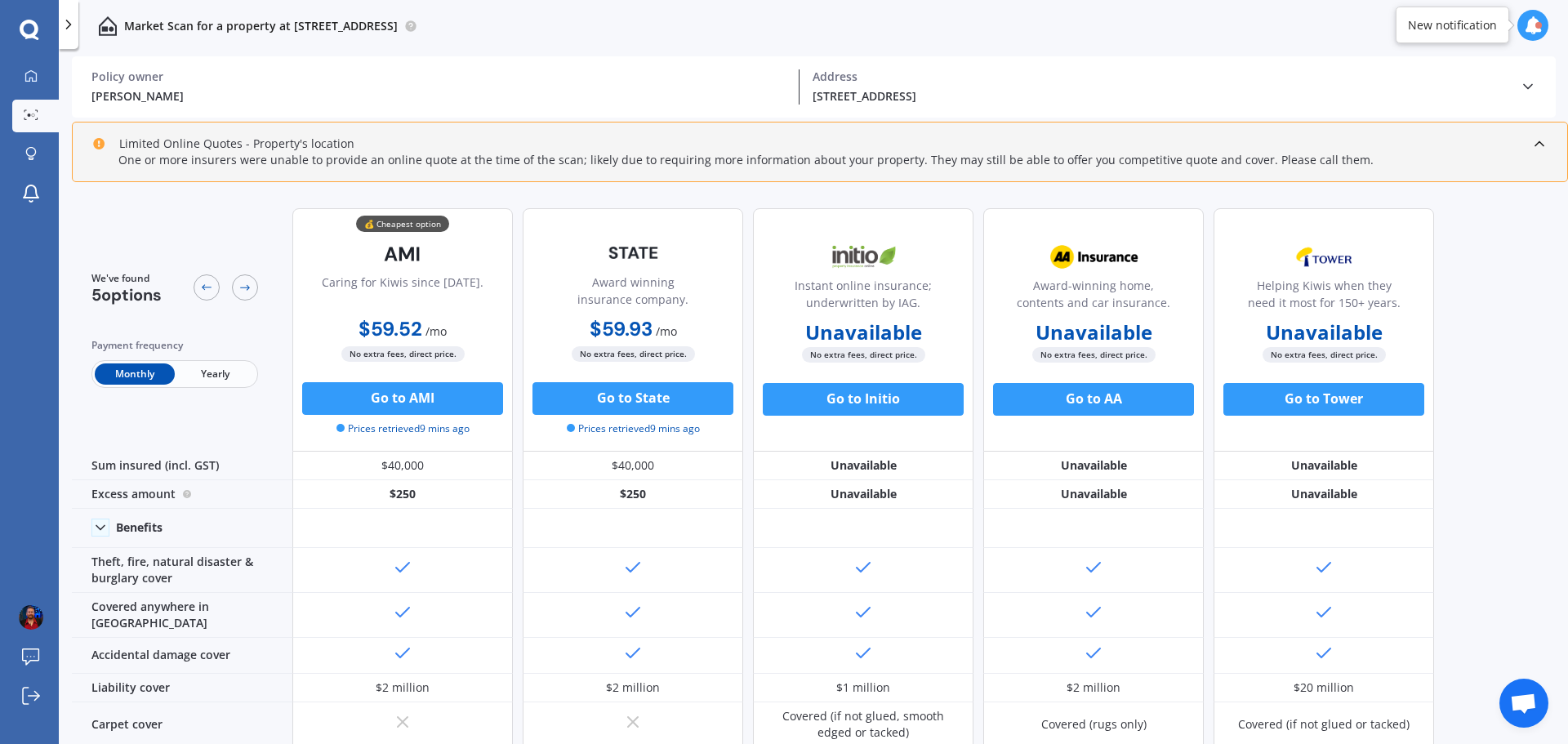
click at [213, 367] on span "Yearly" at bounding box center [215, 373] width 80 height 21
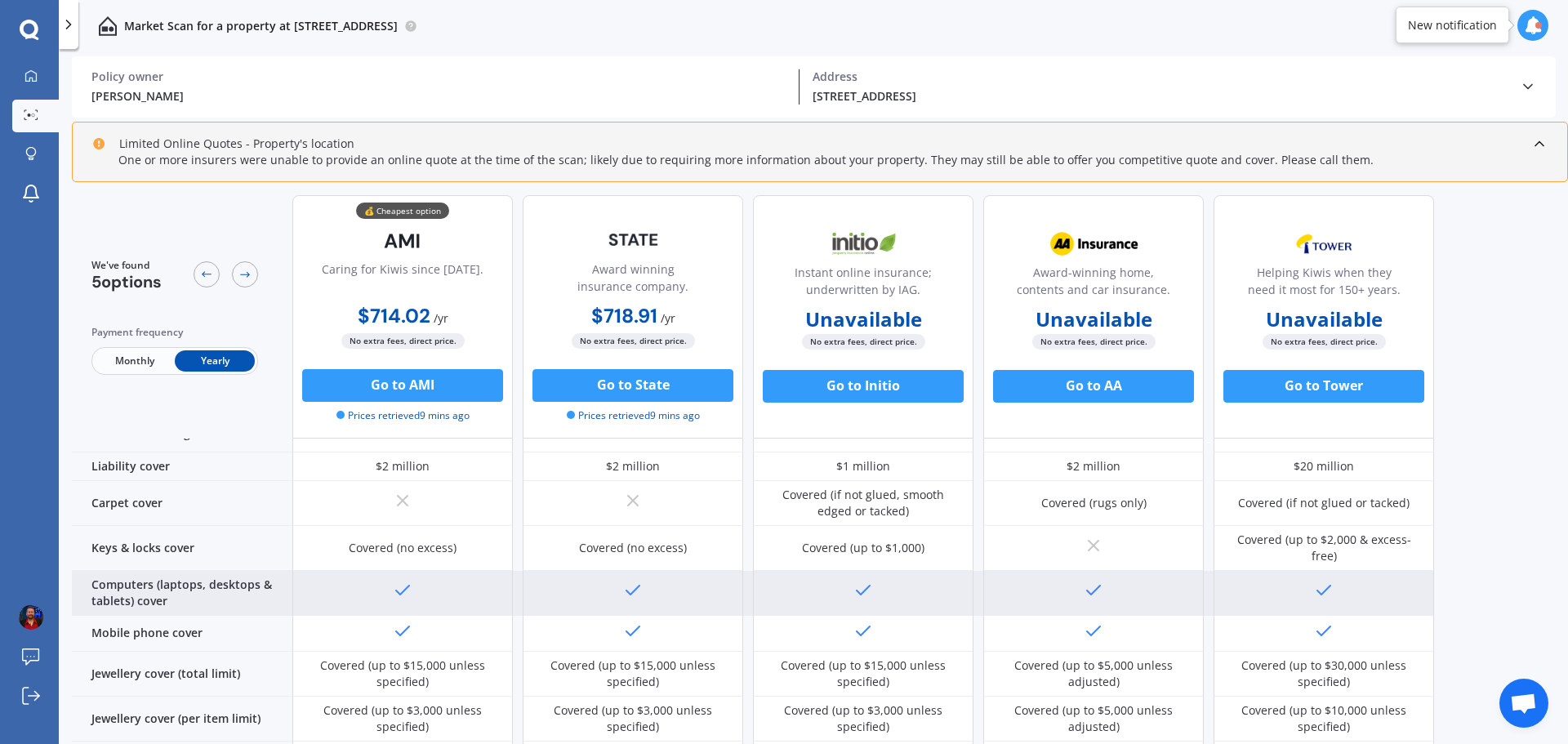
scroll to position [245, 0]
